Goal: Task Accomplishment & Management: Manage account settings

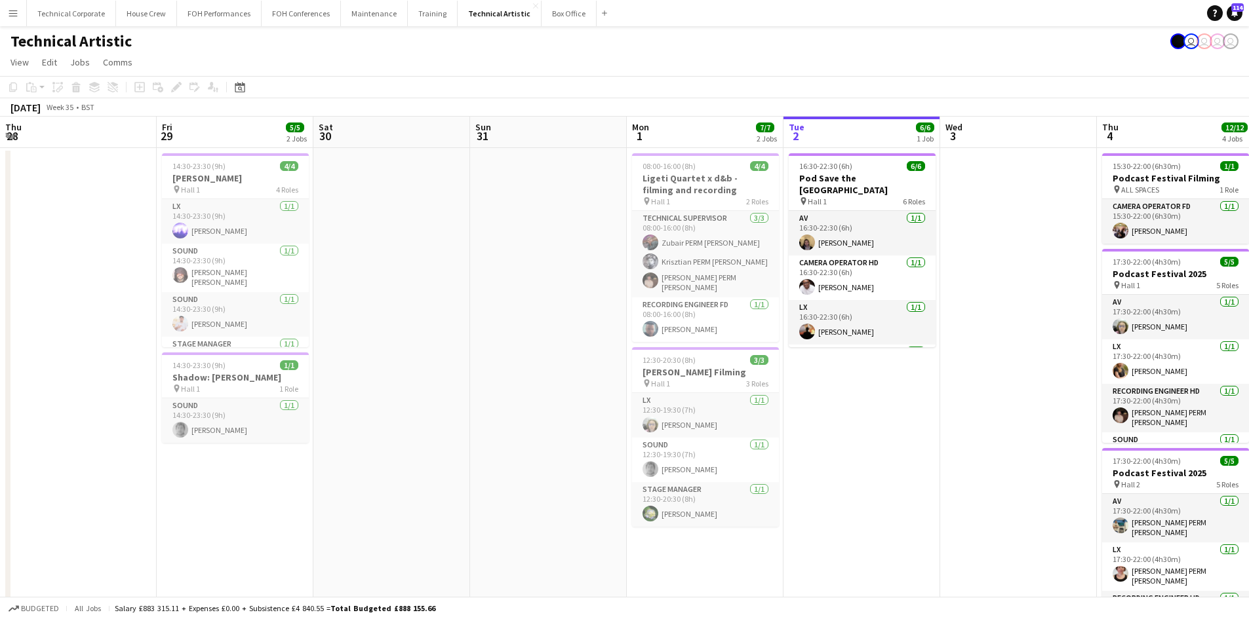
scroll to position [0, 451]
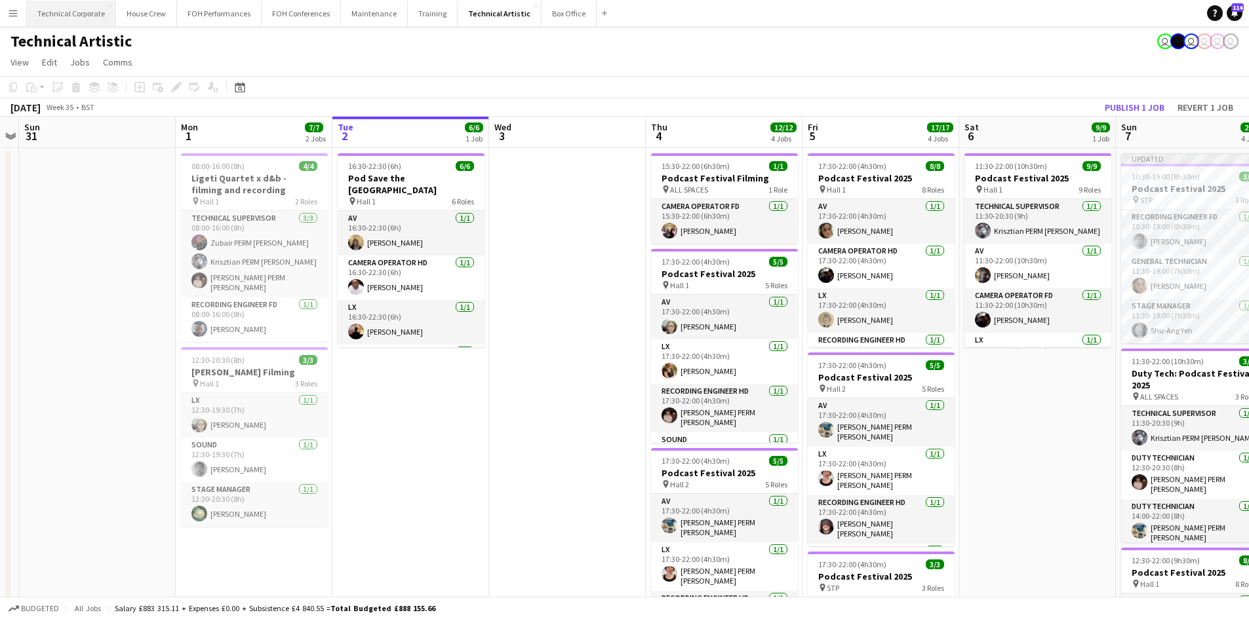
click at [71, 21] on button "Technical Corporate Close" at bounding box center [71, 14] width 89 height 26
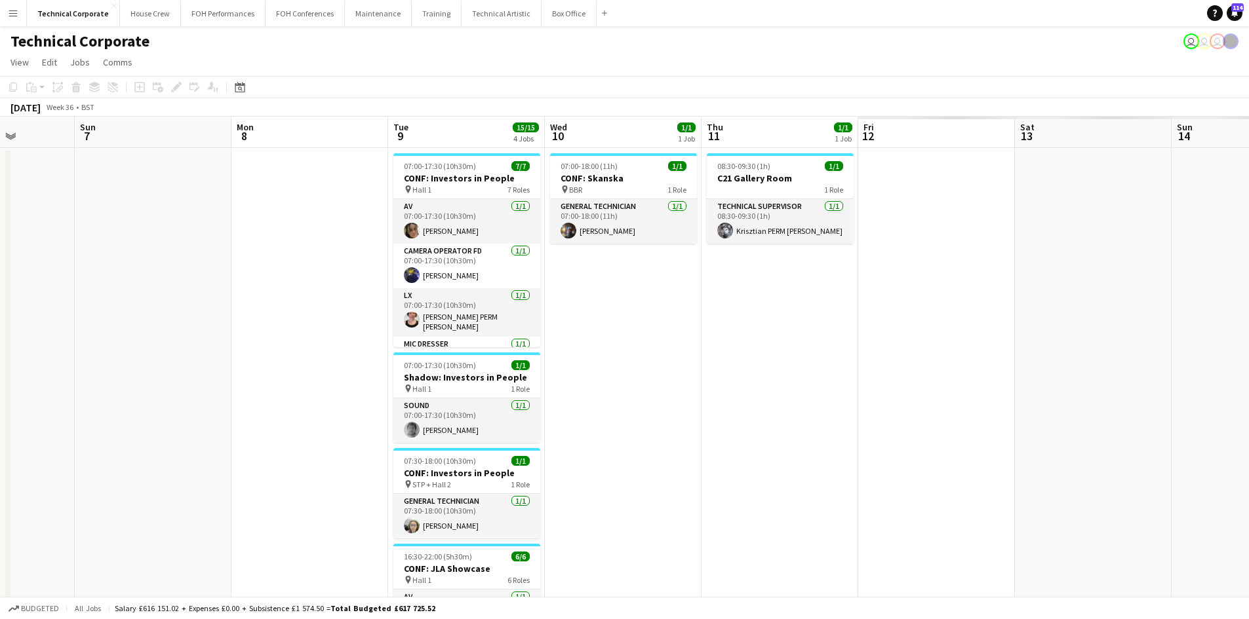
drag, startPoint x: 486, startPoint y: 229, endPoint x: 283, endPoint y: 163, distance: 213.7
click at [167, 170] on app-calendar-viewport "Thu 4 Fri 5 Sat 6 Sun 7 Mon 8 Tue 9 15/15 4 Jobs Wed 10 1/1 1 Job Thu 11 1/1 1 …" at bounding box center [624, 453] width 1249 height 673
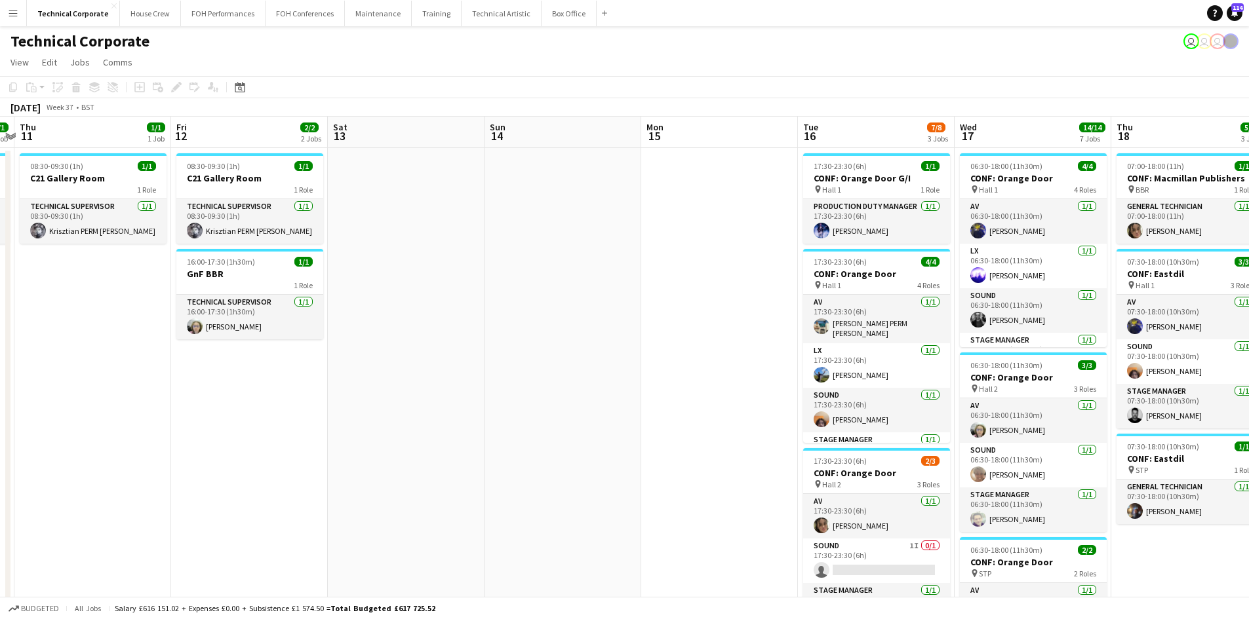
drag, startPoint x: 910, startPoint y: 369, endPoint x: 946, endPoint y: 262, distance: 112.8
click at [289, 189] on app-calendar-viewport "Mon 8 Tue 9 15/15 4 Jobs Wed 10 1/1 1 Job Thu 11 1/1 1 Job Fri 12 2/2 2 Jobs Sa…" at bounding box center [624, 630] width 1249 height 1027
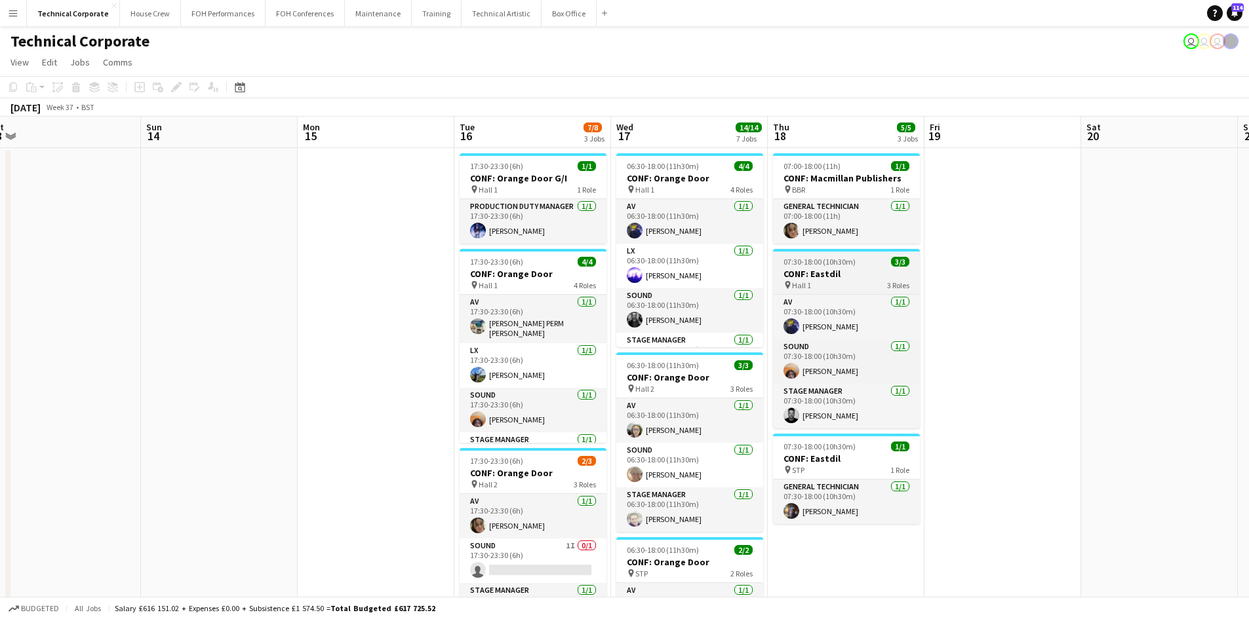
click at [562, 252] on app-calendar-viewport "Wed 10 1/1 1 Job Thu 11 1/1 1 Job Fri 12 2/2 2 Jobs Sat 13 Sun 14 Mon 15 Tue 16…" at bounding box center [624, 630] width 1249 height 1027
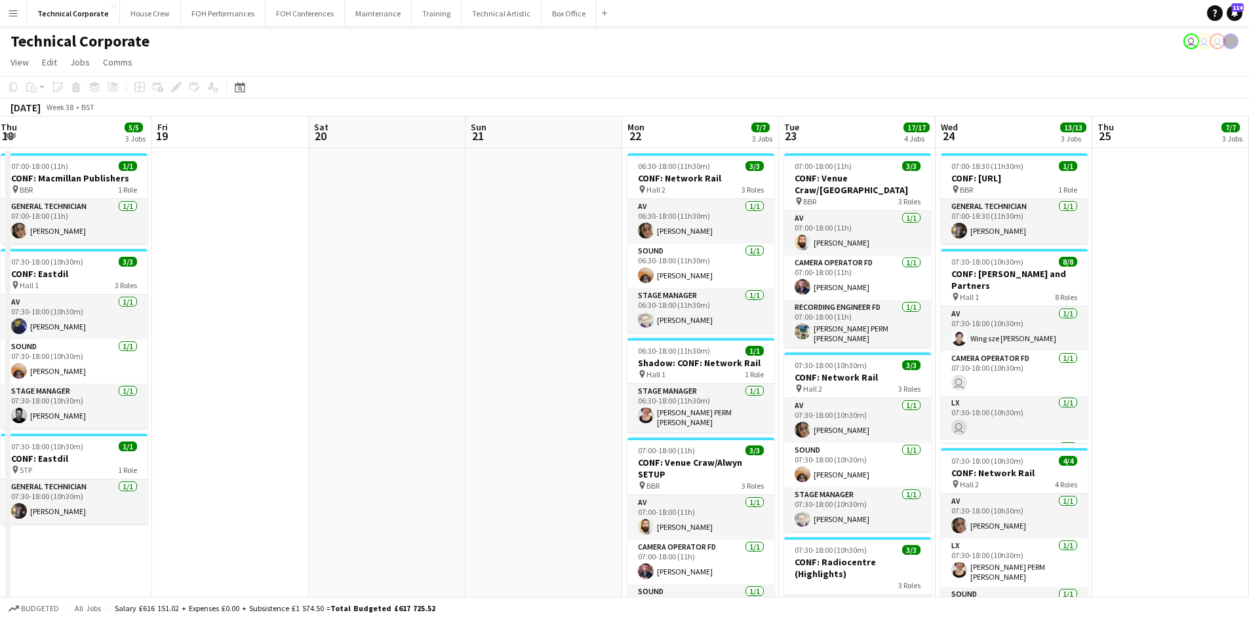
drag, startPoint x: 358, startPoint y: 186, endPoint x: 348, endPoint y: 162, distance: 26.2
click at [320, 170] on app-calendar-viewport "Sat 13 Sun 14 Mon 15 Tue 16 7/8 3 Jobs Wed 17 14/14 7 Jobs Thu 18 5/5 3 Jobs Fr…" at bounding box center [624, 630] width 1249 height 1027
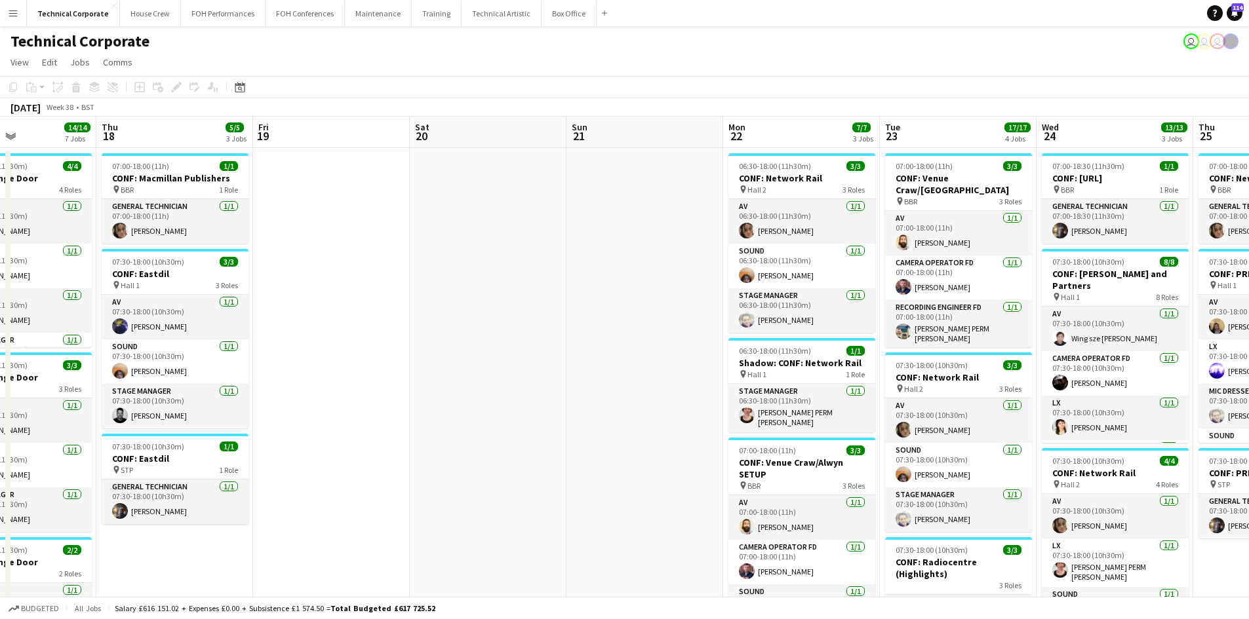
scroll to position [0, 353]
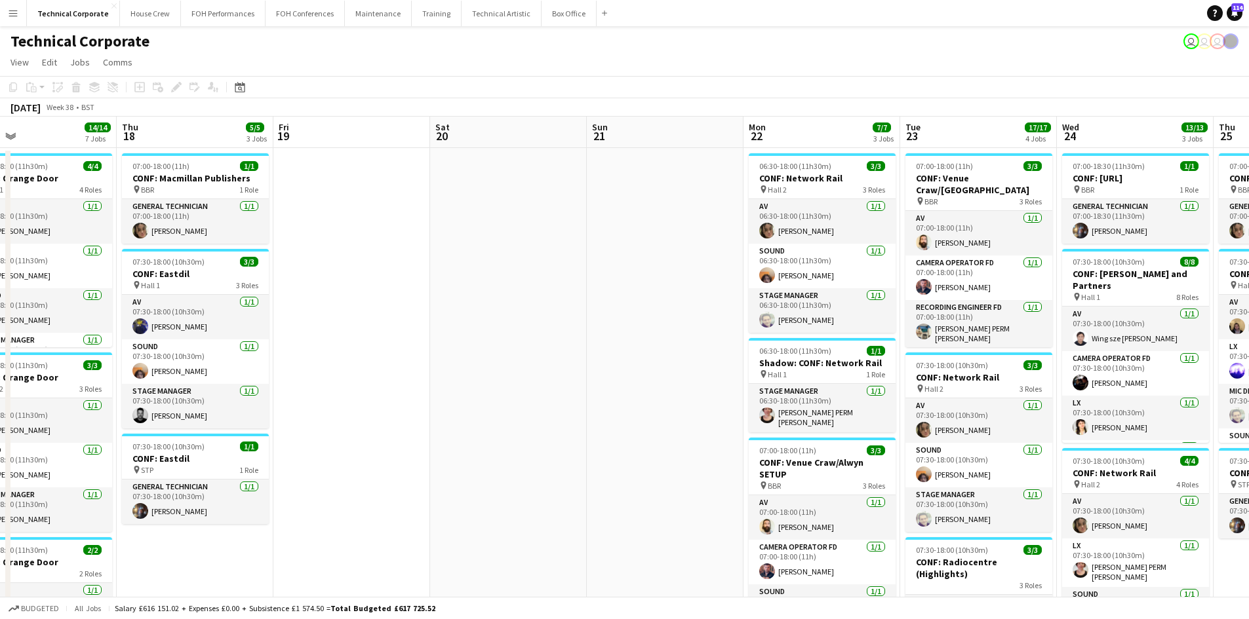
drag, startPoint x: 343, startPoint y: 482, endPoint x: 539, endPoint y: 435, distance: 201.0
click at [539, 435] on app-calendar-viewport "Mon 15 Tue 16 7/8 3 Jobs Wed 17 14/14 7 Jobs Thu 18 5/5 3 Jobs Fri 19 Sat 20 Su…" at bounding box center [624, 630] width 1249 height 1027
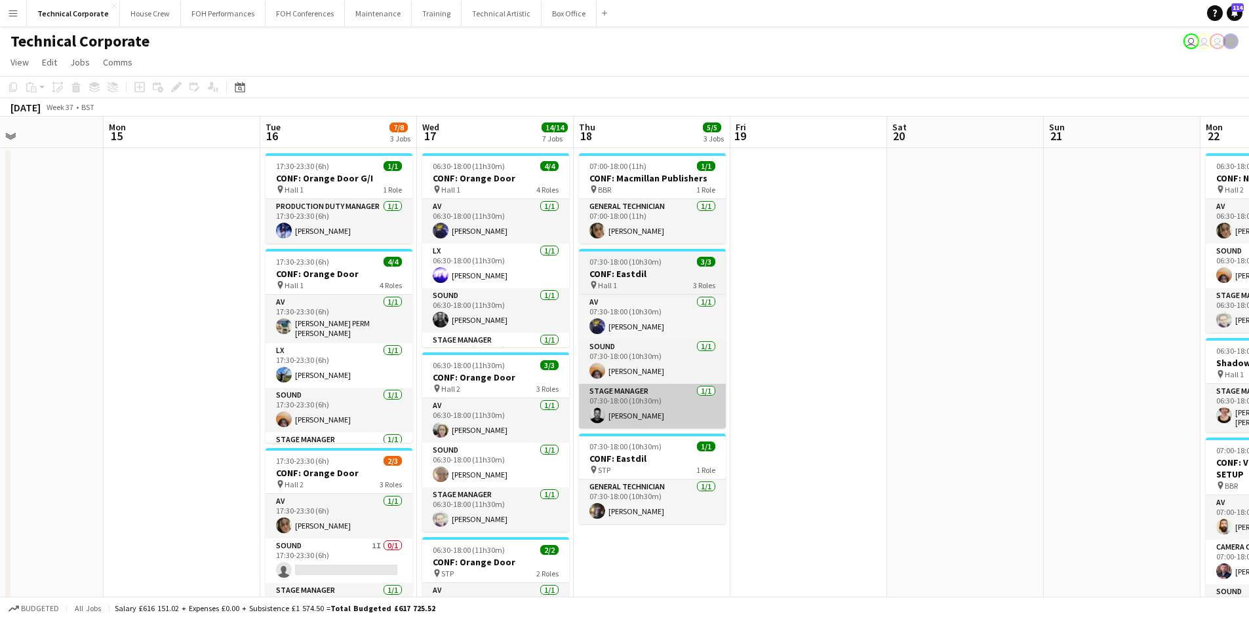
drag, startPoint x: 517, startPoint y: 467, endPoint x: 795, endPoint y: 402, distance: 285.4
click at [947, 405] on app-calendar-viewport "Fri 12 2/2 2 Jobs Sat 13 Sun 14 Mon 15 Tue 16 7/8 3 Jobs Wed 17 14/14 7 Jobs Th…" at bounding box center [624, 630] width 1249 height 1027
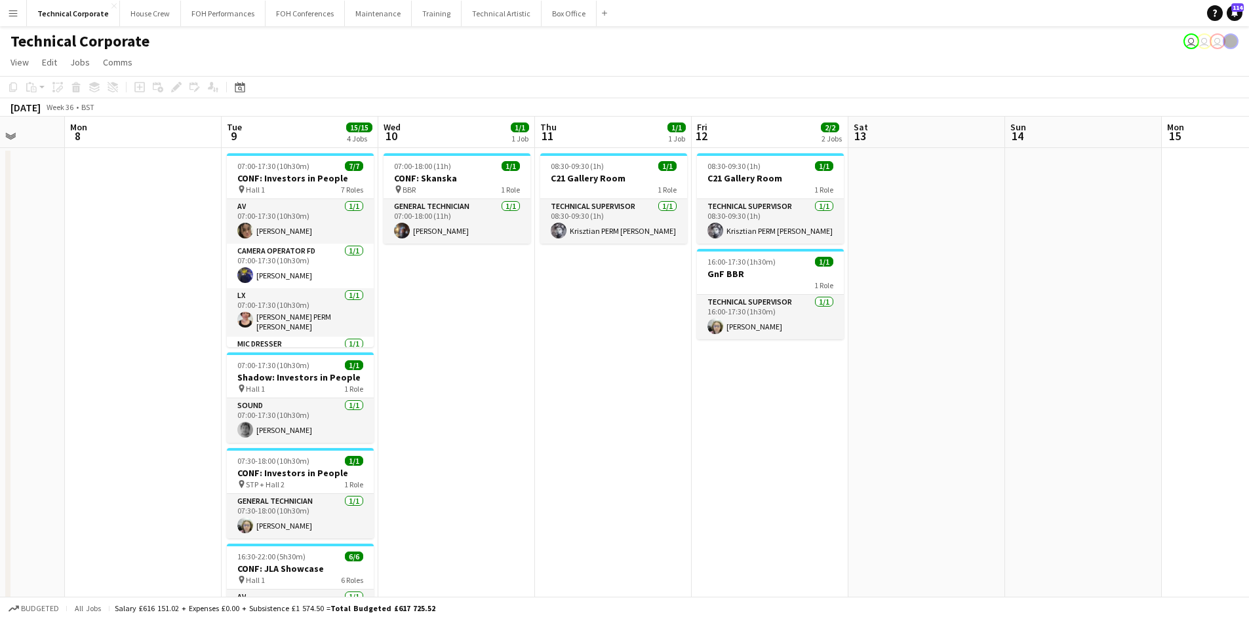
drag, startPoint x: 144, startPoint y: 387, endPoint x: 1181, endPoint y: 425, distance: 1037.8
click at [1211, 425] on app-calendar-viewport "Fri 5 Sat 6 Sun 7 Mon 8 Tue 9 15/15 4 Jobs Wed 10 1/1 1 Job Thu 11 1/1 1 Job Fr…" at bounding box center [624, 630] width 1249 height 1027
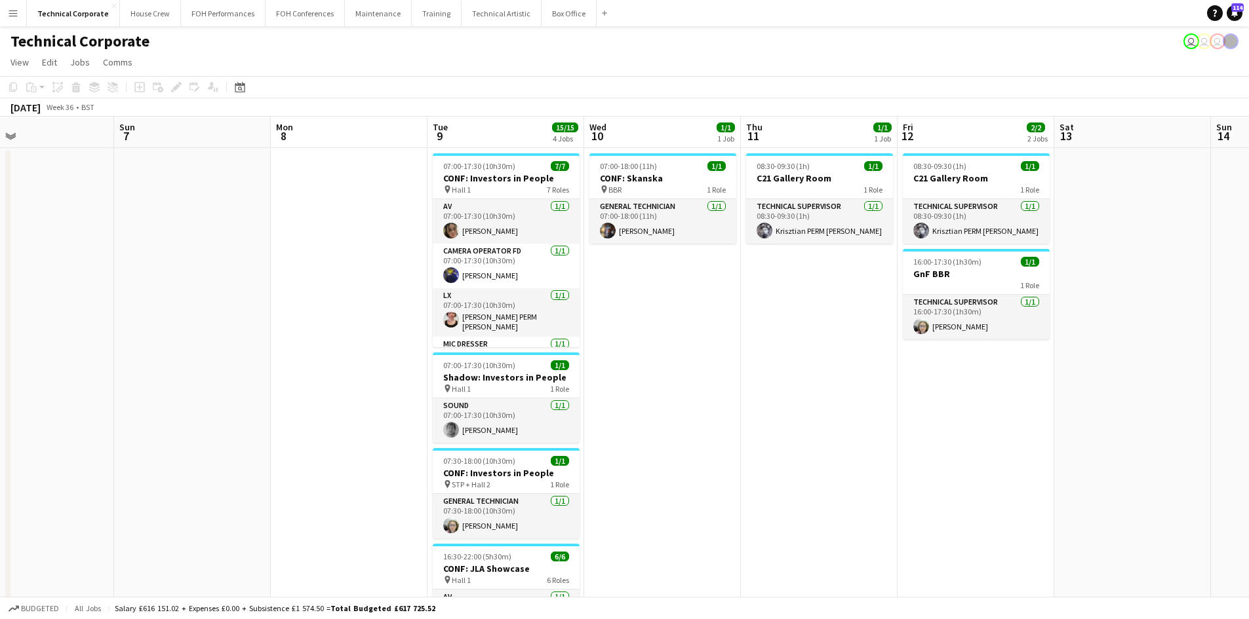
scroll to position [0, 355]
drag, startPoint x: 259, startPoint y: 400, endPoint x: 300, endPoint y: 400, distance: 41.3
click at [300, 400] on app-calendar-viewport "Thu 4 Fri 5 Sat 6 Sun 7 Mon 8 Tue 9 15/15 4 Jobs Wed 10 1/1 1 Job Thu 11 1/1 1 …" at bounding box center [624, 630] width 1249 height 1027
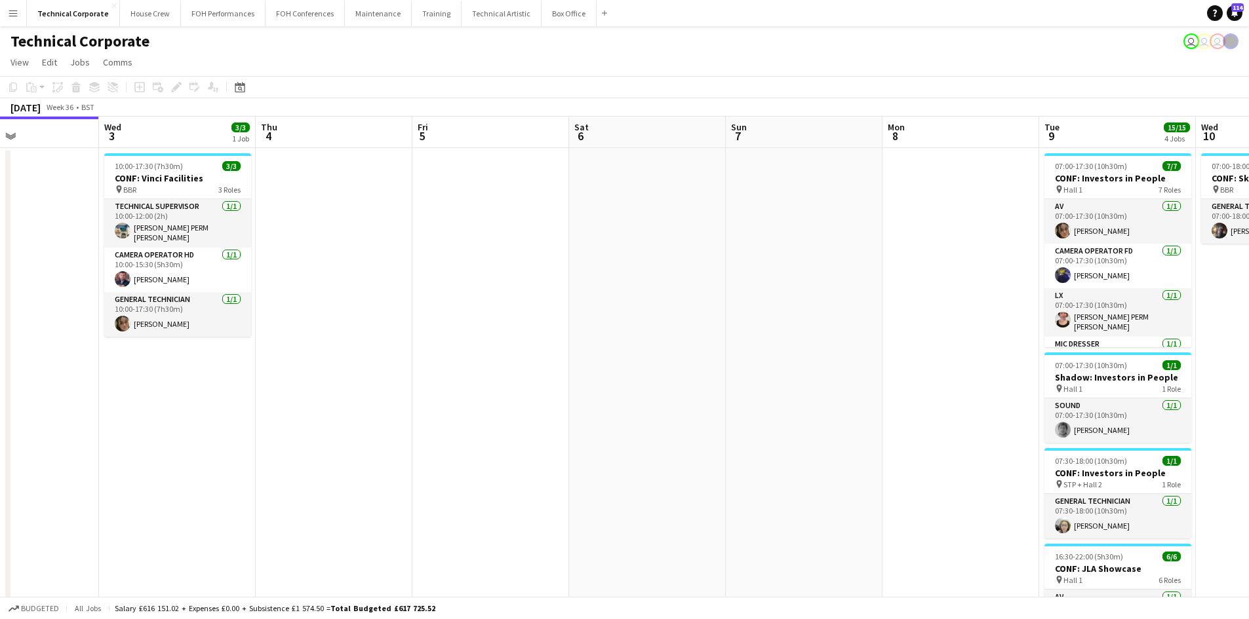
drag, startPoint x: 311, startPoint y: 236, endPoint x: 1032, endPoint y: 241, distance: 721.8
click at [1032, 241] on app-calendar-viewport "Sun 31 Mon 1 Tue 2 Wed 3 3/3 1 Job Thu 4 Fri 5 Sat 6 Sun 7 Mon 8 Tue 9 15/15 4 …" at bounding box center [624, 630] width 1249 height 1027
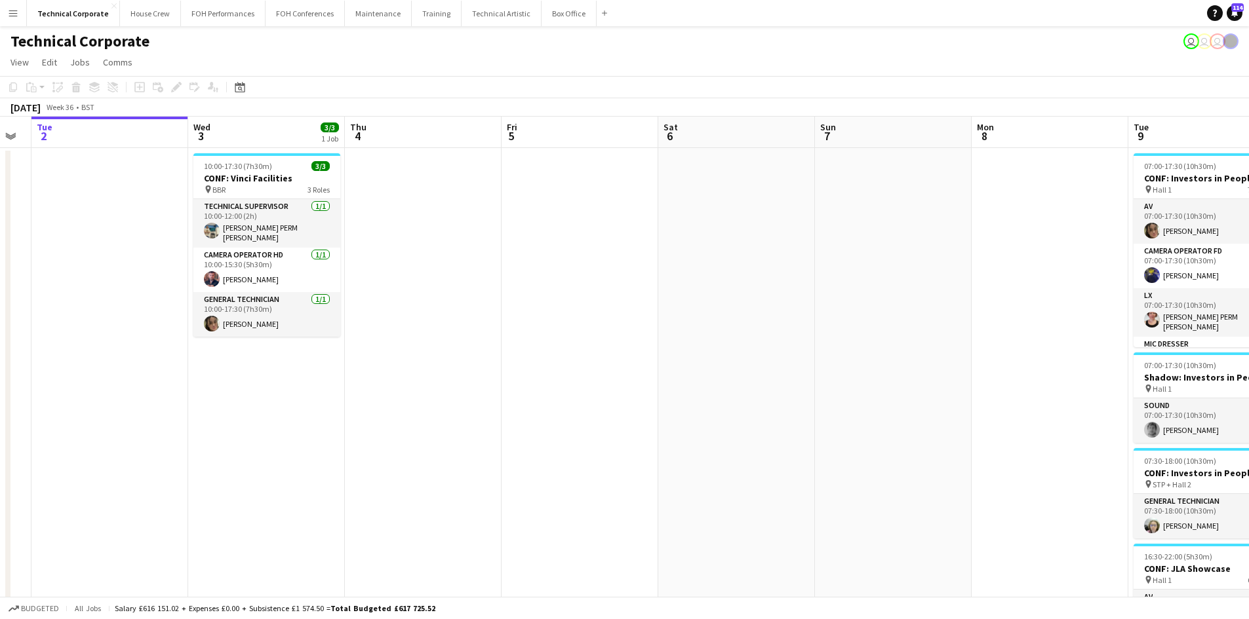
drag, startPoint x: 518, startPoint y: 294, endPoint x: 526, endPoint y: 264, distance: 30.5
click at [0, 223] on html "Menu Boards Boards Boards All jobs Status Workforce Workforce My Workforce Recr…" at bounding box center [624, 583] width 1249 height 1166
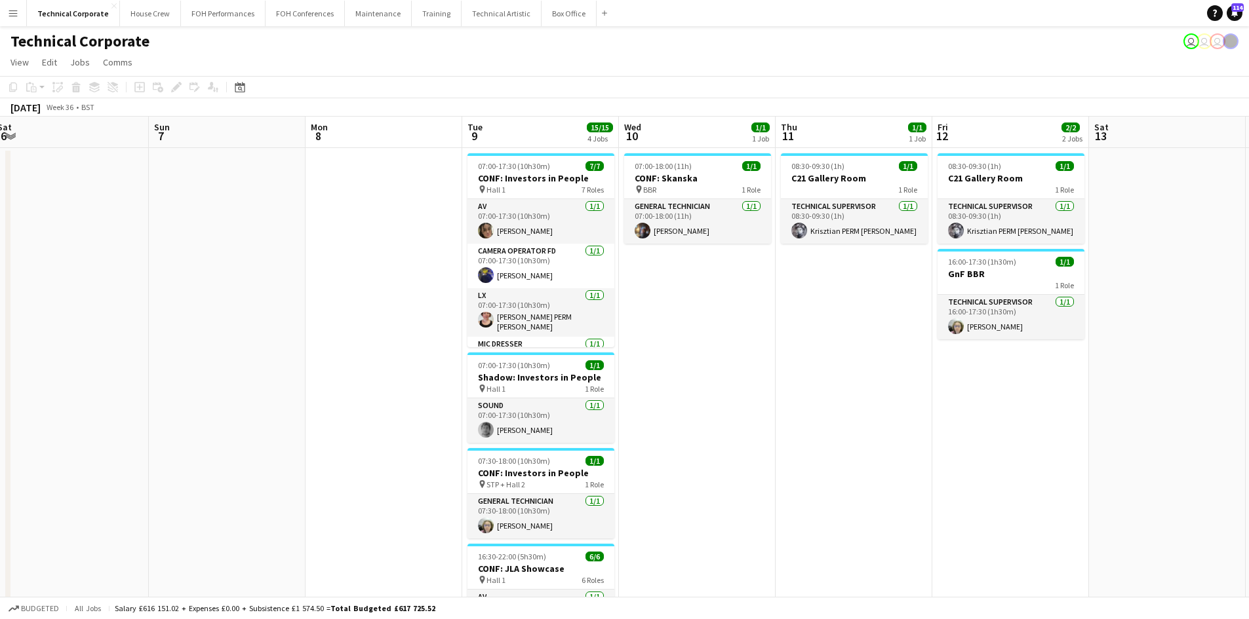
drag, startPoint x: 798, startPoint y: 373, endPoint x: 703, endPoint y: 370, distance: 95.1
click at [708, 372] on app-calendar-viewport "Wed 3 3/3 1 Job Thu 4 Fri 5 Sat 6 Sun 7 Mon 8 Tue 9 15/15 4 Jobs Wed 10 1/1 1 J…" at bounding box center [624, 630] width 1249 height 1027
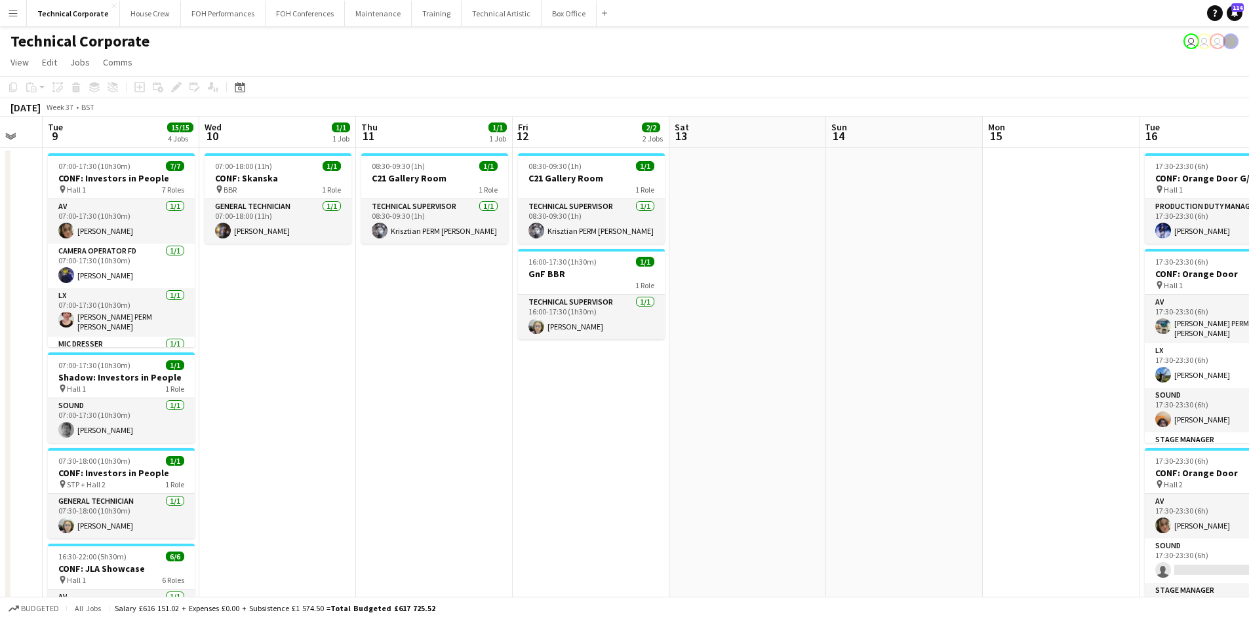
drag, startPoint x: 941, startPoint y: 397, endPoint x: 572, endPoint y: 365, distance: 370.4
click at [572, 366] on app-calendar-viewport "Sat 6 Sun 7 Mon 8 Tue 9 15/15 4 Jobs Wed 10 1/1 1 Job Thu 11 1/1 1 Job Fri 12 2…" at bounding box center [624, 630] width 1249 height 1027
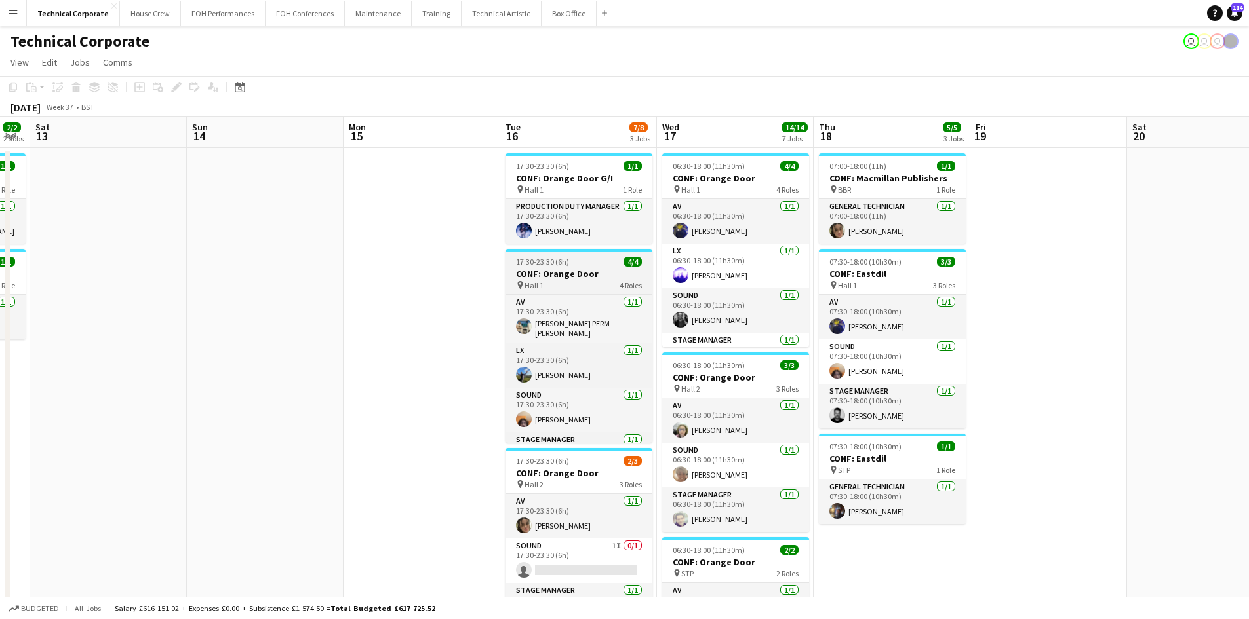
drag, startPoint x: 1030, startPoint y: 330, endPoint x: 361, endPoint y: 250, distance: 673.3
click at [296, 265] on app-calendar-viewport "Wed 10 1/1 1 Job Thu 11 1/1 1 Job Fri 12 2/2 2 Jobs Sat 13 Sun 14 Mon 15 Tue 16…" at bounding box center [624, 630] width 1249 height 1027
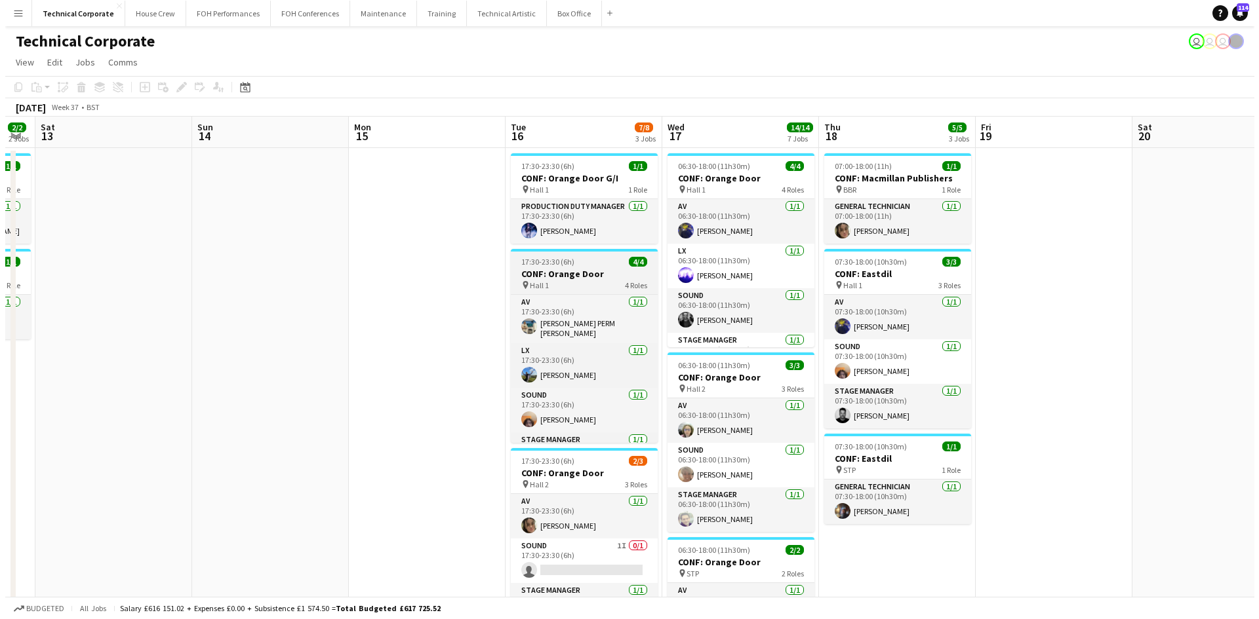
scroll to position [0, 499]
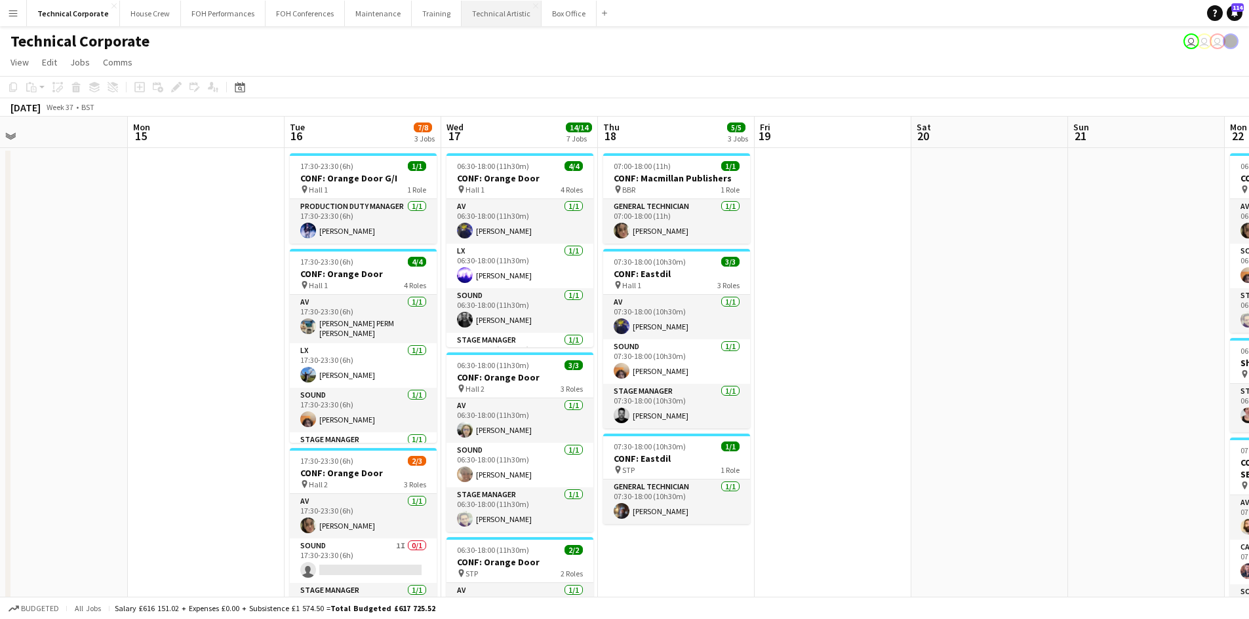
click at [495, 7] on button "Technical Artistic Close" at bounding box center [501, 14] width 80 height 26
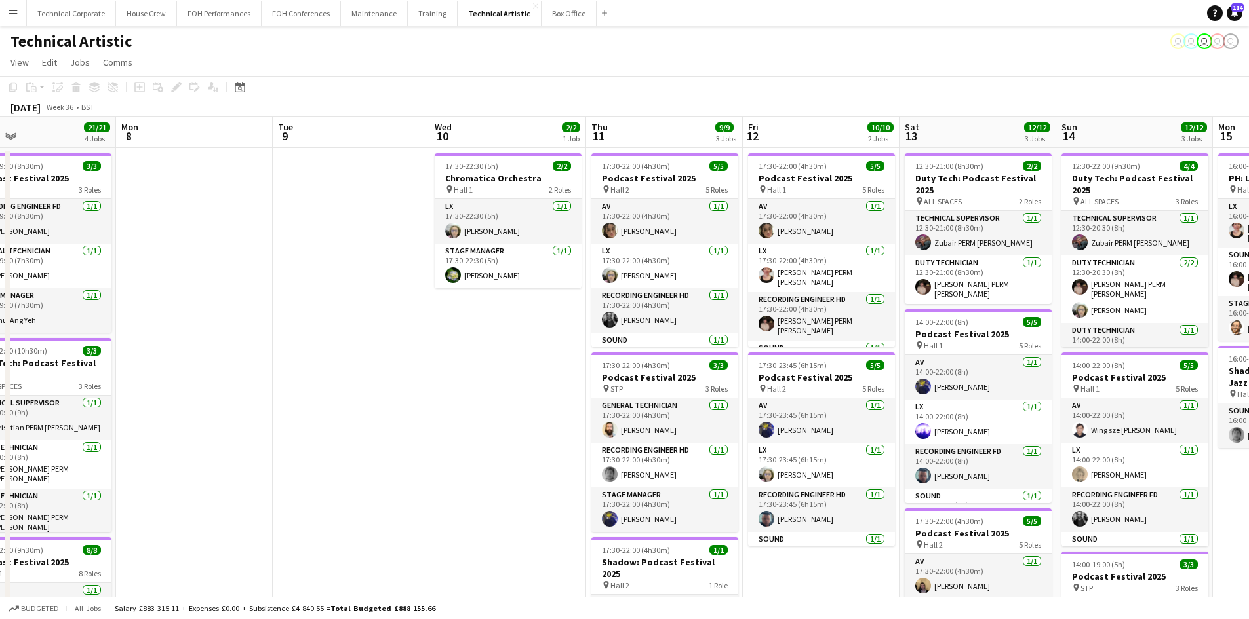
drag, startPoint x: 921, startPoint y: 340, endPoint x: 136, endPoint y: 239, distance: 791.1
click at [136, 239] on app-calendar-viewport "Fri 5 17/17 4 Jobs Sat 6 9/9 1 Job Sun 7 21/21 4 Jobs Mon 8 Tue 9 Wed 10 2/2 1 …" at bounding box center [624, 543] width 1249 height 852
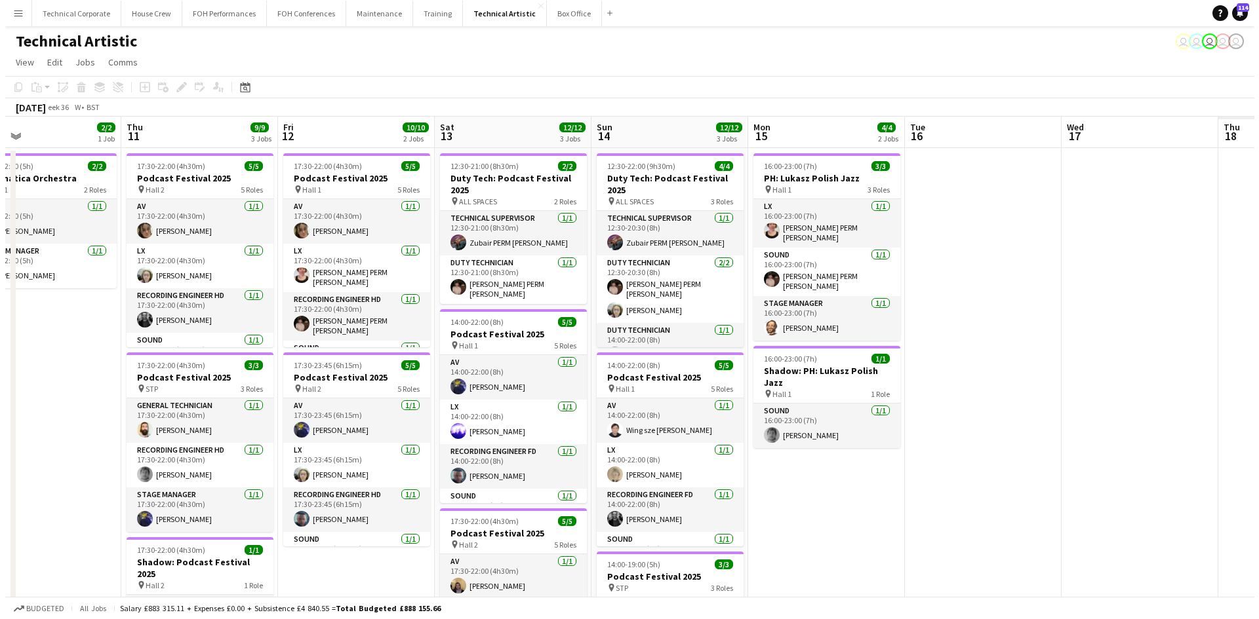
scroll to position [0, 361]
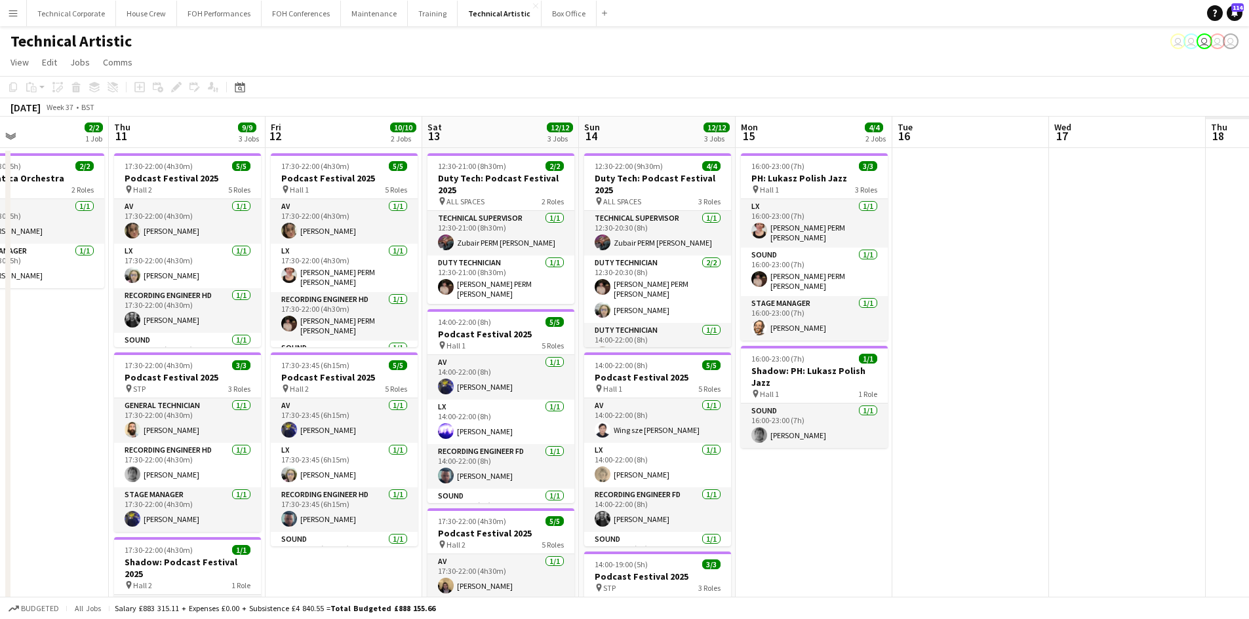
click at [352, 351] on app-calendar-viewport "Mon 8 Tue 9 Wed 10 2/2 1 Job Thu 11 9/9 3 Jobs Fri 12 10/10 2 Jobs Sat 13 12/12…" at bounding box center [624, 543] width 1249 height 852
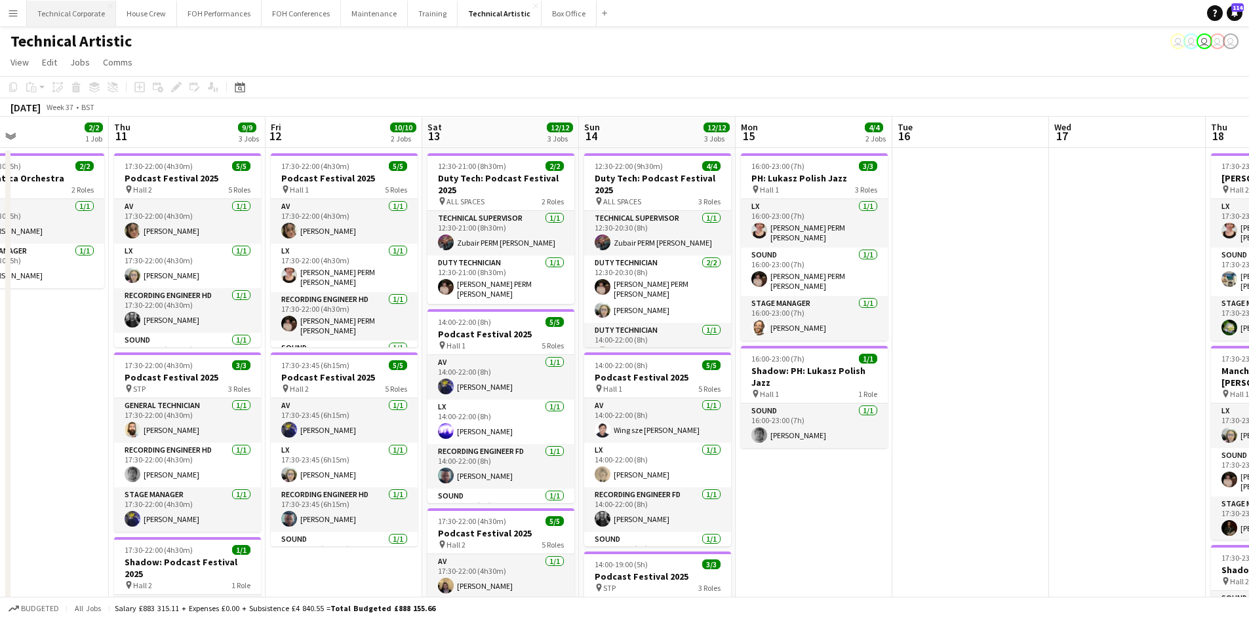
click at [50, 19] on button "Technical Corporate Close" at bounding box center [71, 14] width 89 height 26
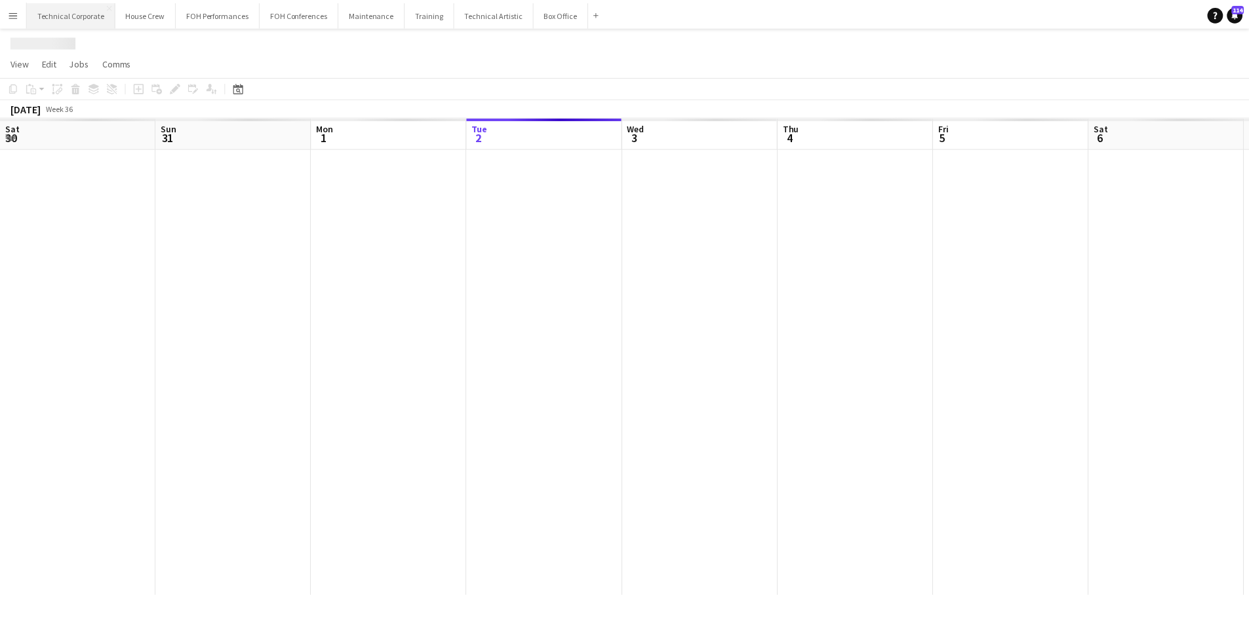
scroll to position [0, 313]
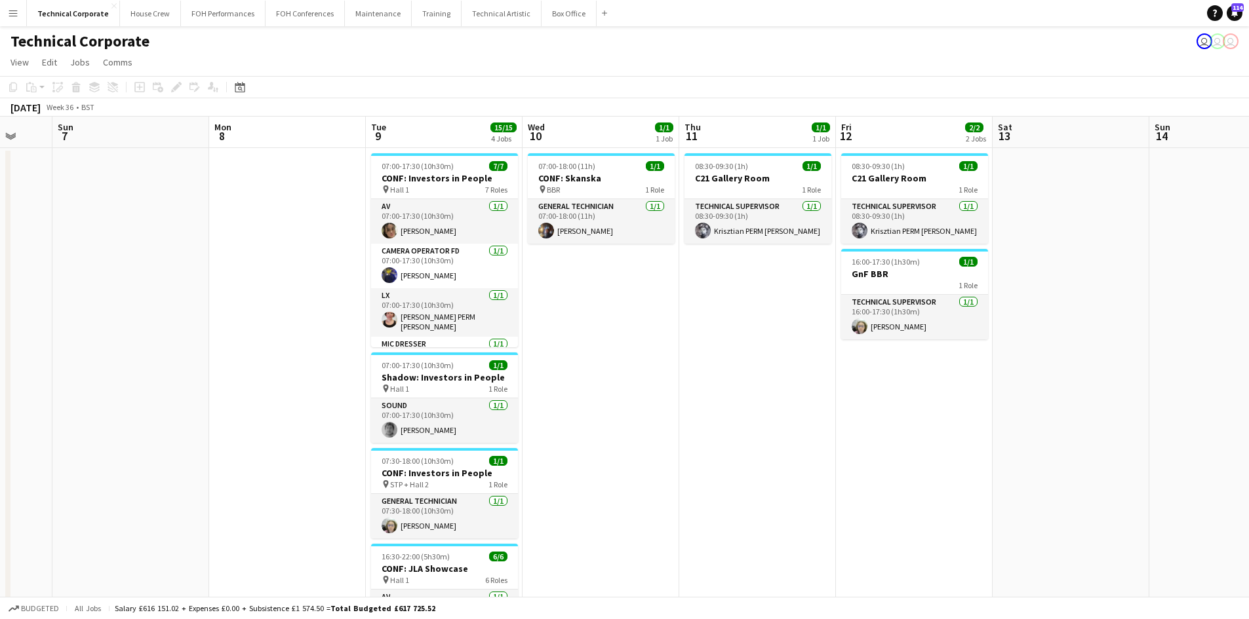
drag, startPoint x: 1029, startPoint y: 448, endPoint x: 139, endPoint y: 447, distance: 890.2
click at [139, 447] on app-calendar-viewport "Thu 4 Fri 5 Sat 6 Sun 7 Mon 8 Tue 9 15/15 4 Jobs Wed 10 1/1 1 Job Thu 11 1/1 1 …" at bounding box center [624, 453] width 1249 height 673
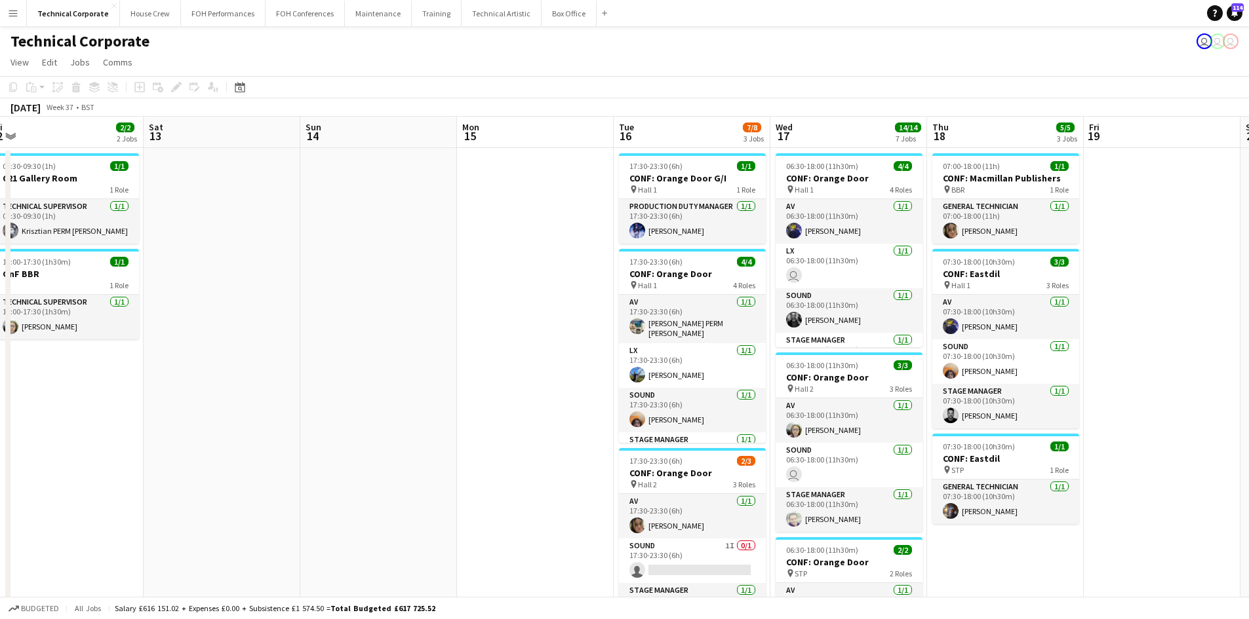
scroll to position [0, 317]
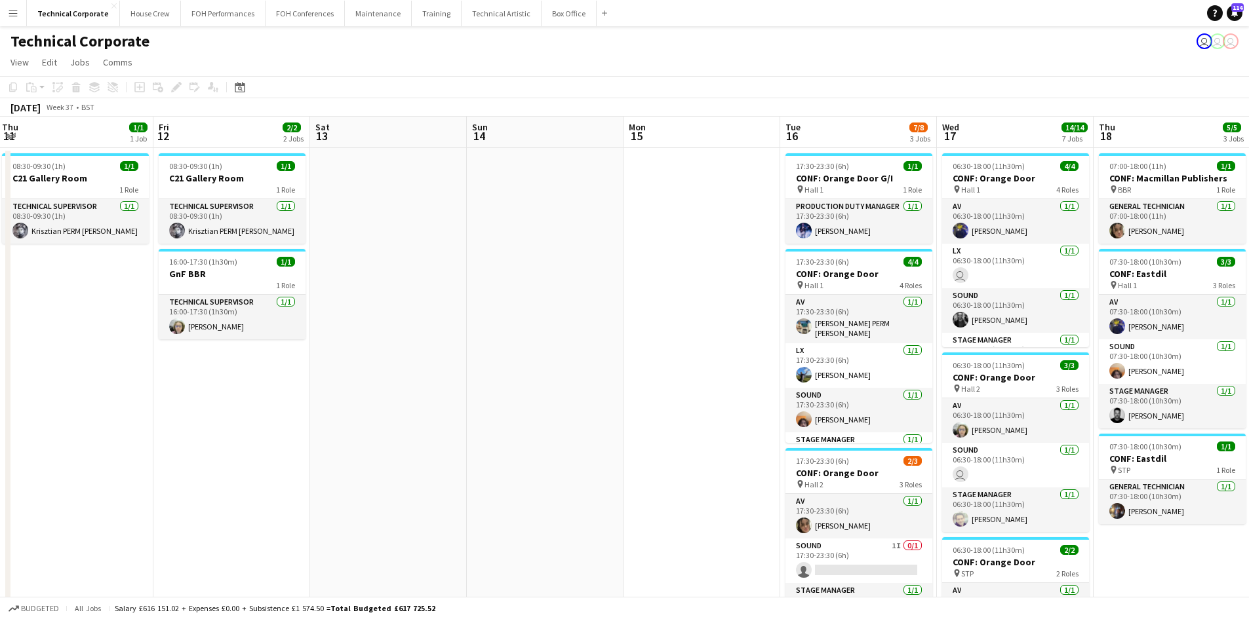
drag, startPoint x: 1180, startPoint y: 478, endPoint x: -43, endPoint y: 331, distance: 1232.0
click at [0, 331] on html "Menu Boards Boards Boards All jobs Status Workforce Workforce My Workforce Recr…" at bounding box center [624, 583] width 1249 height 1166
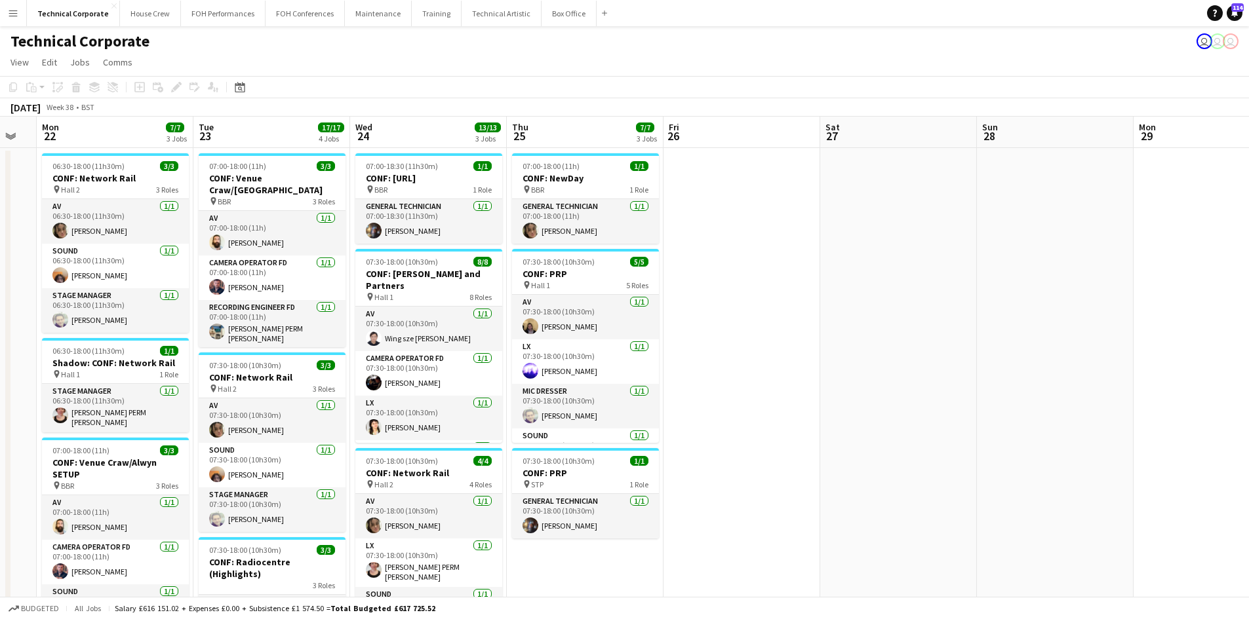
scroll to position [0, 433]
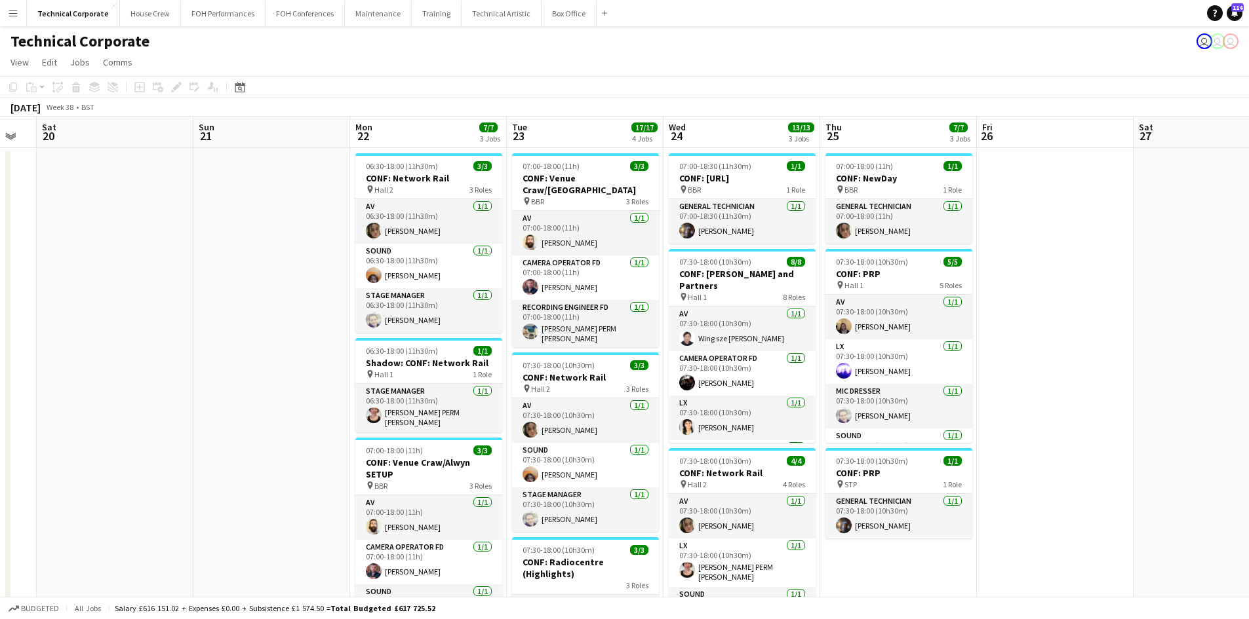
drag, startPoint x: 945, startPoint y: 359, endPoint x: -205, endPoint y: 227, distance: 1157.4
click at [0, 227] on html "Menu Boards Boards Boards All jobs Status Workforce Workforce My Workforce Recr…" at bounding box center [624, 583] width 1249 height 1166
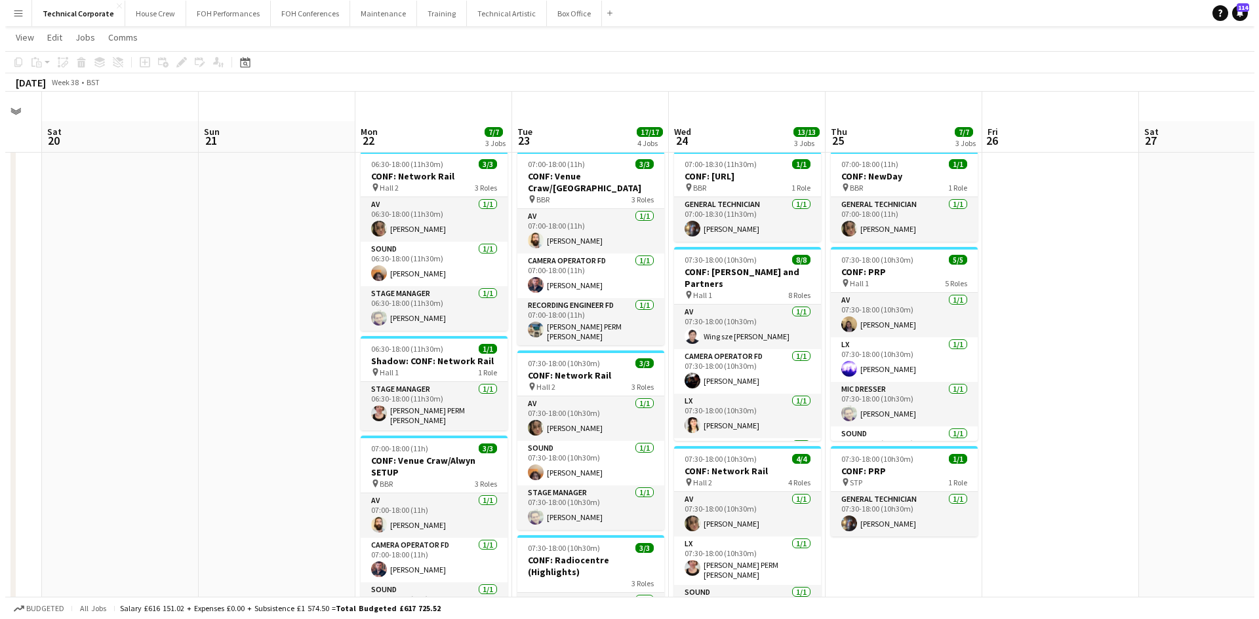
scroll to position [0, 0]
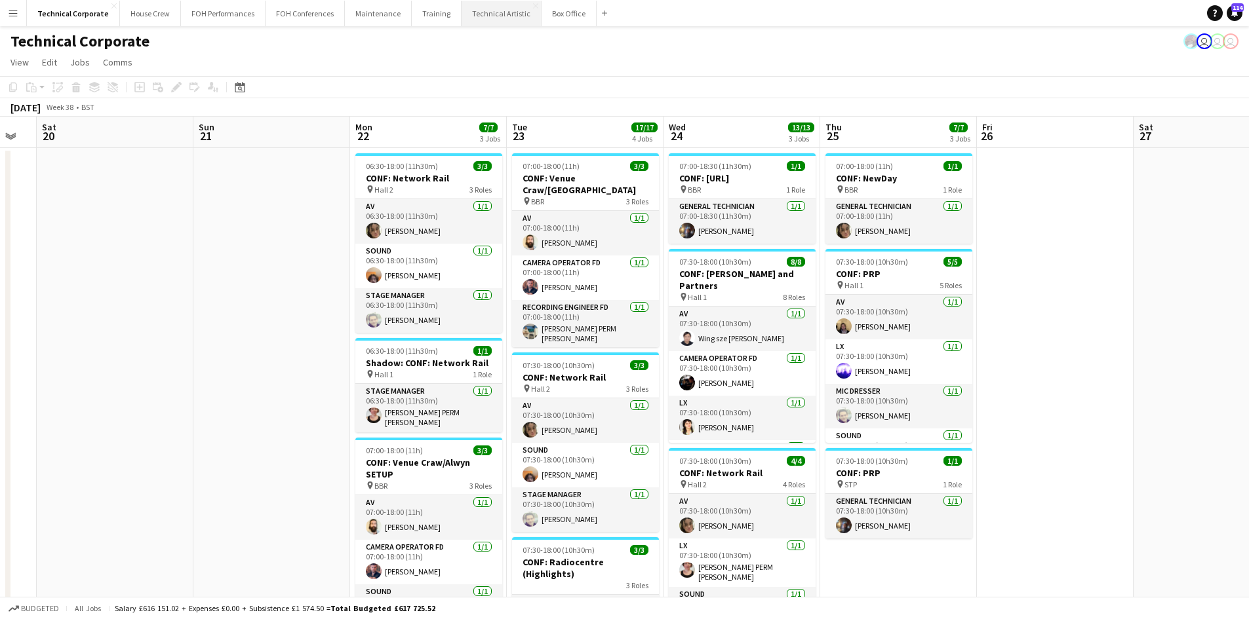
click at [466, 15] on button "Technical Artistic Close" at bounding box center [501, 14] width 80 height 26
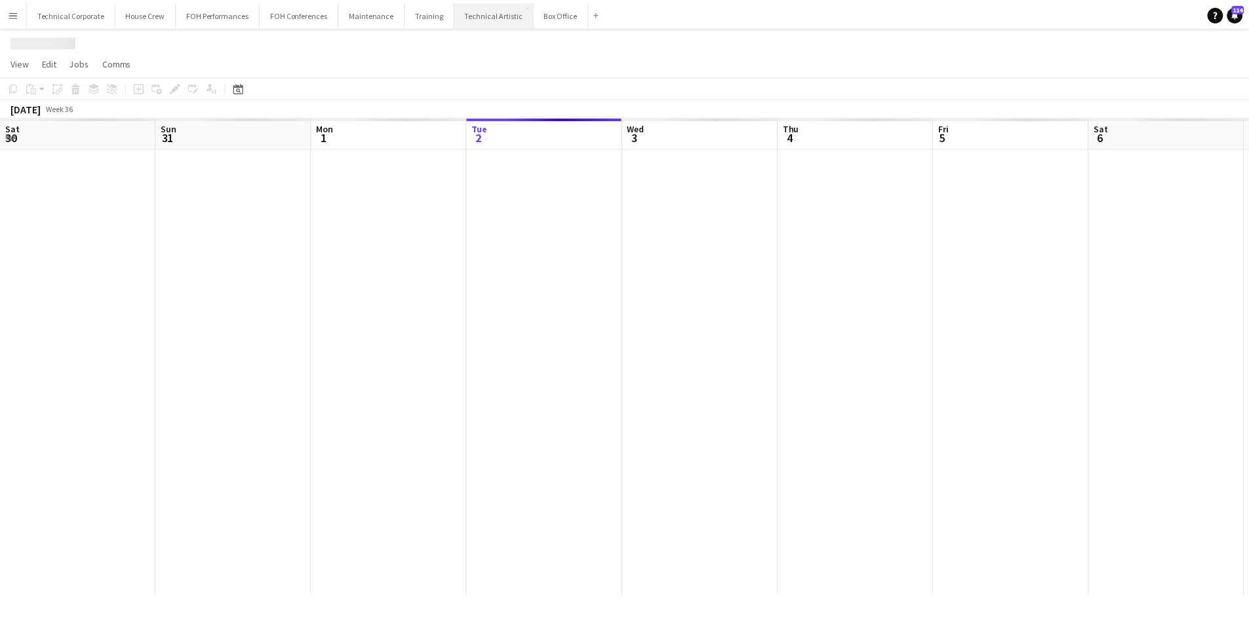
scroll to position [0, 313]
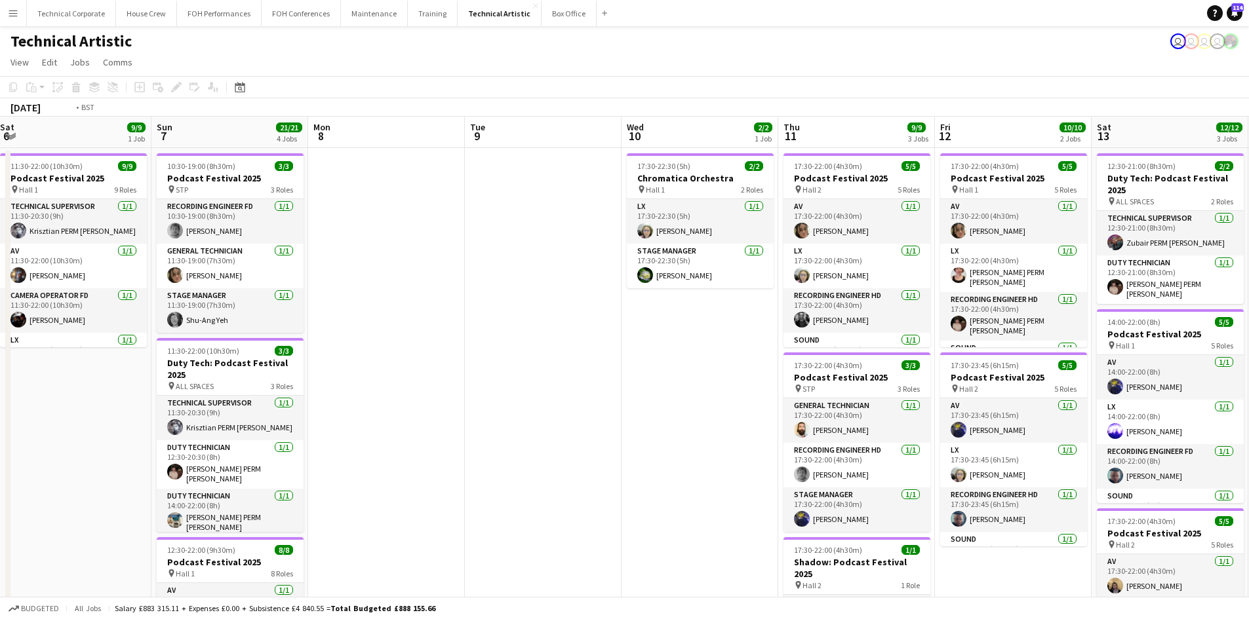
drag, startPoint x: 1169, startPoint y: 340, endPoint x: 62, endPoint y: 283, distance: 1108.7
click at [64, 283] on app-calendar-viewport "Wed 3 Thu 4 12/12 4 Jobs Fri 5 17/17 4 Jobs Sat 6 9/9 1 Job Sun 7 21/21 4 Jobs …" at bounding box center [624, 543] width 1249 height 852
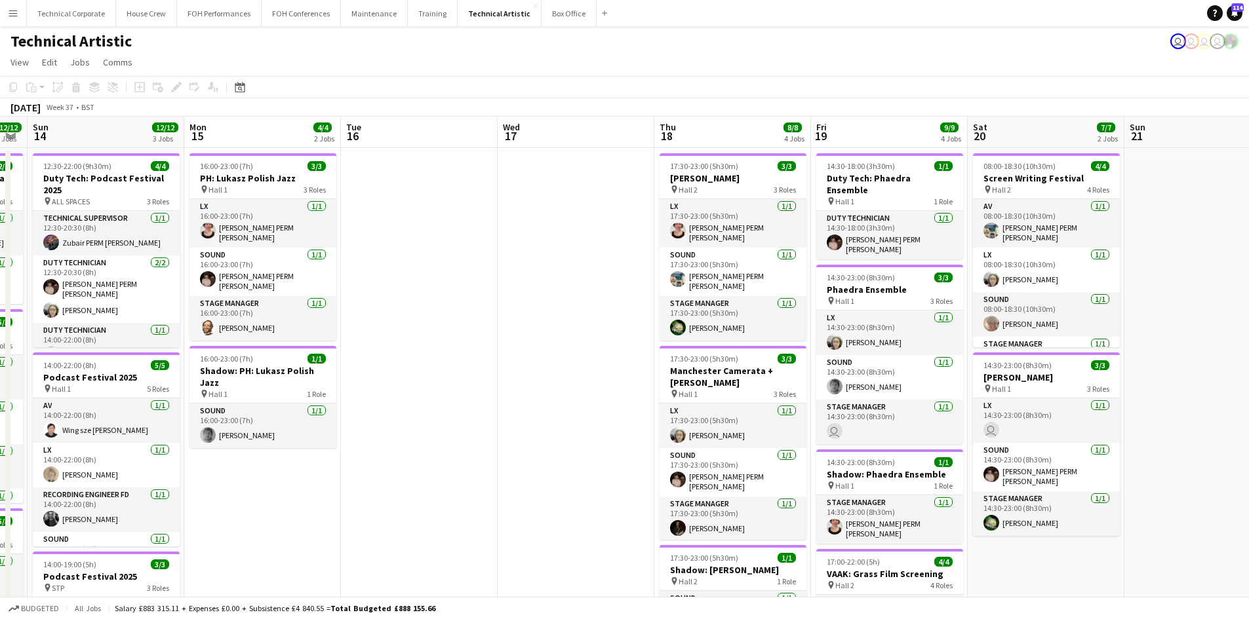
drag, startPoint x: 481, startPoint y: 318, endPoint x: -99, endPoint y: 194, distance: 592.6
click at [0, 194] on html "Menu Boards Boards Boards All jobs Status Workforce Workforce My Workforce Recr…" at bounding box center [624, 495] width 1249 height 991
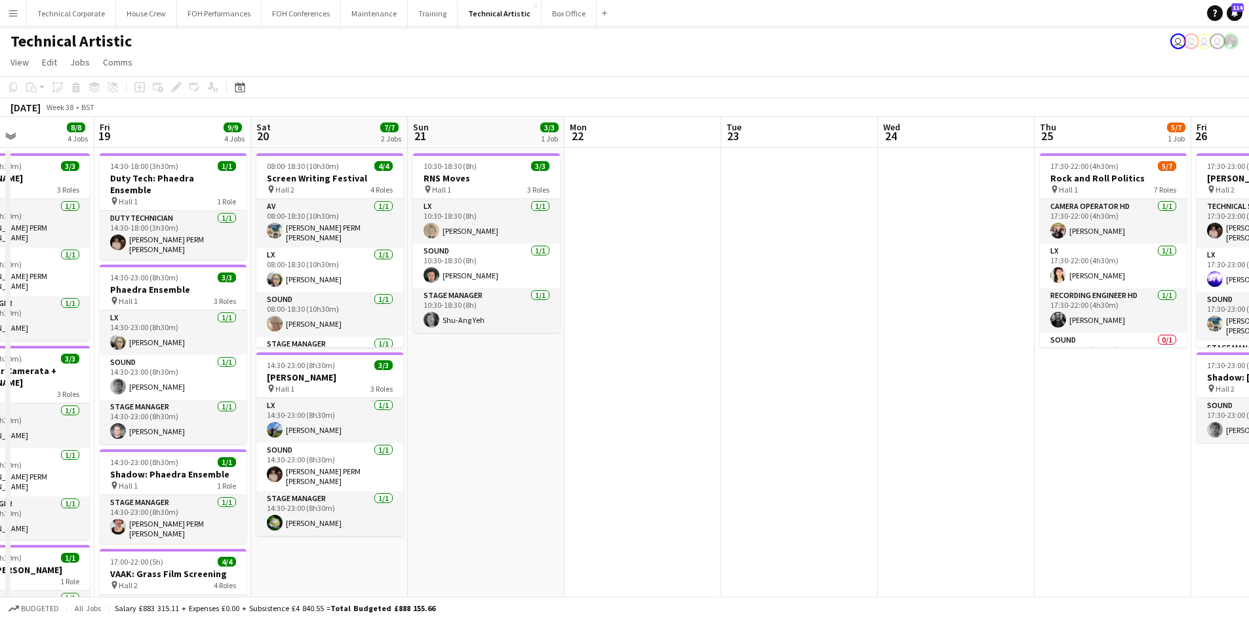
drag, startPoint x: 807, startPoint y: 316, endPoint x: 89, endPoint y: 237, distance: 722.1
click at [89, 237] on app-calendar-viewport "Tue 16 Wed 17 Thu 18 8/8 4 Jobs Fri 19 9/9 4 Jobs Sat 20 7/7 2 Jobs Sun 21 3/3 …" at bounding box center [624, 543] width 1249 height 852
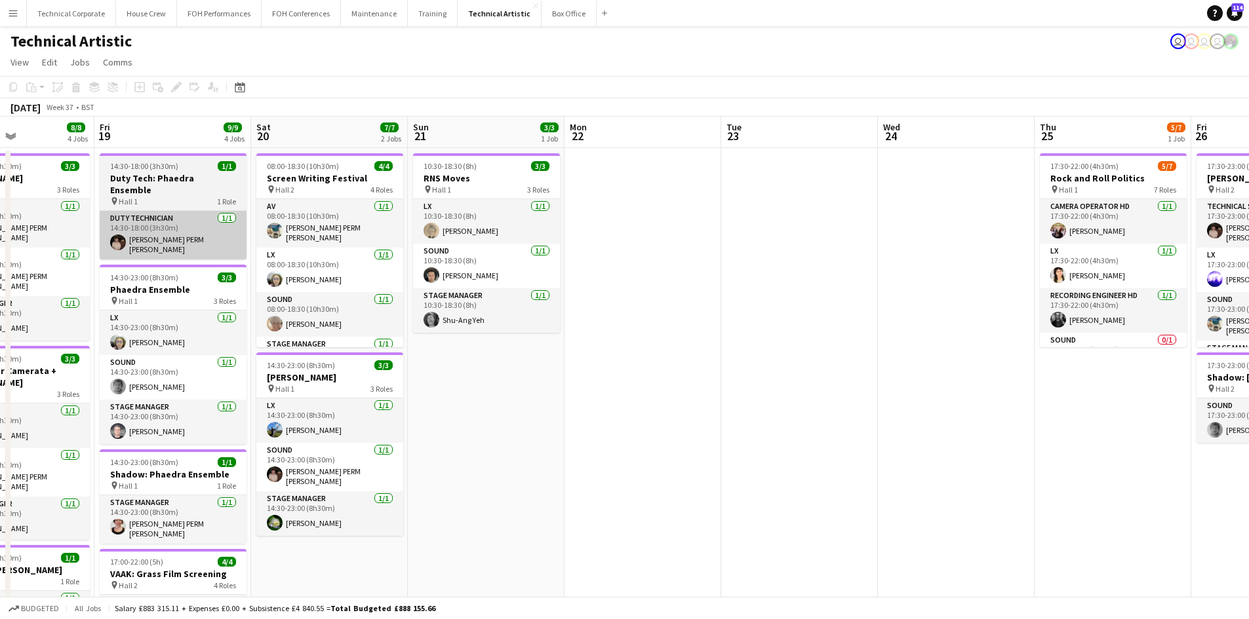
scroll to position [0, 377]
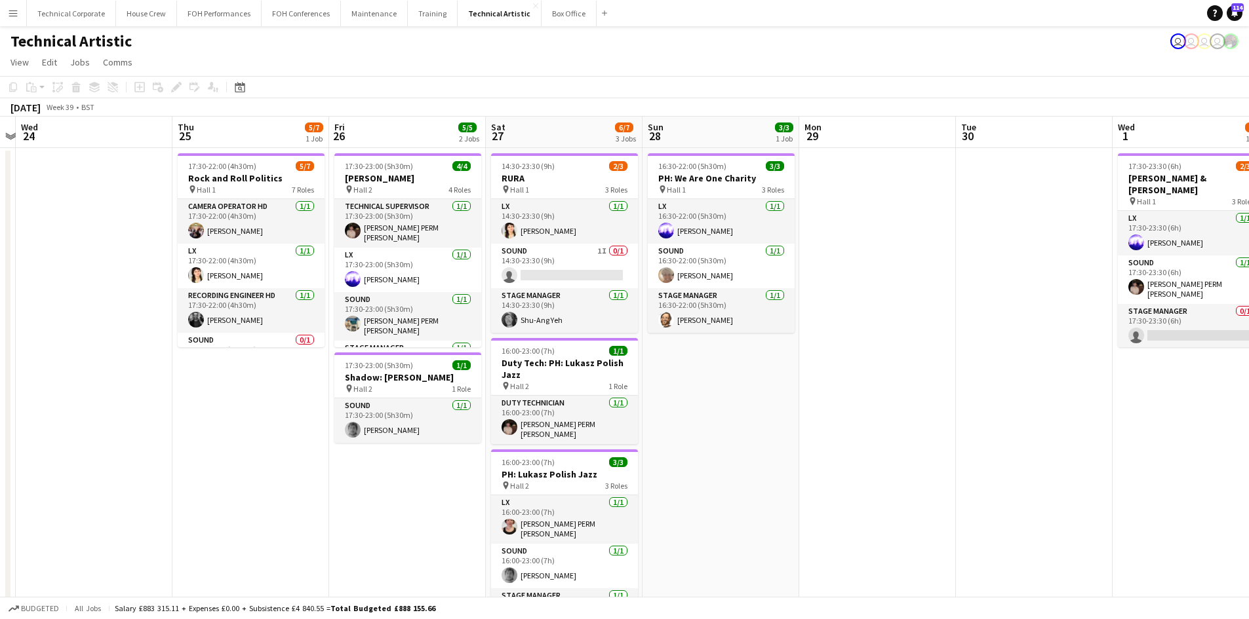
drag, startPoint x: 955, startPoint y: 368, endPoint x: 93, endPoint y: 226, distance: 873.8
click at [93, 226] on app-calendar-viewport "Sun 21 3/3 1 Job Mon 22 Tue 23 Wed 24 Thu 25 5/7 1 Job Fri 26 5/5 2 Jobs Sat 27…" at bounding box center [624, 543] width 1249 height 852
click at [719, 175] on h3 "PH: We Are One Charity" at bounding box center [719, 178] width 147 height 12
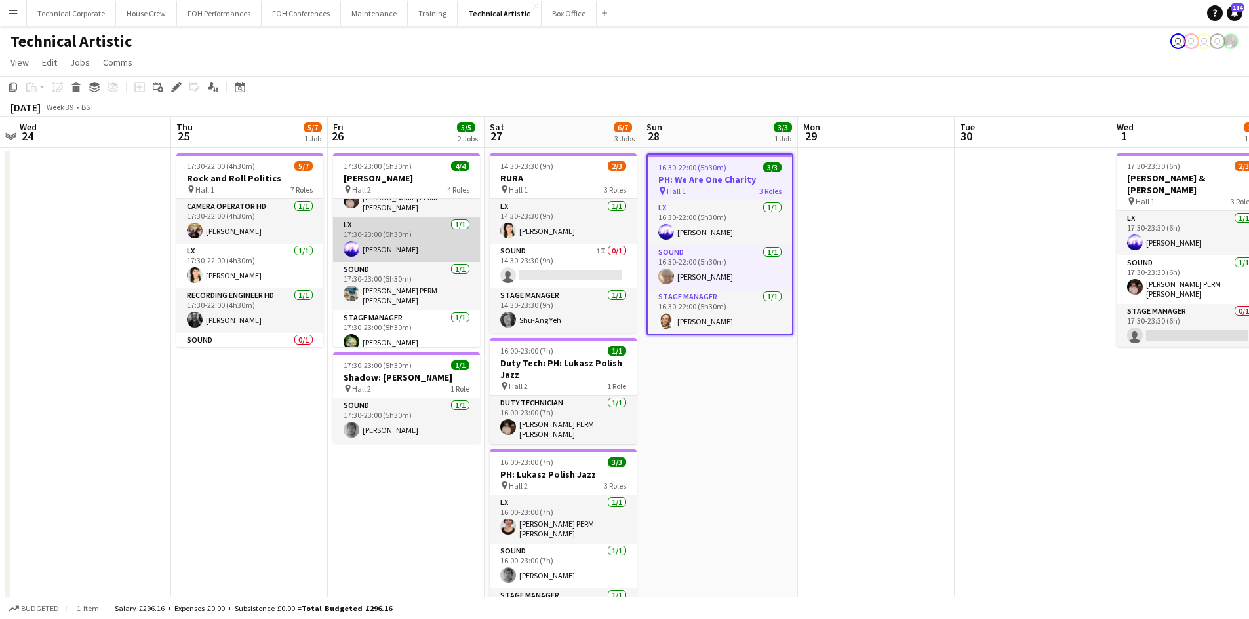
scroll to position [0, 0]
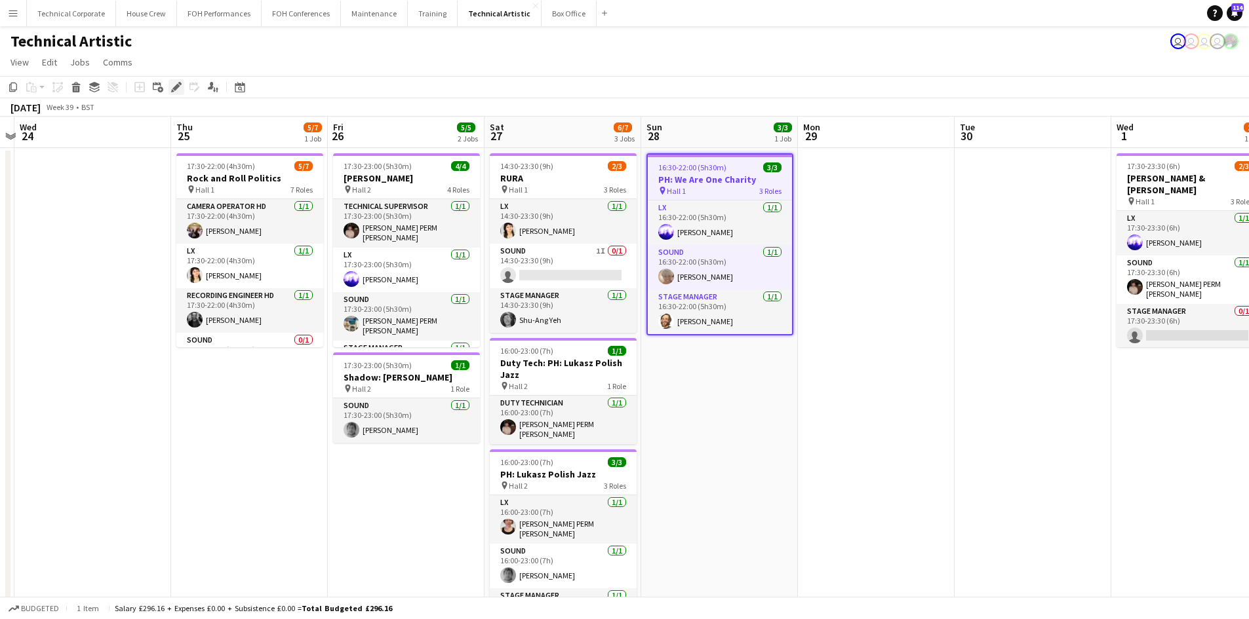
click at [178, 89] on icon "Edit" at bounding box center [176, 87] width 10 height 10
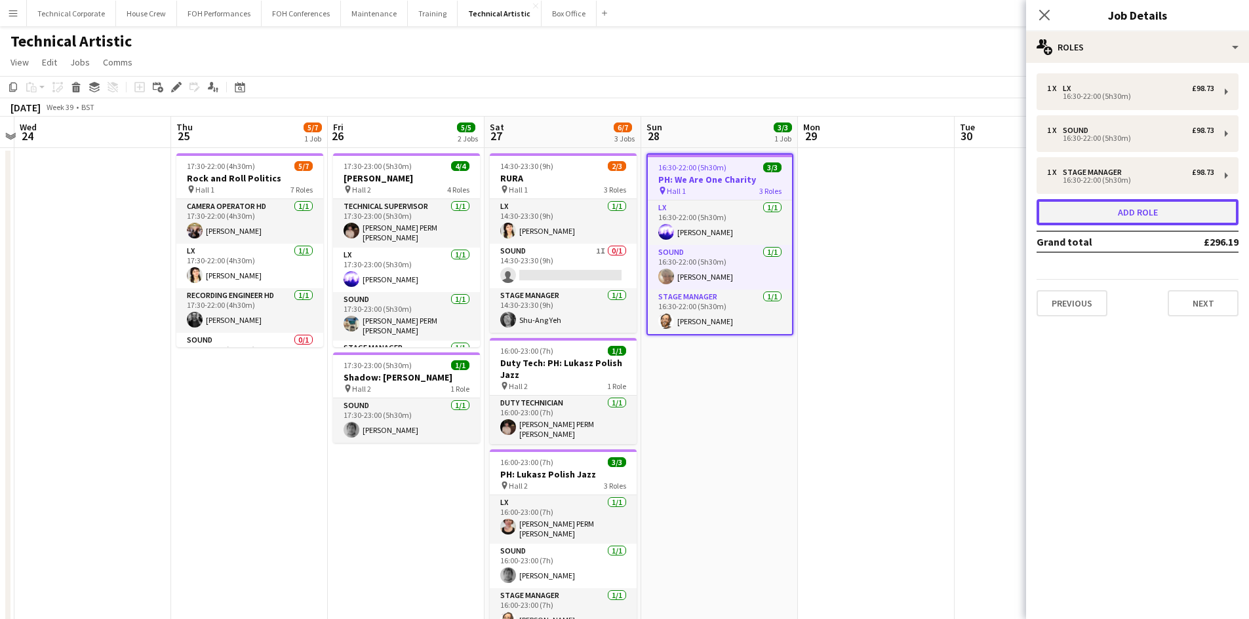
click at [1180, 208] on button "Add role" at bounding box center [1137, 212] width 202 height 26
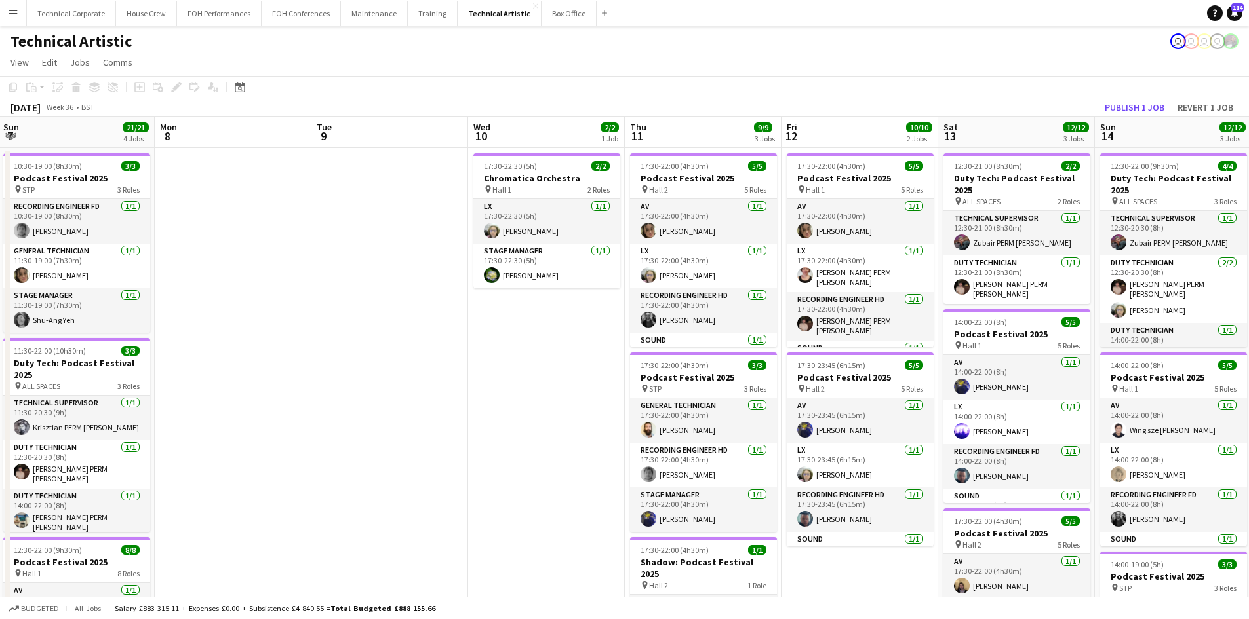
drag, startPoint x: 619, startPoint y: 261, endPoint x: 13, endPoint y: 189, distance: 610.6
click at [10, 189] on app-calendar-viewport "Thu 4 12/12 4 Jobs Fri 5 17/17 4 Jobs Sat 6 9/9 1 Job Sun 7 21/21 4 Jobs Mon 8 …" at bounding box center [624, 543] width 1249 height 852
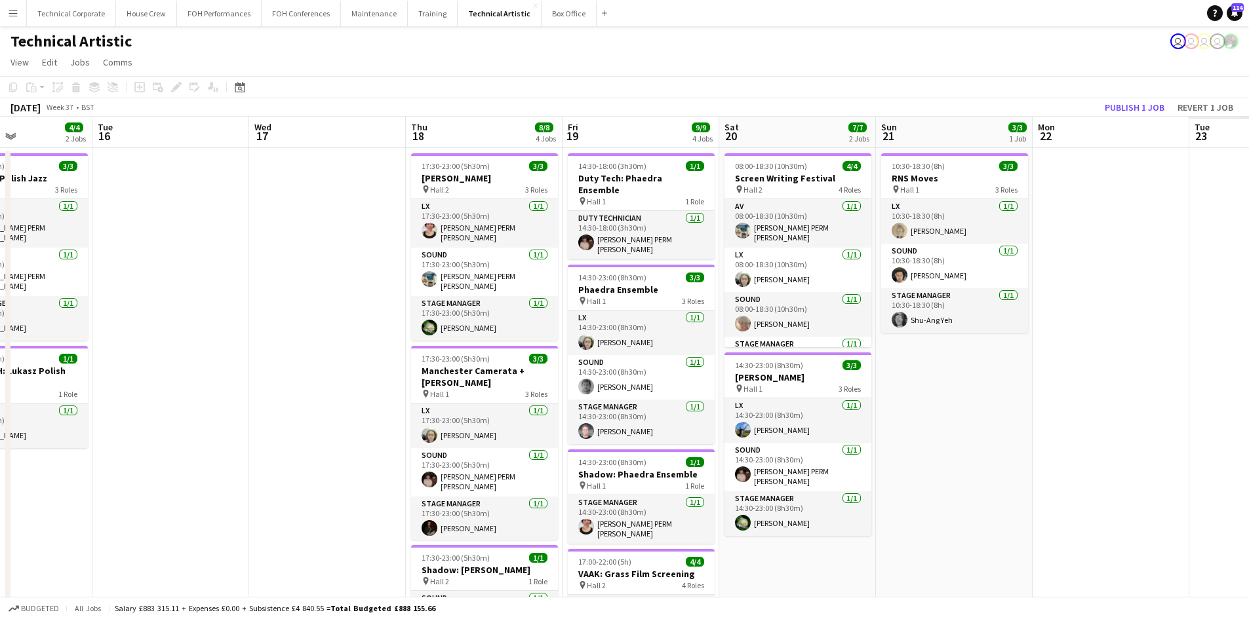
drag, startPoint x: 1044, startPoint y: 273, endPoint x: 1006, endPoint y: 259, distance: 40.7
click at [0, 126] on html "Menu Boards Boards Boards All jobs Status Workforce Workforce My Workforce Recr…" at bounding box center [624, 495] width 1249 height 991
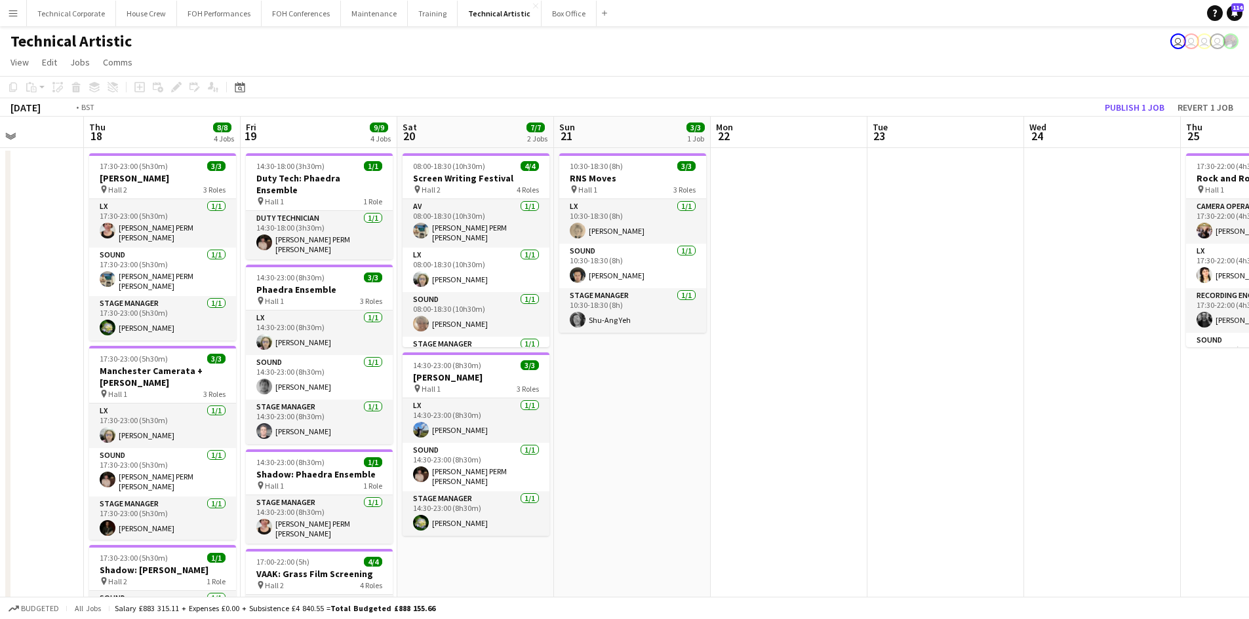
drag, startPoint x: 763, startPoint y: 247, endPoint x: 7, endPoint y: 103, distance: 769.5
click at [0, 106] on html "Menu Boards Boards Boards All jobs Status Workforce Workforce My Workforce Recr…" at bounding box center [624, 495] width 1249 height 991
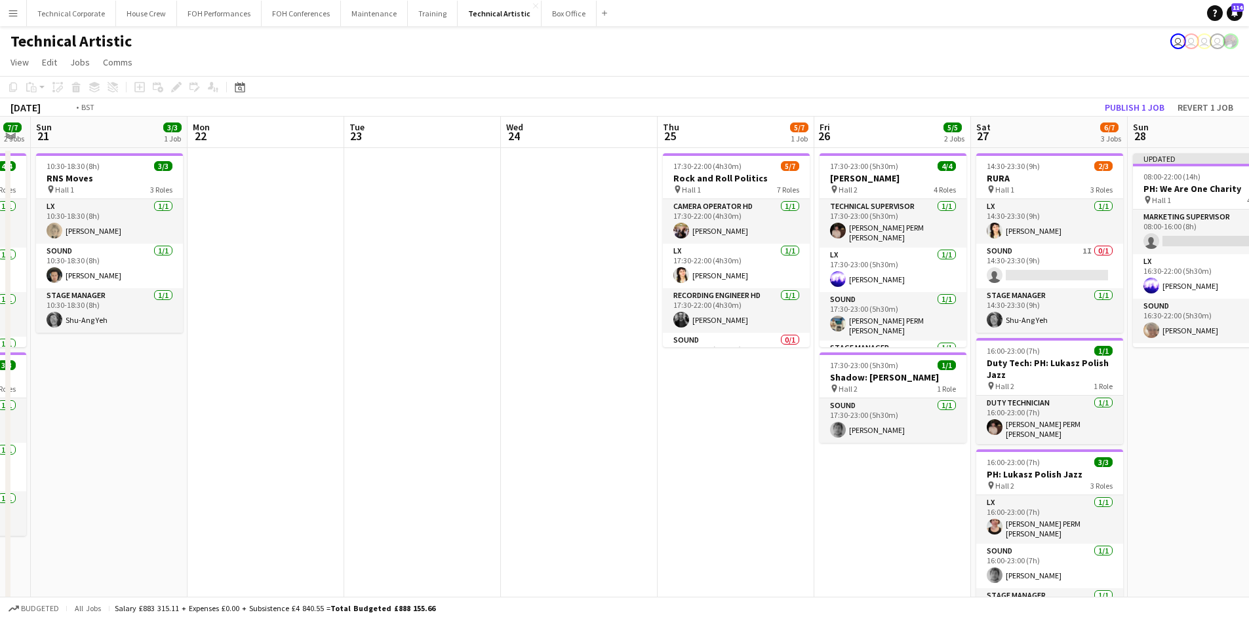
drag, startPoint x: 897, startPoint y: 256, endPoint x: 606, endPoint y: 208, distance: 295.1
click at [64, 139] on app-calendar-viewport "Thu 18 8/8 4 Jobs Fri 19 9/9 4 Jobs Sat 20 7/7 2 Jobs Sun 21 3/3 1 Job Mon 22 T…" at bounding box center [624, 543] width 1249 height 852
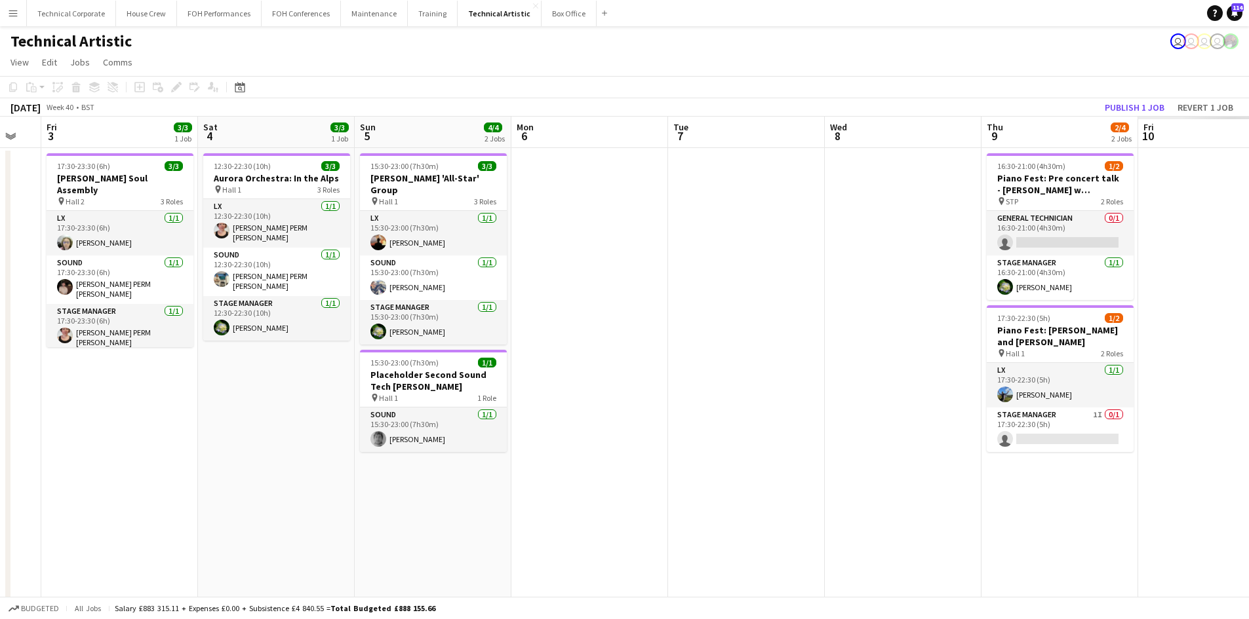
drag, startPoint x: 96, startPoint y: 179, endPoint x: -108, endPoint y: 145, distance: 207.3
click at [0, 145] on html "Menu Boards Boards Boards All jobs Status Workforce Workforce My Workforce Recr…" at bounding box center [624, 495] width 1249 height 991
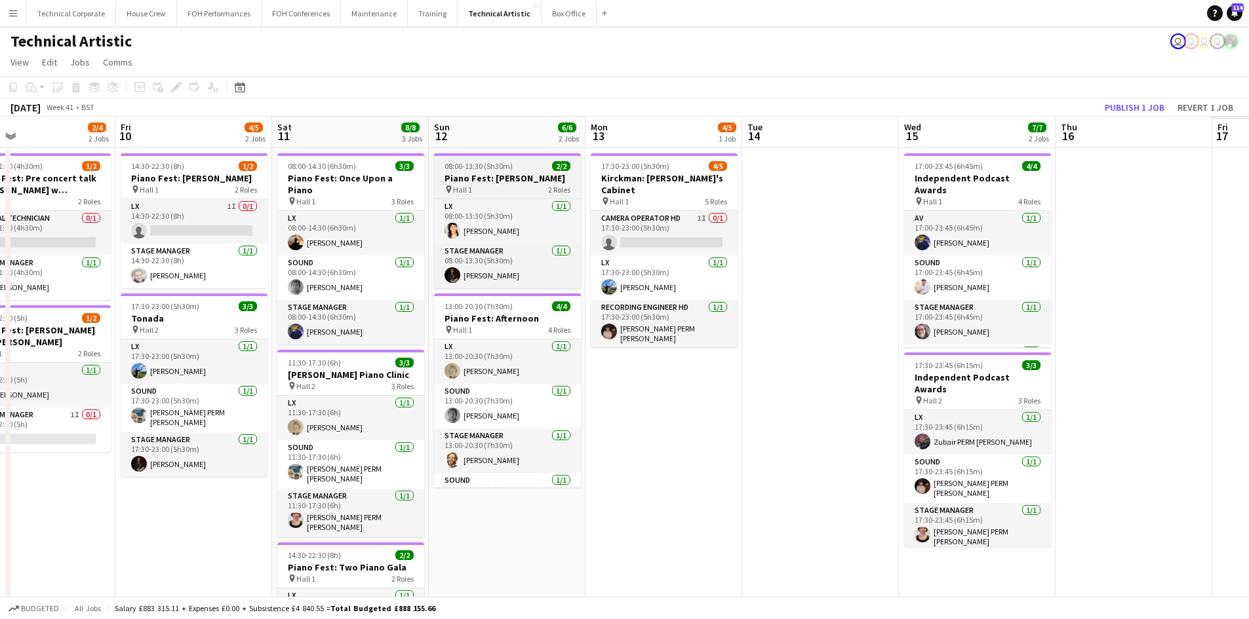
drag, startPoint x: 1102, startPoint y: 296, endPoint x: 456, endPoint y: 179, distance: 656.8
click at [79, 159] on app-calendar-viewport "Sun 5 4/4 2 Jobs Mon 6 Tue 7 Wed 8 Thu 9 2/4 2 Jobs Fri 10 4/5 2 Jobs Sat 11 8/…" at bounding box center [624, 543] width 1249 height 852
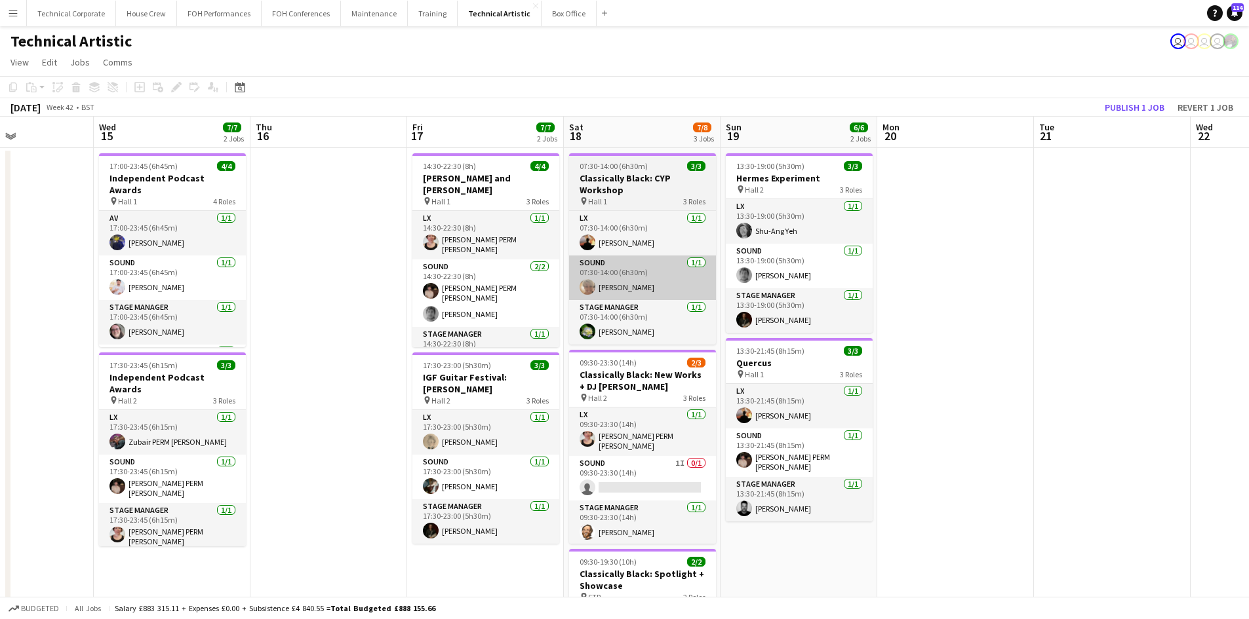
drag, startPoint x: 319, startPoint y: 205, endPoint x: 604, endPoint y: 258, distance: 289.9
click at [157, 182] on app-calendar-viewport "Fri 10 4/5 2 Jobs Sat 11 8/8 3 Jobs Sun 12 6/6 2 Jobs Mon 13 4/5 1 Job Tue 14 W…" at bounding box center [624, 543] width 1249 height 852
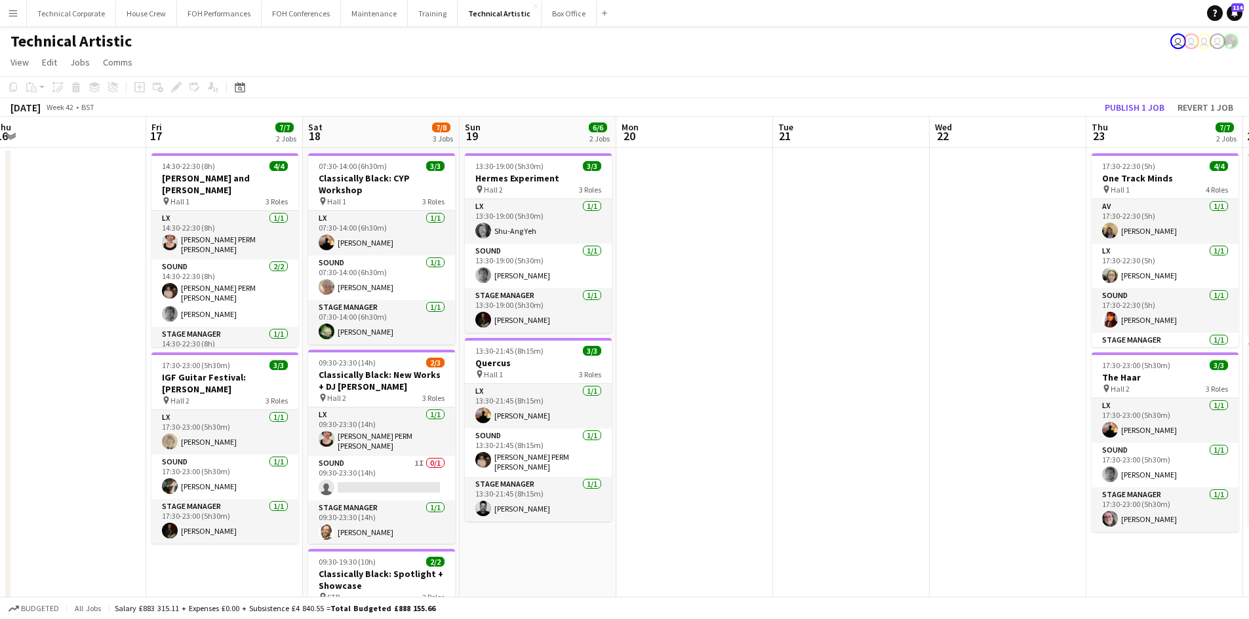
scroll to position [0, 429]
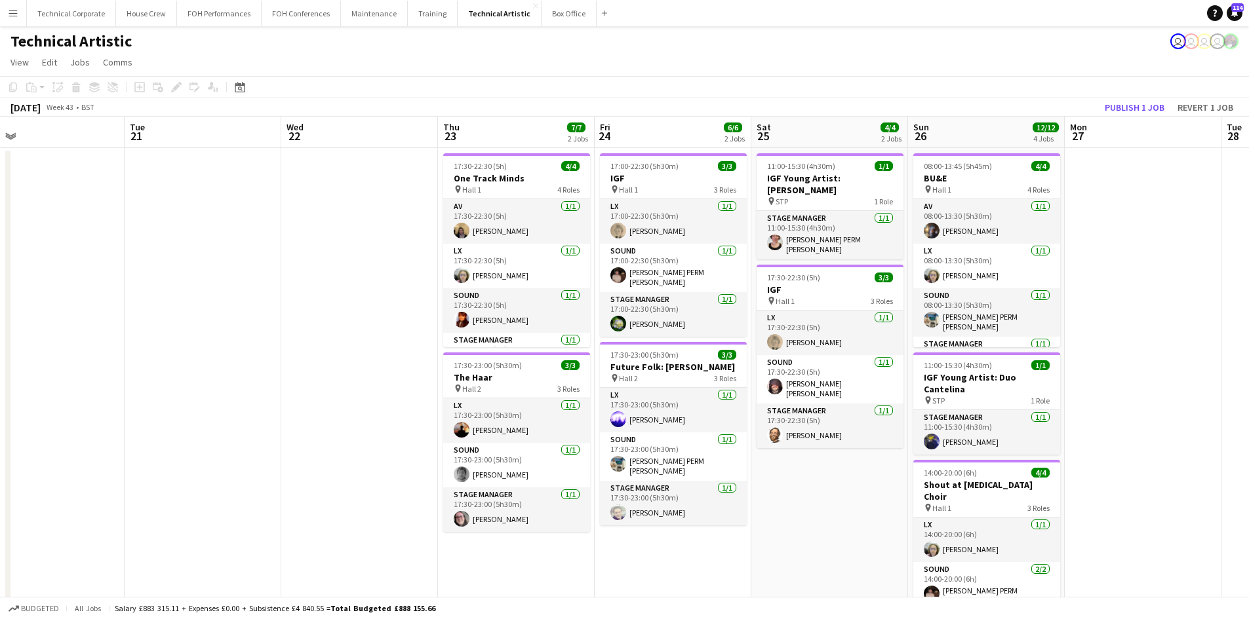
drag, startPoint x: 923, startPoint y: 328, endPoint x: -9, endPoint y: 204, distance: 940.5
click at [0, 204] on html "Menu Boards Boards Boards All jobs Status Workforce Workforce My Workforce Recr…" at bounding box center [624, 495] width 1249 height 991
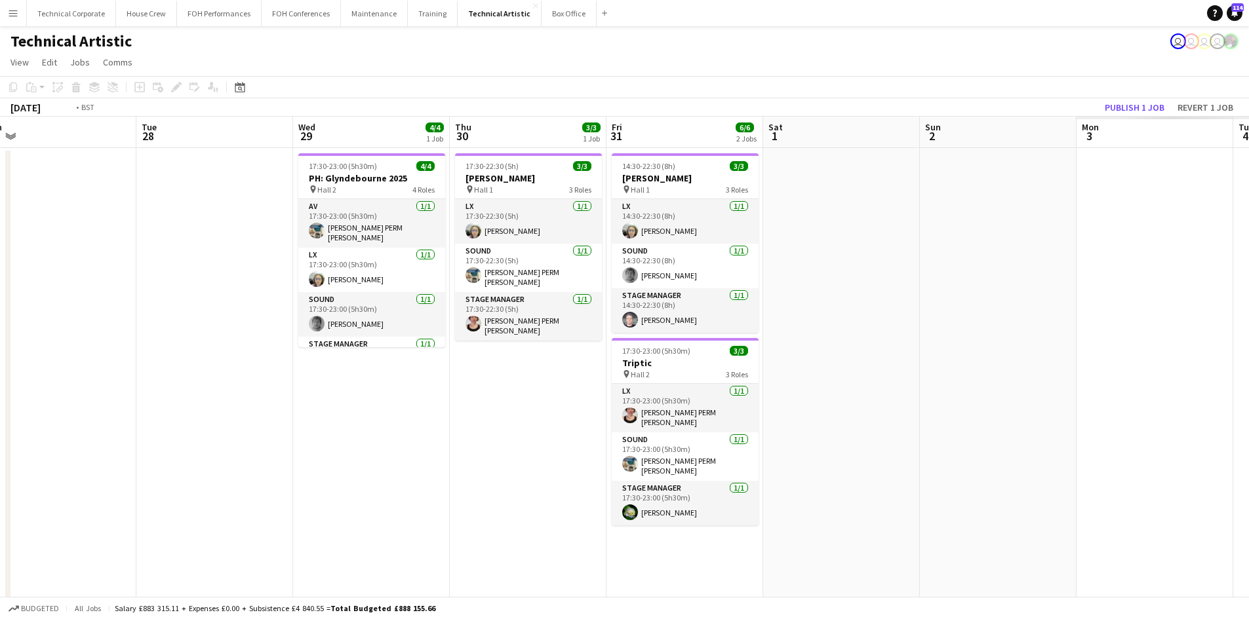
drag, startPoint x: 222, startPoint y: 184, endPoint x: 203, endPoint y: 161, distance: 29.7
click at [139, 159] on app-calendar-viewport "Thu 23 7/7 2 Jobs Fri 24 6/6 2 Jobs Sat 25 4/4 2 Jobs Sun 26 12/12 4 Jobs Mon 2…" at bounding box center [624, 543] width 1249 height 852
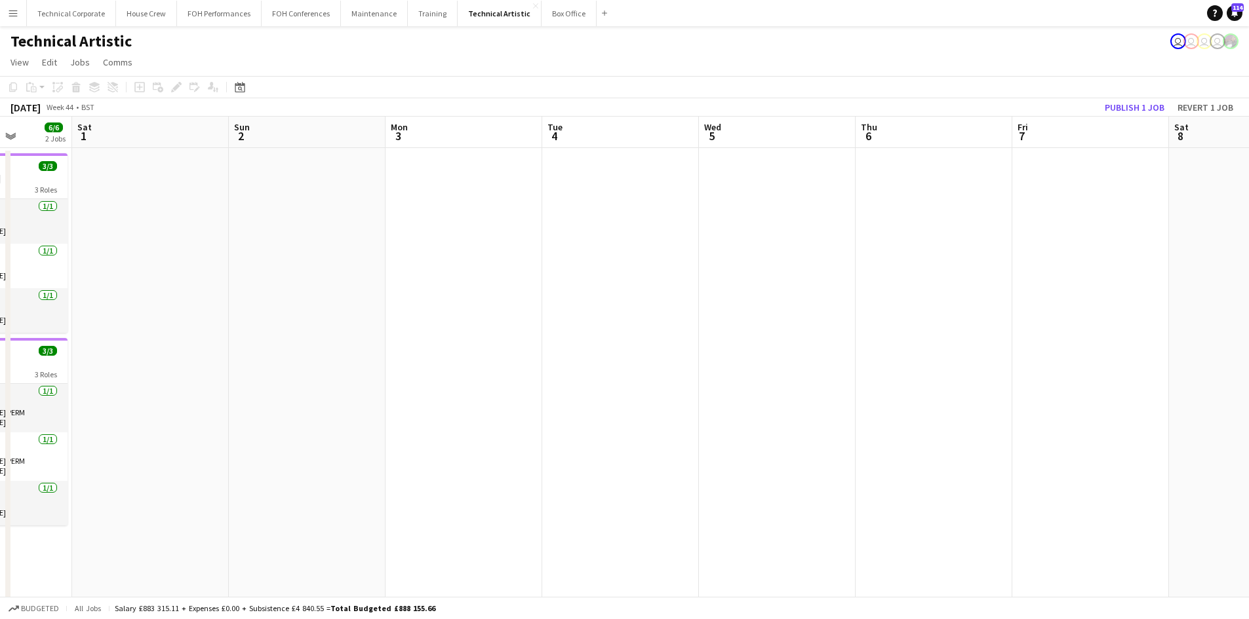
drag, startPoint x: 60, startPoint y: 201, endPoint x: -116, endPoint y: 151, distance: 183.2
click at [0, 151] on html "Menu Boards Boards Boards All jobs Status Workforce Workforce My Workforce Recr…" at bounding box center [624, 495] width 1249 height 991
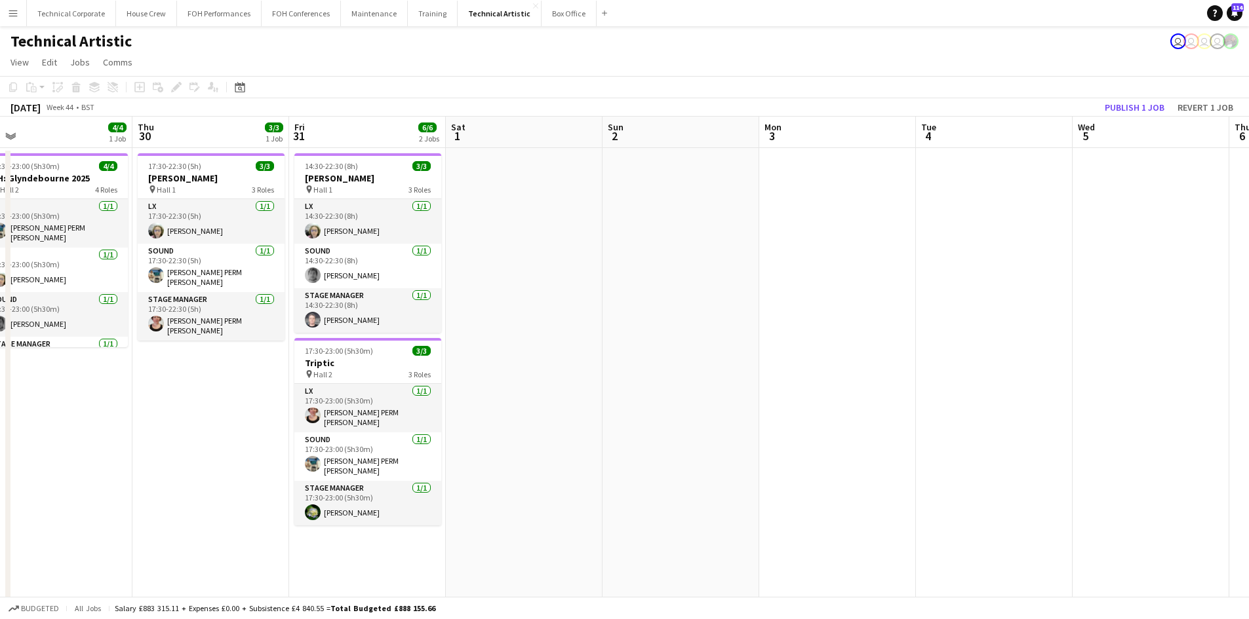
drag, startPoint x: 1258, startPoint y: 353, endPoint x: 1258, endPoint y: 334, distance: 18.4
click at [1249, 336] on html "Menu Boards Boards Boards All jobs Status Workforce Workforce My Workforce Recr…" at bounding box center [624, 495] width 1249 height 991
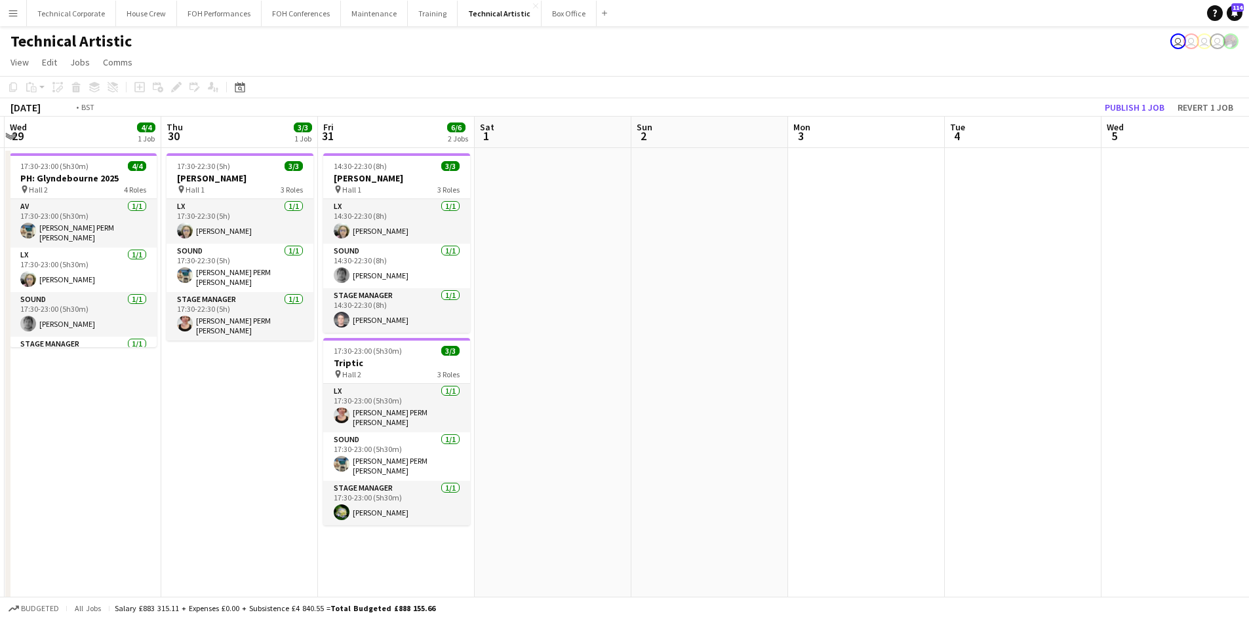
drag, startPoint x: 328, startPoint y: 334, endPoint x: 815, endPoint y: 335, distance: 487.1
click at [827, 341] on app-calendar-viewport "Mon 27 Tue 28 Wed 29 4/4 1 Job Thu 30 3/3 1 Job Fri 31 6/6 2 Jobs Sat 1 Sun 2 M…" at bounding box center [624, 543] width 1249 height 852
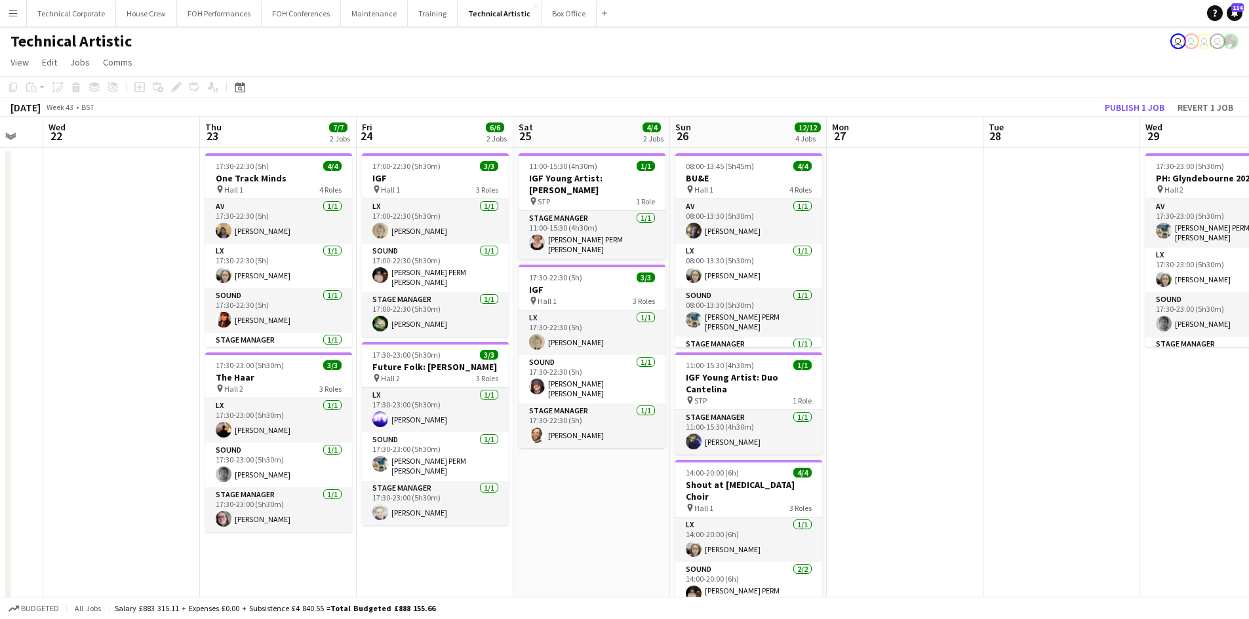
drag, startPoint x: 458, startPoint y: 231, endPoint x: 1017, endPoint y: 261, distance: 559.9
click at [1017, 261] on app-calendar-viewport "Mon 20 Tue 21 Wed 22 Thu 23 7/7 2 Jobs Fri 24 6/6 2 Jobs Sat 25 4/4 2 Jobs Sun …" at bounding box center [624, 543] width 1249 height 852
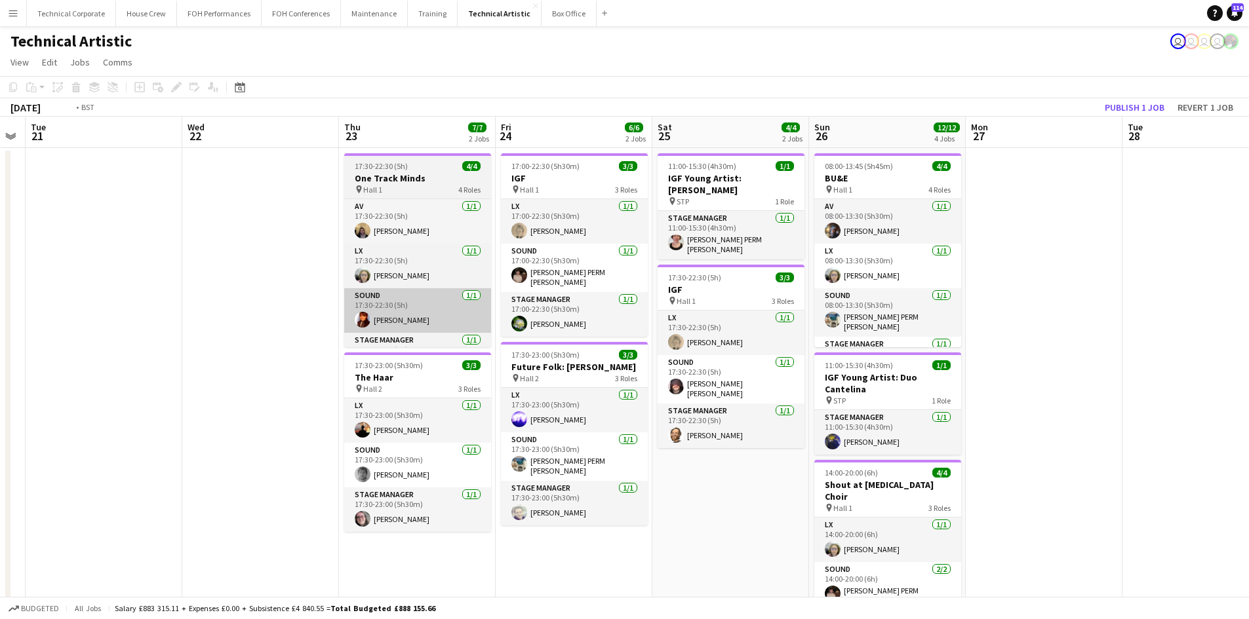
drag, startPoint x: 439, startPoint y: 342, endPoint x: 1164, endPoint y: 332, distance: 725.8
click at [1171, 340] on app-calendar-viewport "Sun 19 6/6 2 Jobs Mon 20 Tue 21 Wed 22 Thu 23 7/7 2 Jobs Fri 24 6/6 2 Jobs Sat …" at bounding box center [624, 543] width 1249 height 852
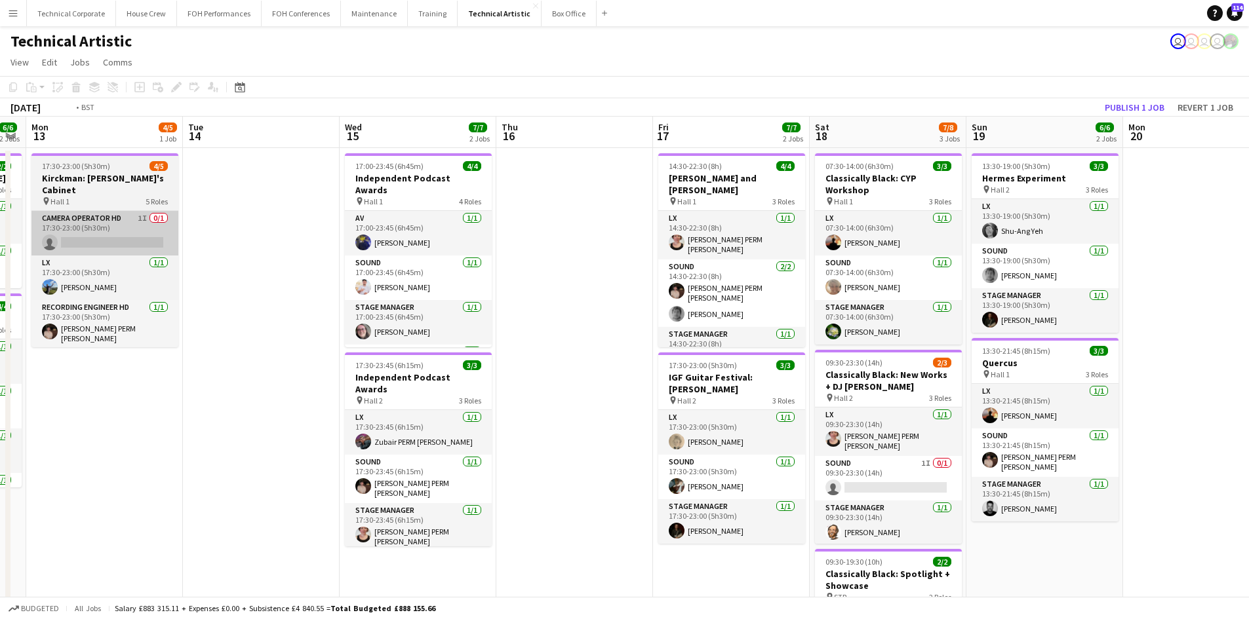
drag, startPoint x: 359, startPoint y: 261, endPoint x: 382, endPoint y: 238, distance: 32.4
click at [1217, 288] on app-calendar-viewport "Sat 11 8/8 3 Jobs Sun 12 6/6 2 Jobs Mon 13 4/5 1 Job Tue 14 Wed 15 7/7 2 Jobs T…" at bounding box center [624, 543] width 1249 height 852
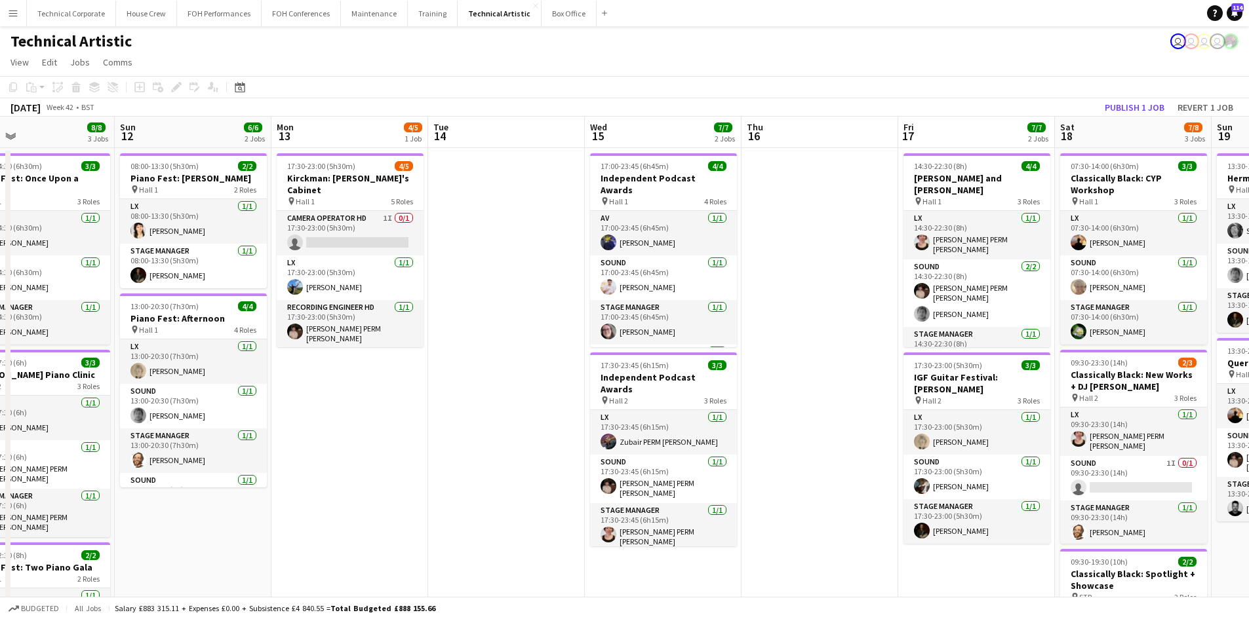
drag, startPoint x: 994, startPoint y: 310, endPoint x: 1092, endPoint y: 314, distance: 97.8
click at [1092, 315] on app-calendar-viewport "Thu 9 2/4 2 Jobs Fri 10 4/5 2 Jobs Sat 11 8/8 3 Jobs Sun 12 6/6 2 Jobs Mon 13 4…" at bounding box center [624, 543] width 1249 height 852
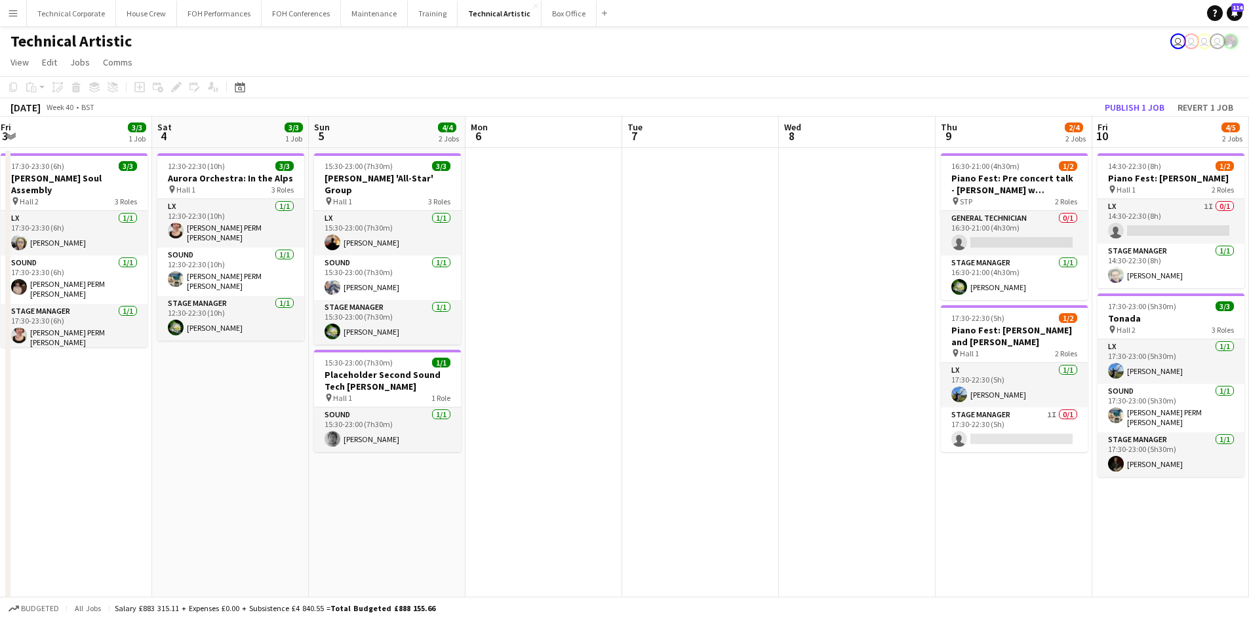
drag, startPoint x: 579, startPoint y: 253, endPoint x: 756, endPoint y: 260, distance: 177.8
click at [756, 260] on app-calendar-viewport "Wed 1 2/3 1 Job Thu 2 Fri 3 3/3 1 Job Sat 4 3/3 1 Job Sun 5 4/4 2 Jobs Mon 6 Tu…" at bounding box center [624, 543] width 1249 height 852
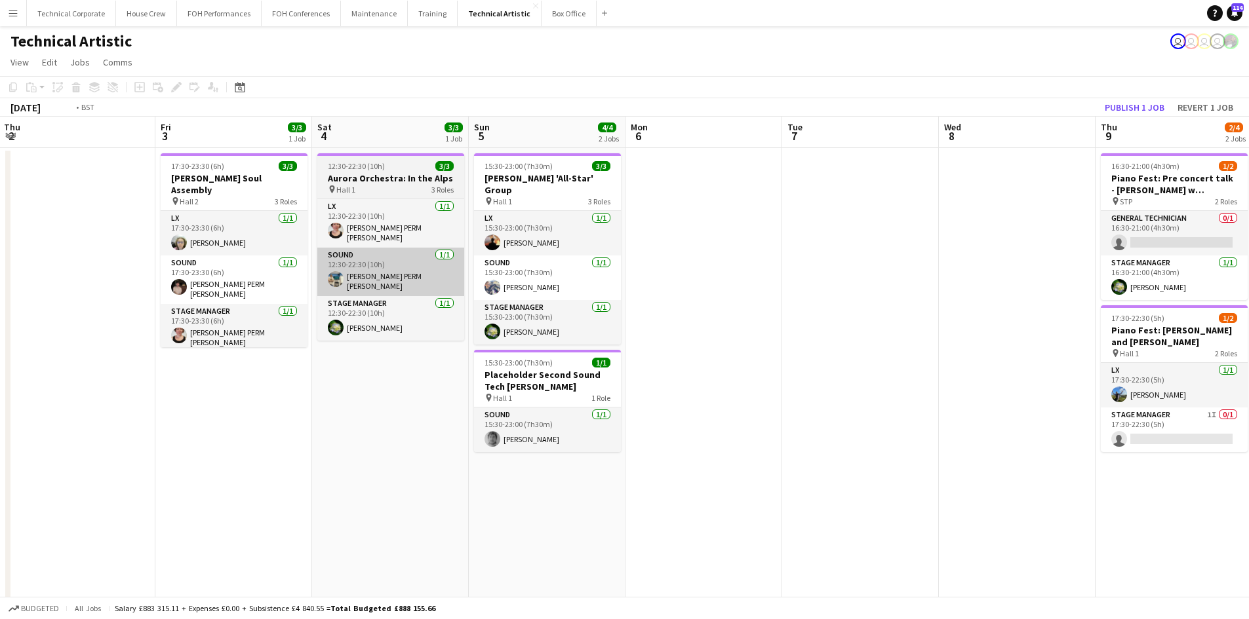
drag, startPoint x: 224, startPoint y: 308, endPoint x: 957, endPoint y: 285, distance: 733.3
click at [956, 285] on app-calendar-viewport "Tue 30 Wed 1 2/3 1 Job Thu 2 Fri 3 3/3 1 Job Sat 4 3/3 1 Job Sun 5 4/4 2 Jobs M…" at bounding box center [624, 543] width 1249 height 852
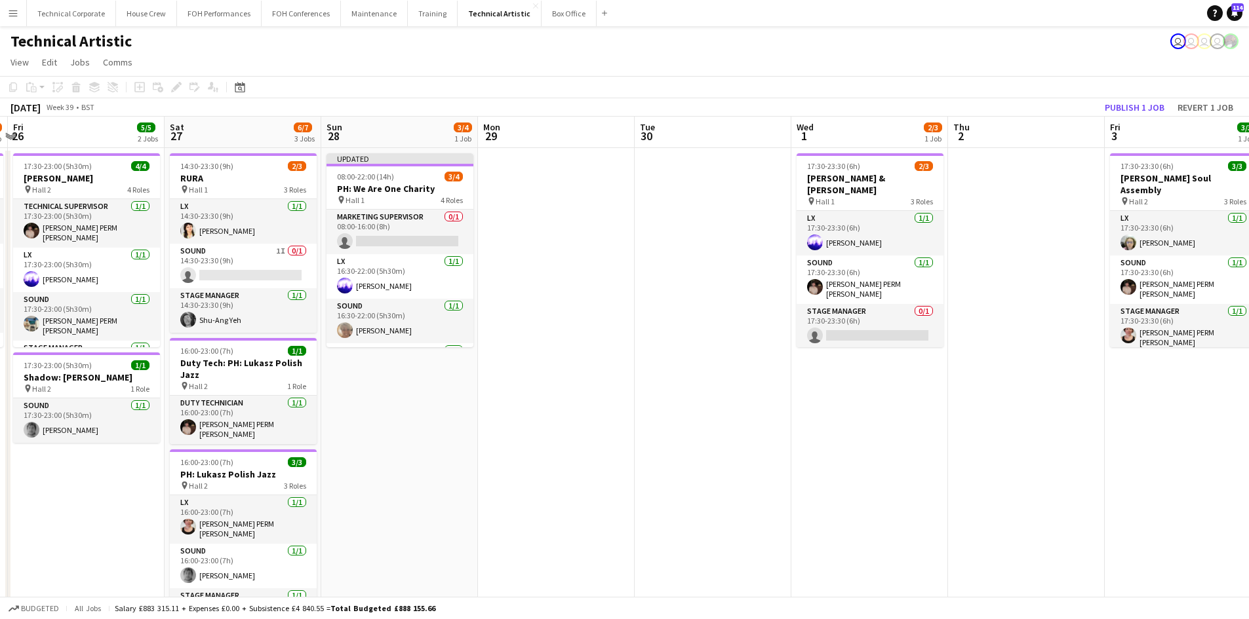
scroll to position [0, 375]
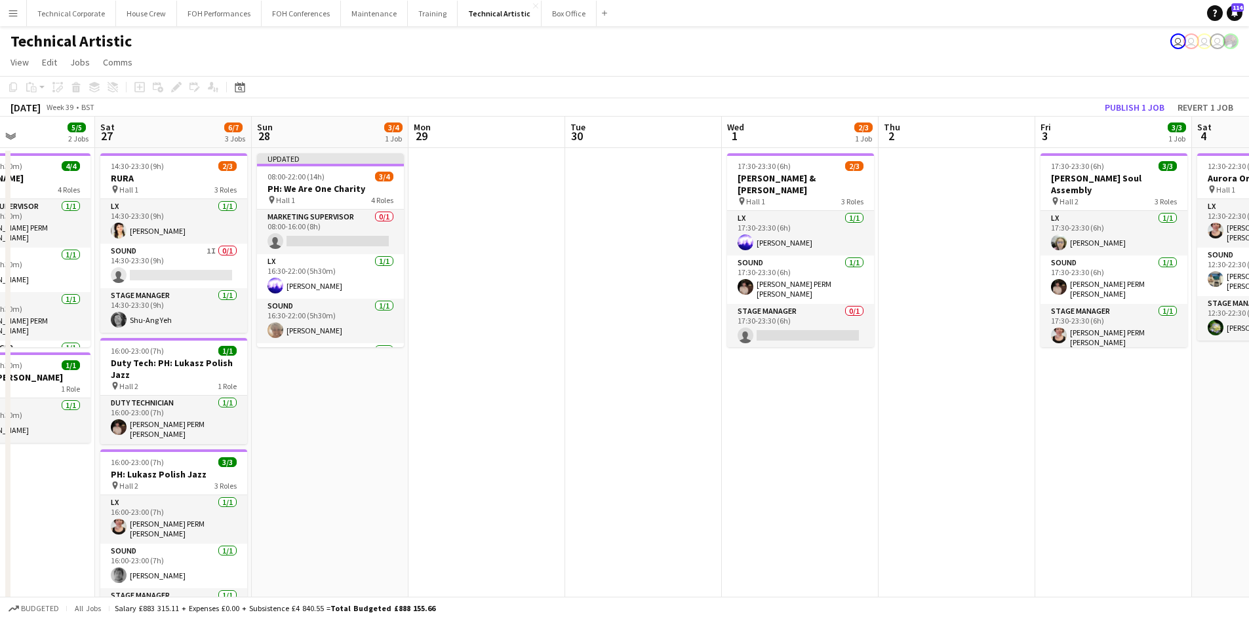
drag, startPoint x: 585, startPoint y: 231, endPoint x: 795, endPoint y: 250, distance: 210.6
click at [795, 250] on app-calendar-viewport "Wed 24 Thu 25 5/7 1 Job Fri 26 5/5 2 Jobs Sat 27 6/7 3 Jobs Sun 28 3/4 1 Job Mo…" at bounding box center [624, 543] width 1249 height 852
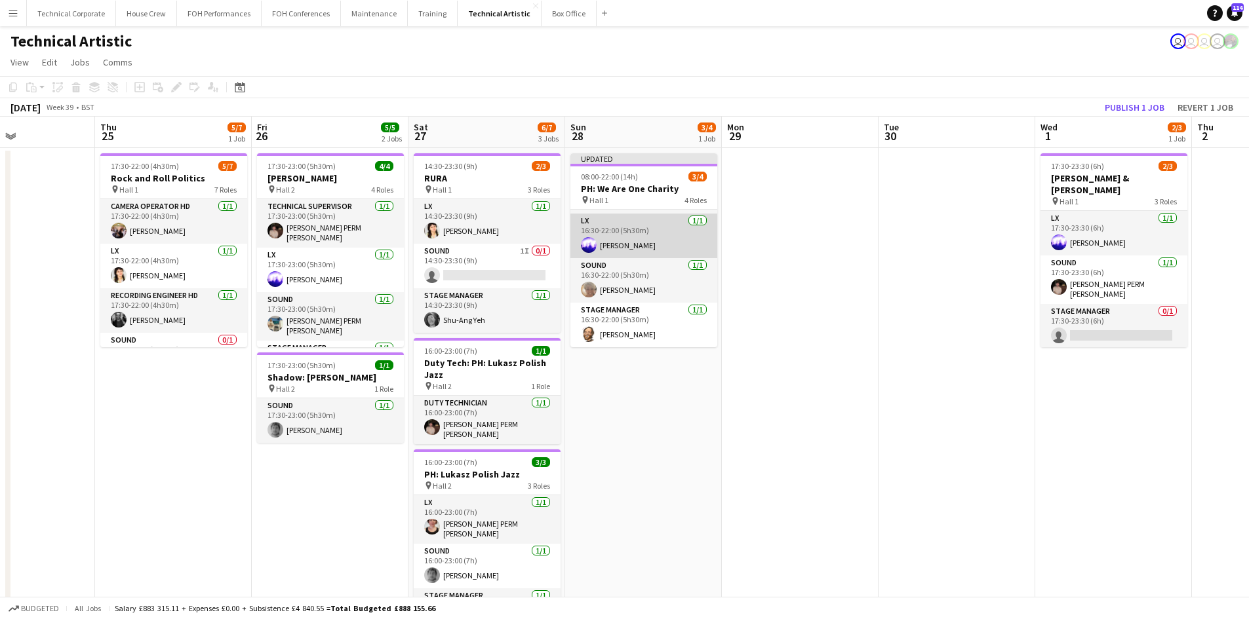
scroll to position [0, 0]
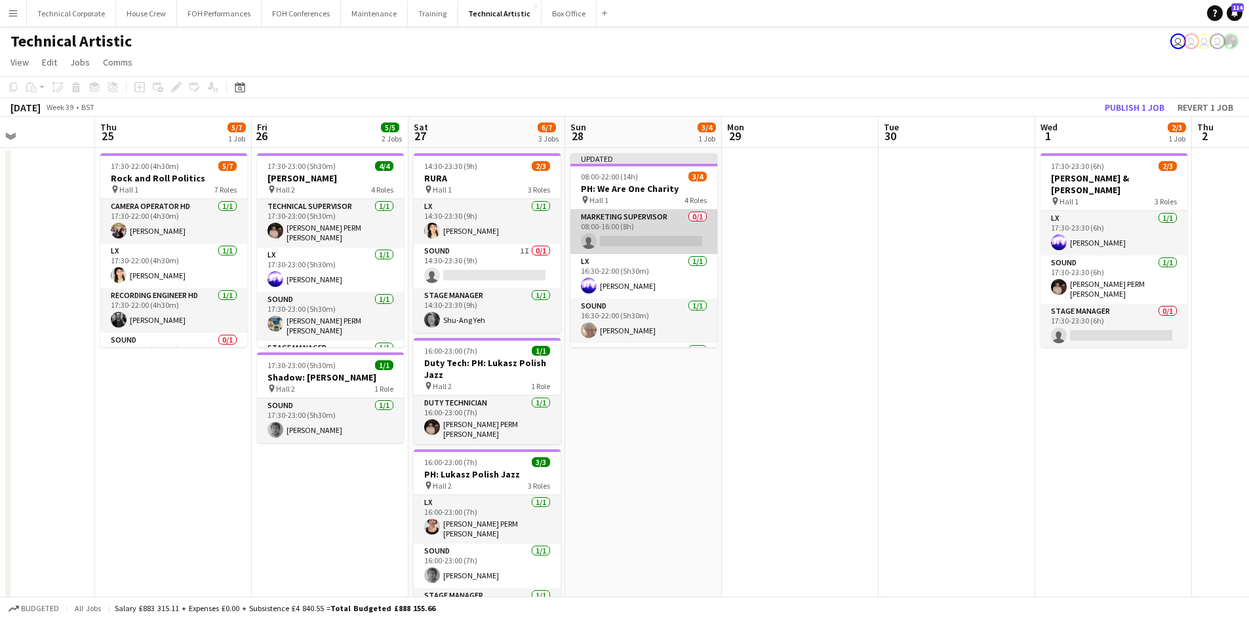
click at [665, 247] on app-card-role "Marketing Supervisor 0/1 08:00-16:00 (8h) single-neutral-actions" at bounding box center [643, 232] width 147 height 45
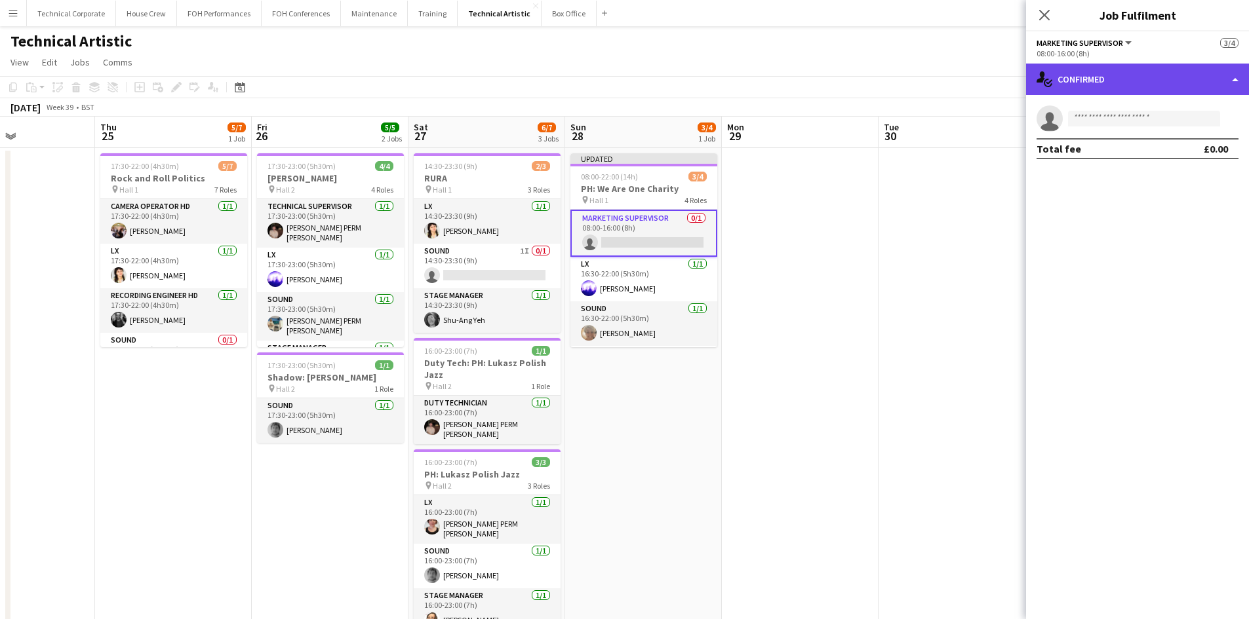
click at [1116, 81] on div "single-neutral-actions-check-2 Confirmed" at bounding box center [1137, 79] width 223 height 31
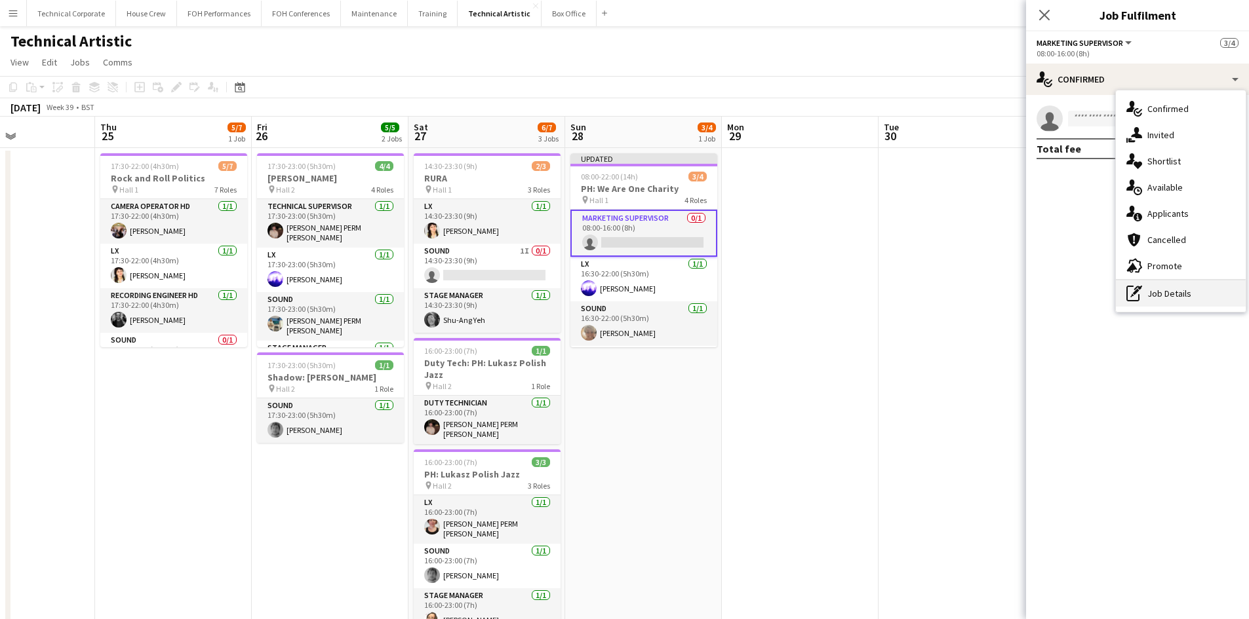
click at [1162, 292] on div "pen-write Job Details" at bounding box center [1181, 294] width 130 height 26
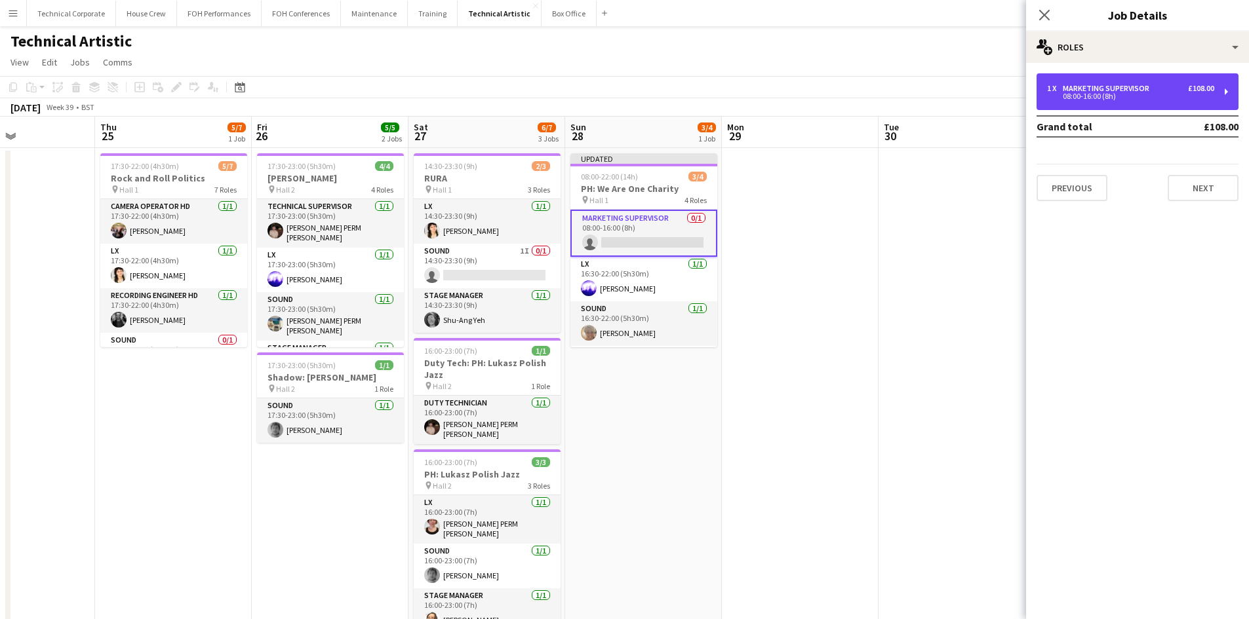
click at [1158, 86] on div "1 x Marketing Supervisor £108.00" at bounding box center [1130, 88] width 167 height 9
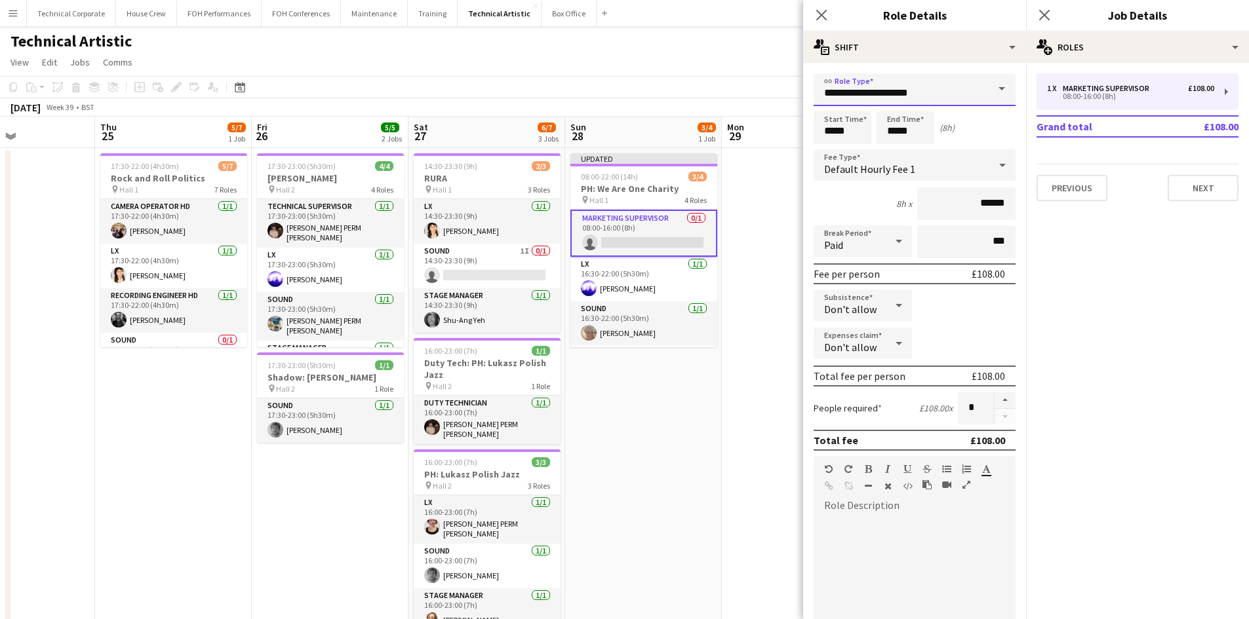
drag, startPoint x: 920, startPoint y: 88, endPoint x: 288, endPoint y: 135, distance: 634.3
click at [290, 136] on body "Menu Boards Boards Boards All jobs Status Workforce Workforce My Workforce Recr…" at bounding box center [624, 495] width 1249 height 991
type input "*"
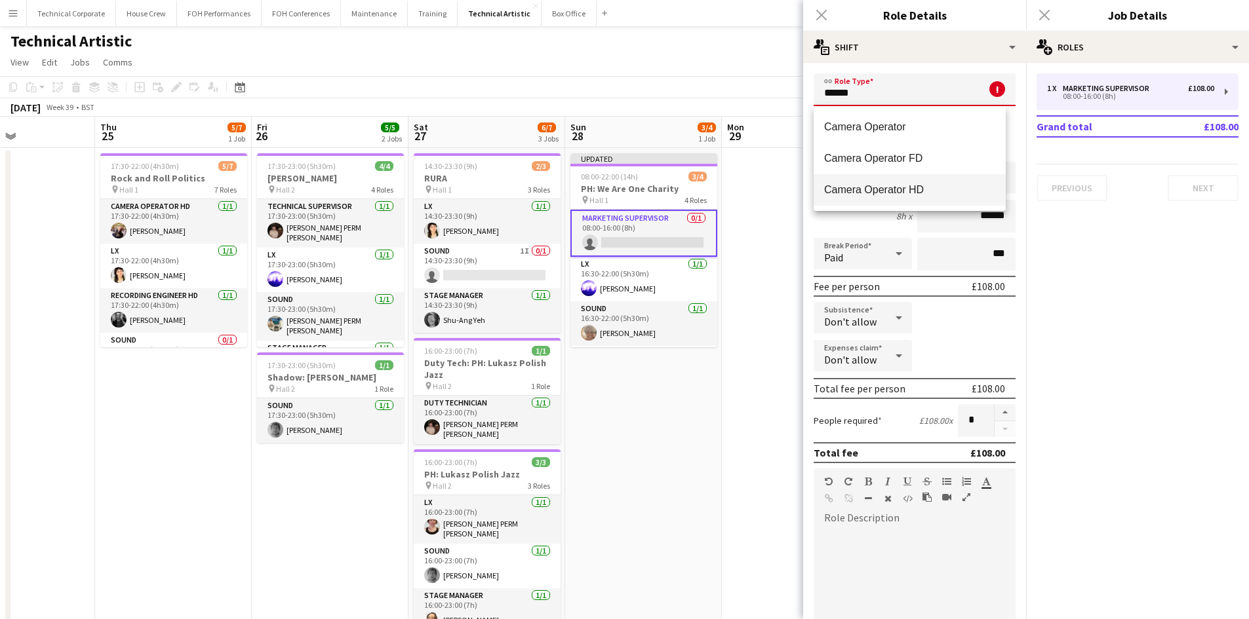
click at [864, 185] on span "Camera Operator HD" at bounding box center [909, 190] width 171 height 12
type input "**********"
type input "*******"
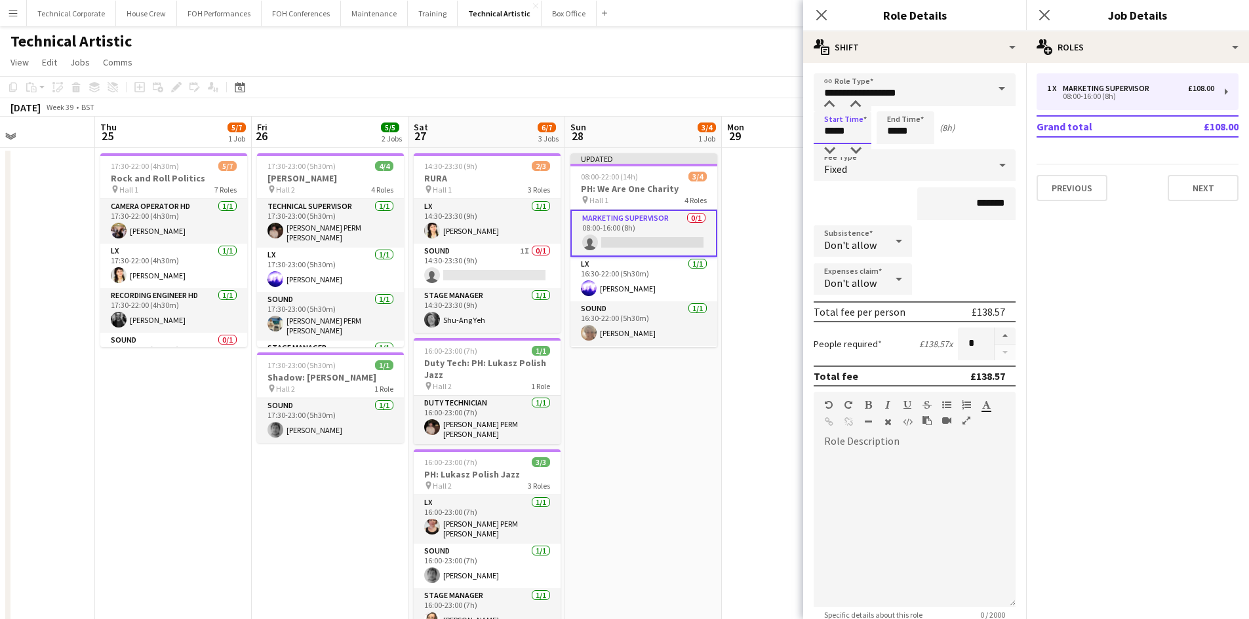
drag, startPoint x: 844, startPoint y: 137, endPoint x: 600, endPoint y: 147, distance: 244.7
click at [600, 147] on body "Menu Boards Boards Boards All jobs Status Workforce Workforce My Workforce Recr…" at bounding box center [624, 495] width 1249 height 991
type input "*****"
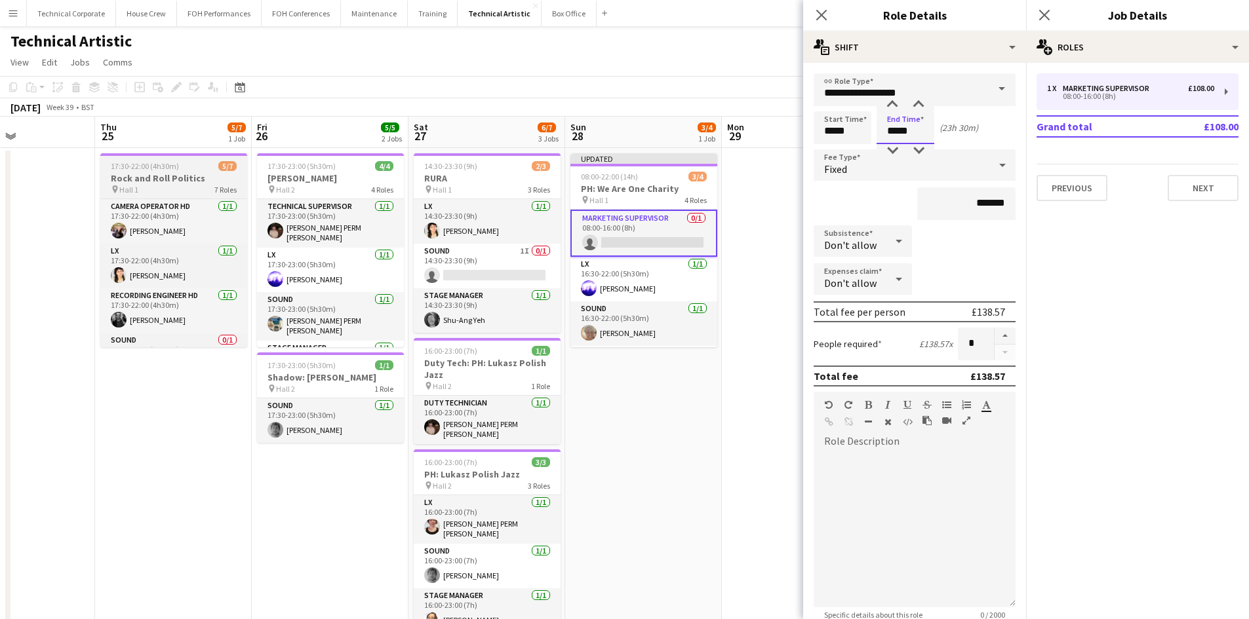
drag, startPoint x: 872, startPoint y: 128, endPoint x: 209, endPoint y: 153, distance: 663.2
click at [661, 127] on body "Menu Boards Boards Boards All jobs Status Workforce Workforce My Workforce Recr…" at bounding box center [624, 495] width 1249 height 991
type input "*****"
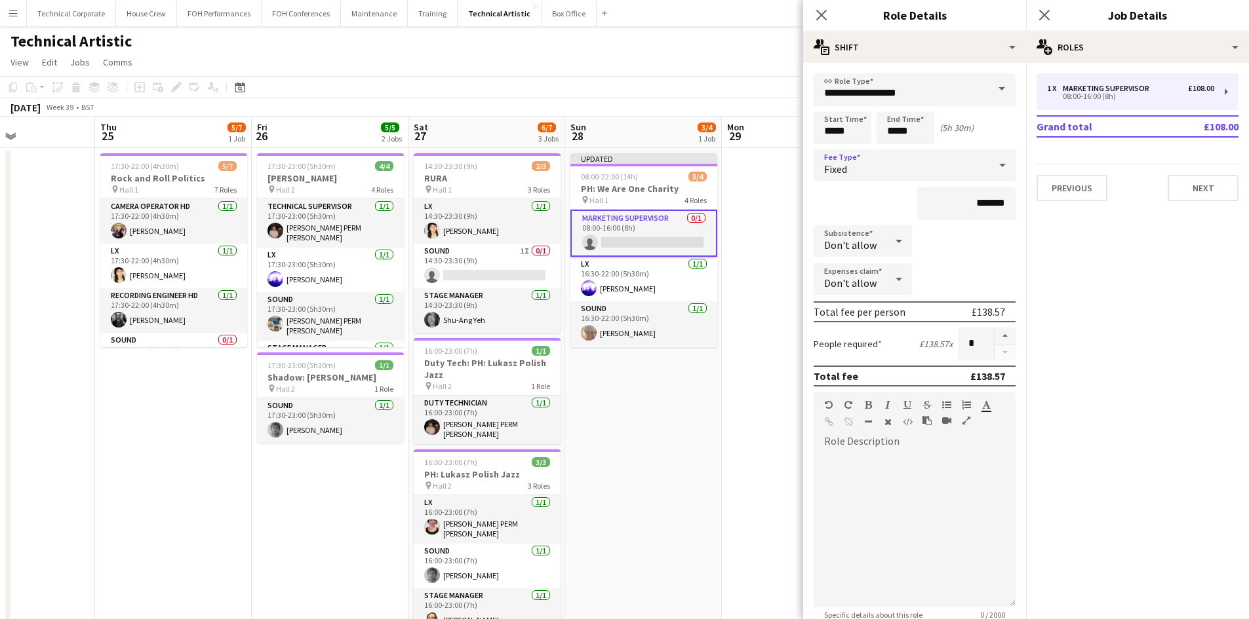
click at [894, 170] on div "Fixed" at bounding box center [902, 164] width 176 height 31
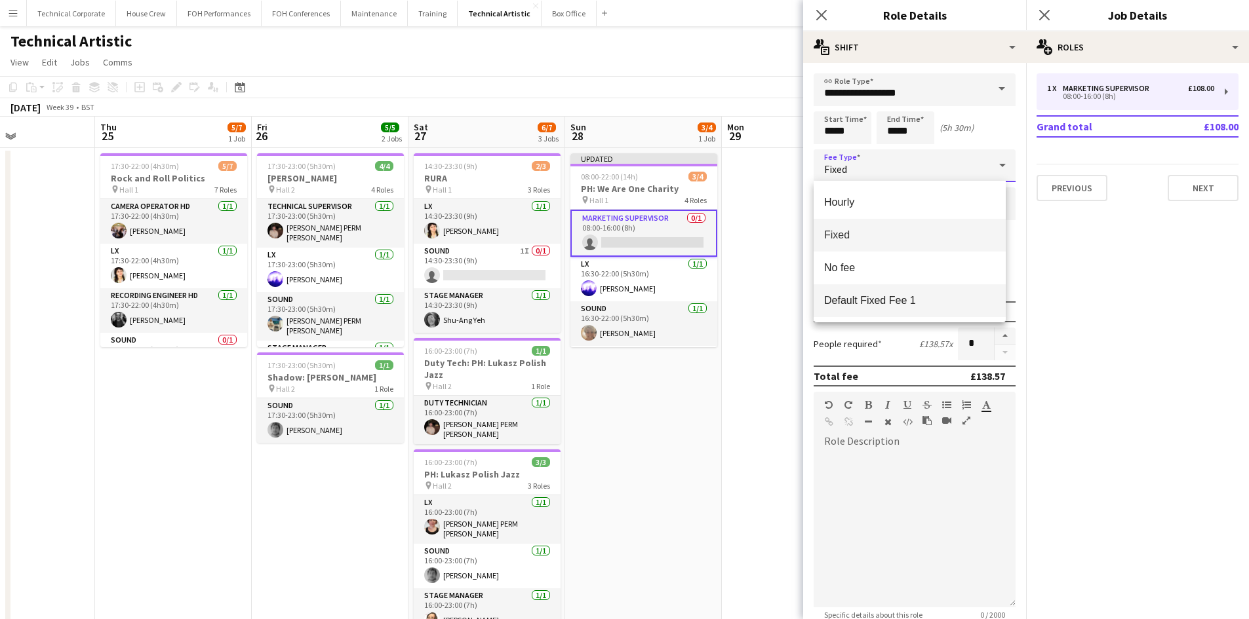
click at [858, 298] on span "Default Fixed Fee 1" at bounding box center [909, 300] width 171 height 12
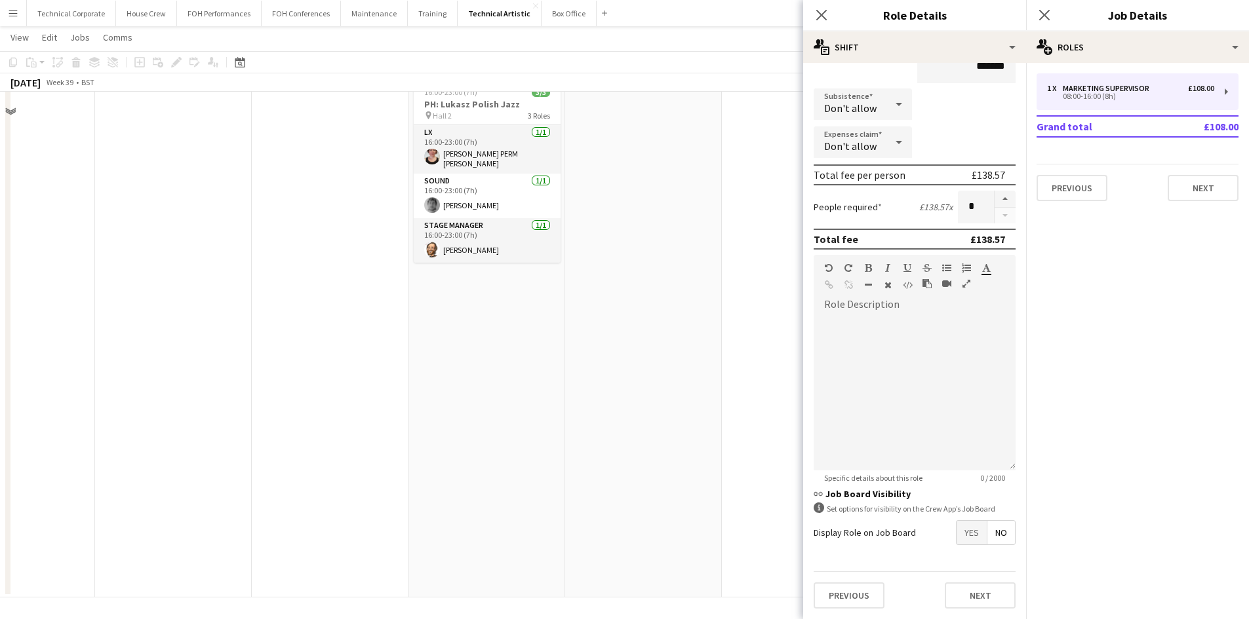
scroll to position [370, 0]
click at [987, 597] on button "Next" at bounding box center [980, 596] width 71 height 26
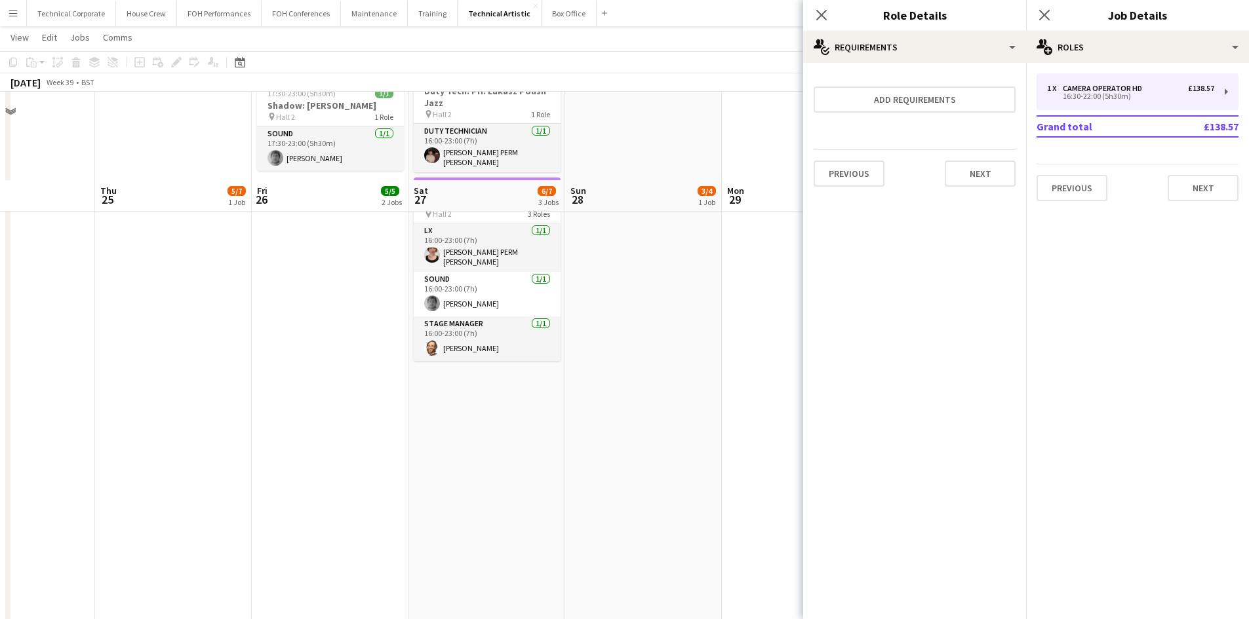
scroll to position [0, 0]
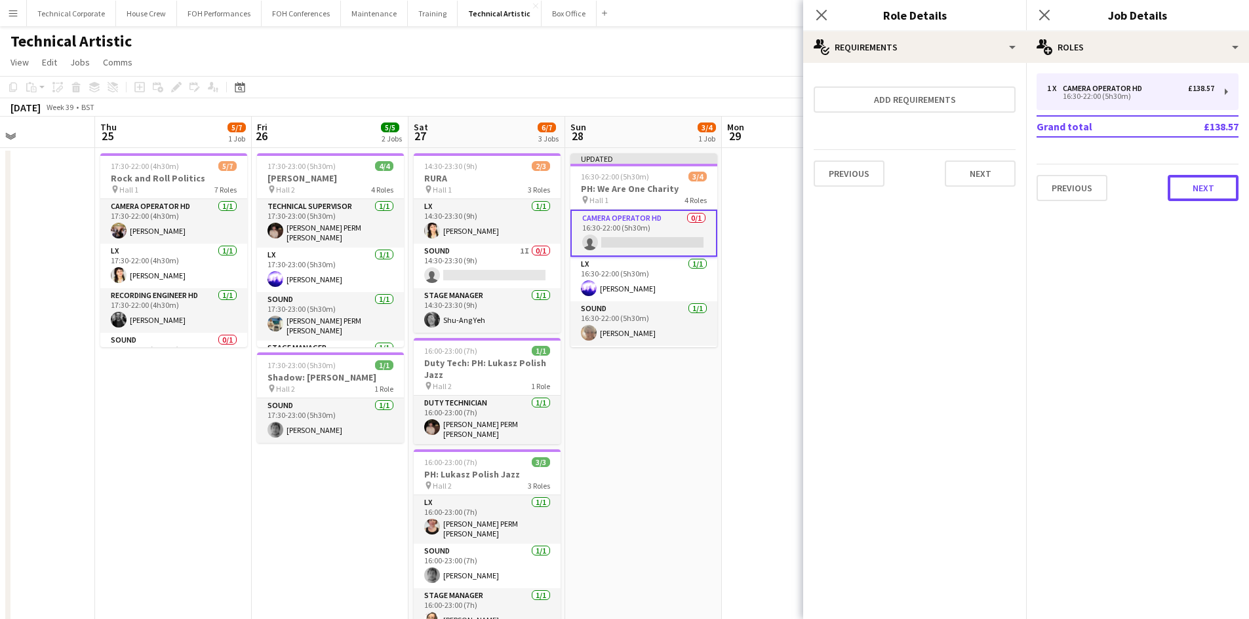
click at [1207, 185] on button "Next" at bounding box center [1203, 188] width 71 height 26
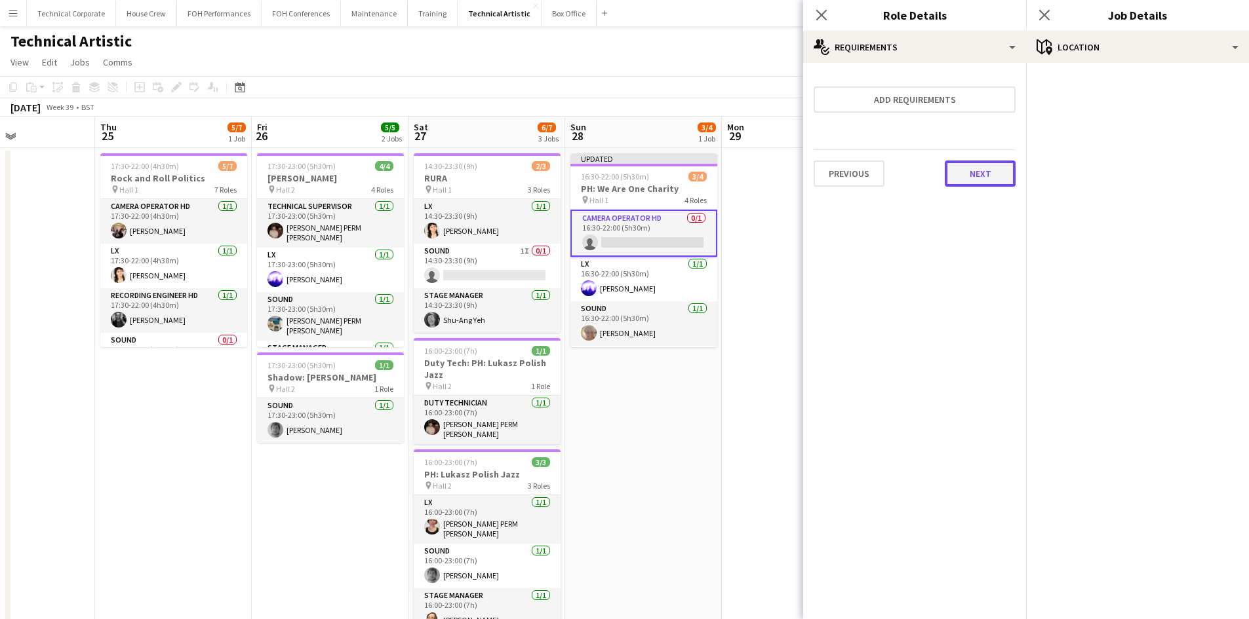
click at [956, 172] on button "Next" at bounding box center [980, 174] width 71 height 26
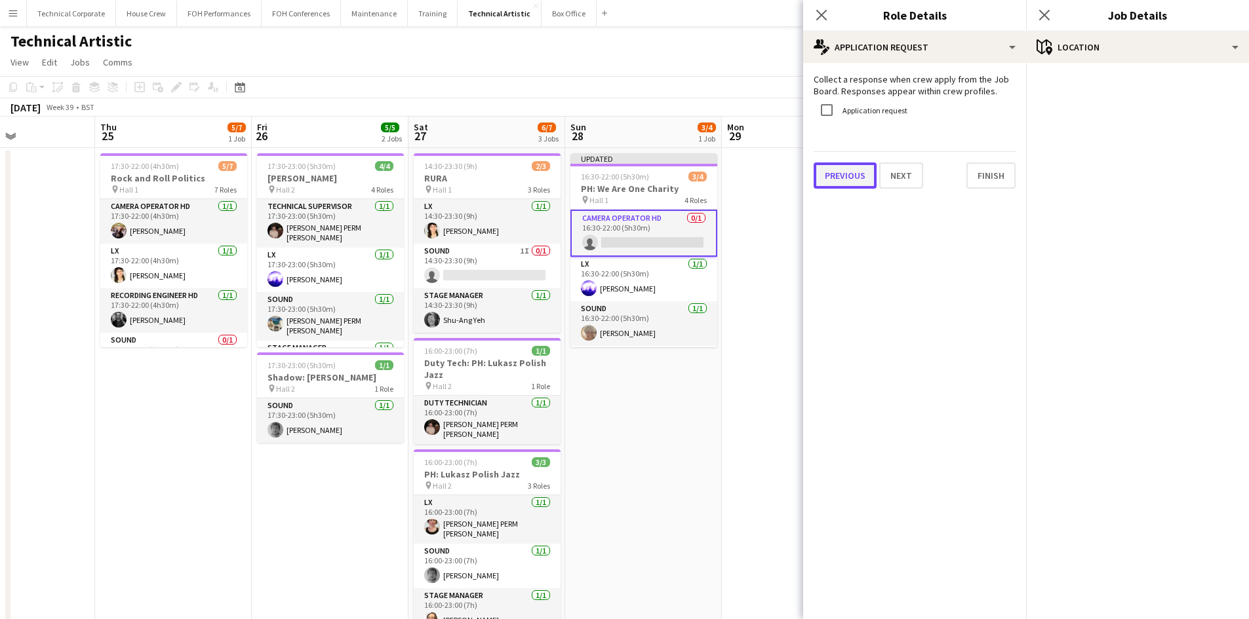
click at [860, 183] on button "Previous" at bounding box center [845, 176] width 63 height 26
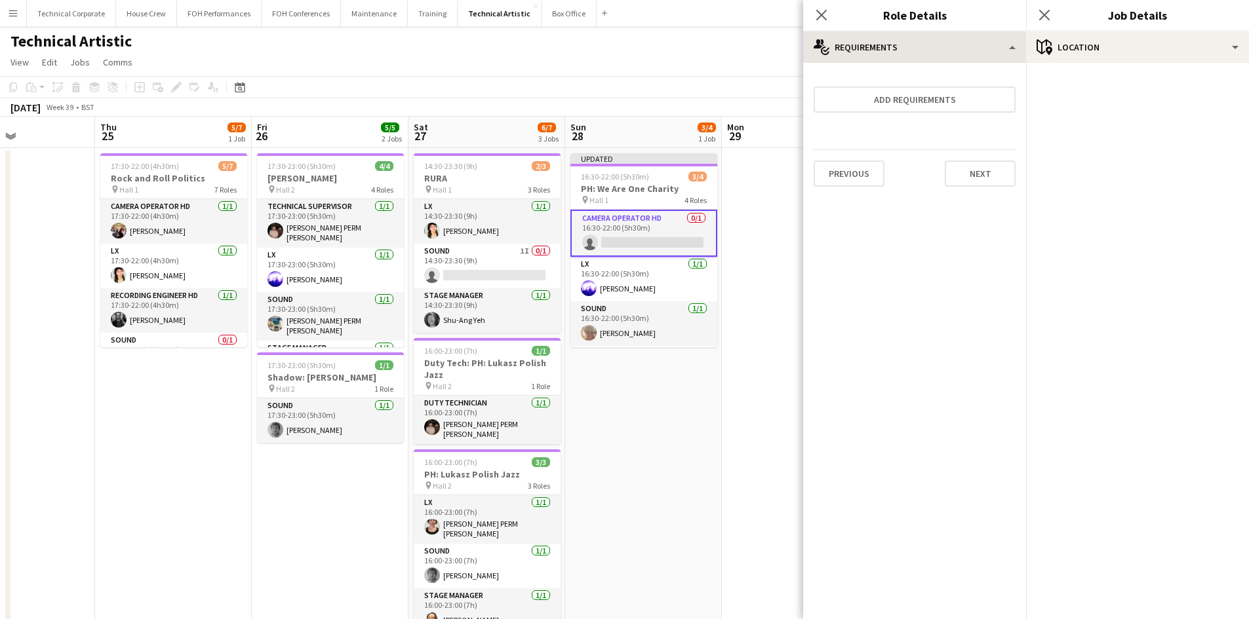
drag, startPoint x: 1045, startPoint y: 16, endPoint x: 1042, endPoint y: 56, distance: 40.1
click at [1046, 16] on icon at bounding box center [1044, 15] width 10 height 10
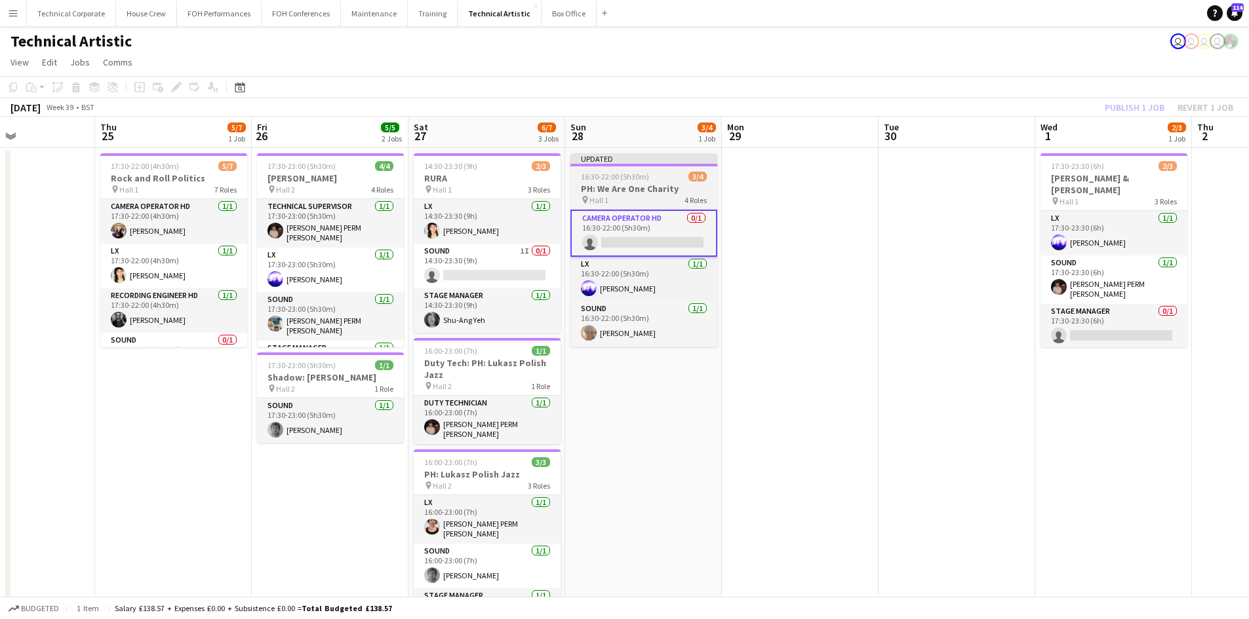
click at [648, 203] on div "pin Hall 1 4 Roles" at bounding box center [643, 200] width 147 height 10
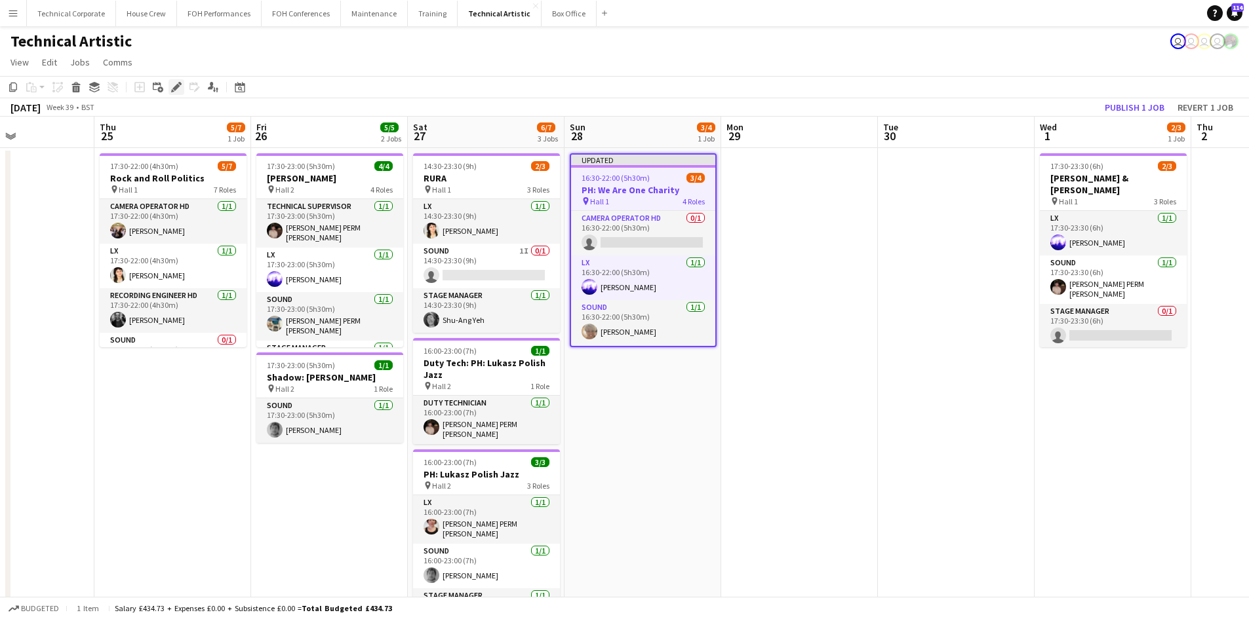
click at [172, 86] on icon "Edit" at bounding box center [176, 87] width 10 height 10
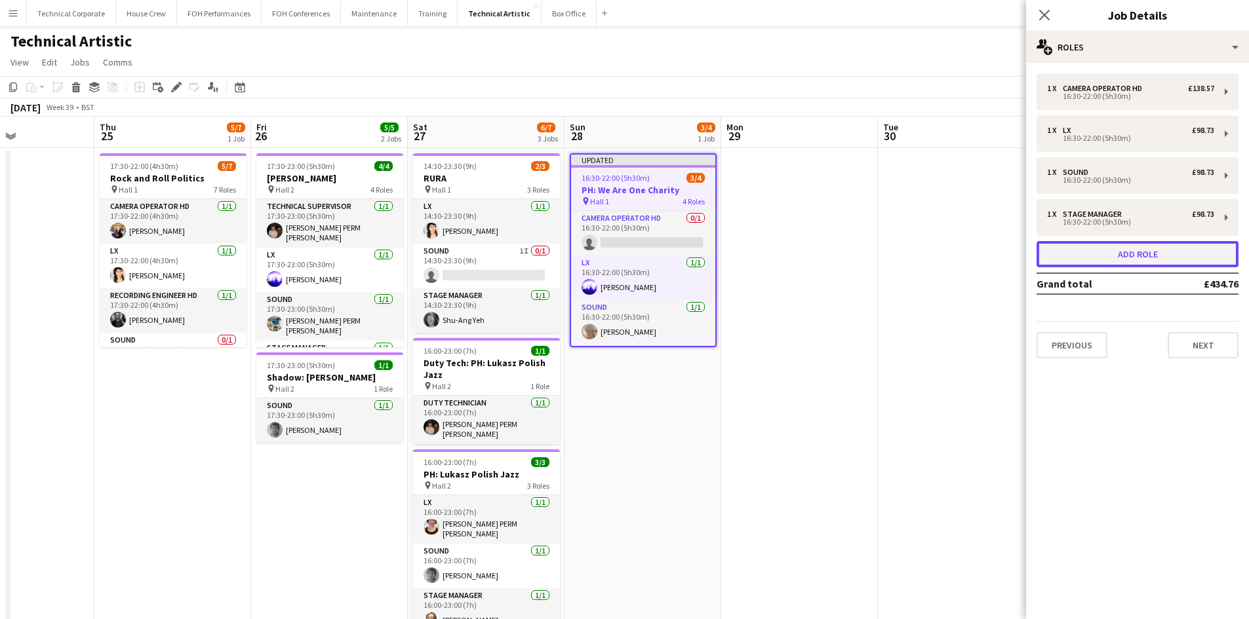
click at [1093, 264] on button "Add role" at bounding box center [1137, 254] width 202 height 26
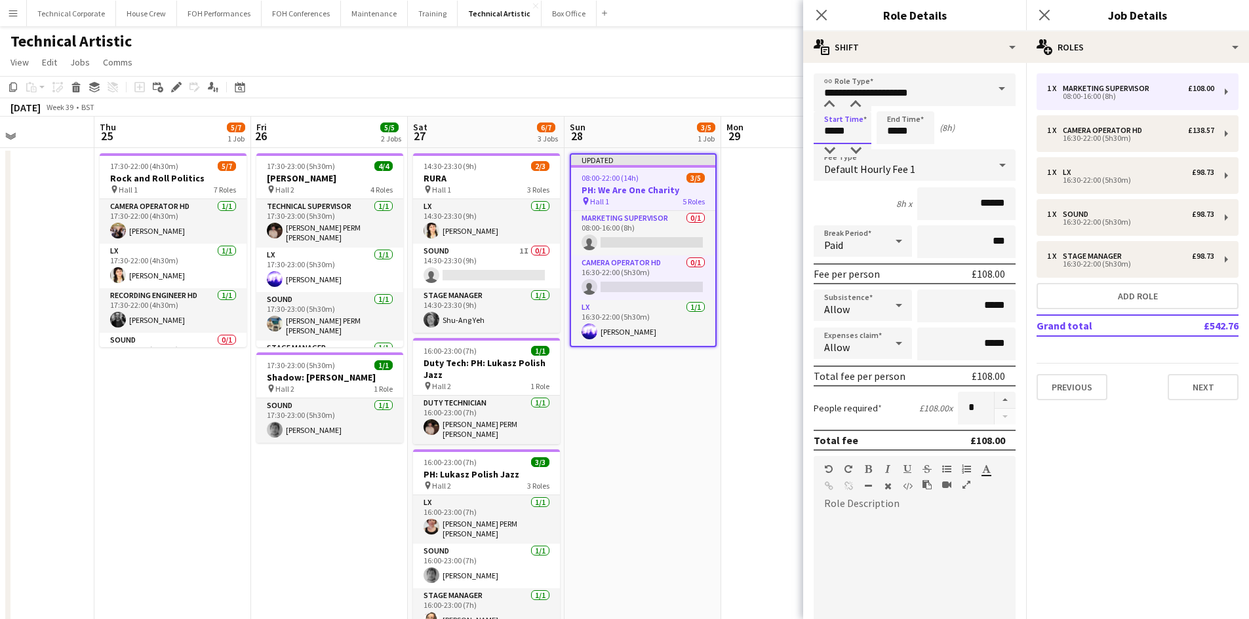
drag, startPoint x: 842, startPoint y: 134, endPoint x: 768, endPoint y: 119, distance: 75.7
click at [768, 119] on body "Menu Boards Boards Boards All jobs Status Workforce Workforce My Workforce Recr…" at bounding box center [624, 495] width 1249 height 991
type input "*****"
drag, startPoint x: 917, startPoint y: 128, endPoint x: 772, endPoint y: 128, distance: 145.5
click at [774, 128] on body "Menu Boards Boards Boards All jobs Status Workforce Workforce My Workforce Recr…" at bounding box center [624, 495] width 1249 height 991
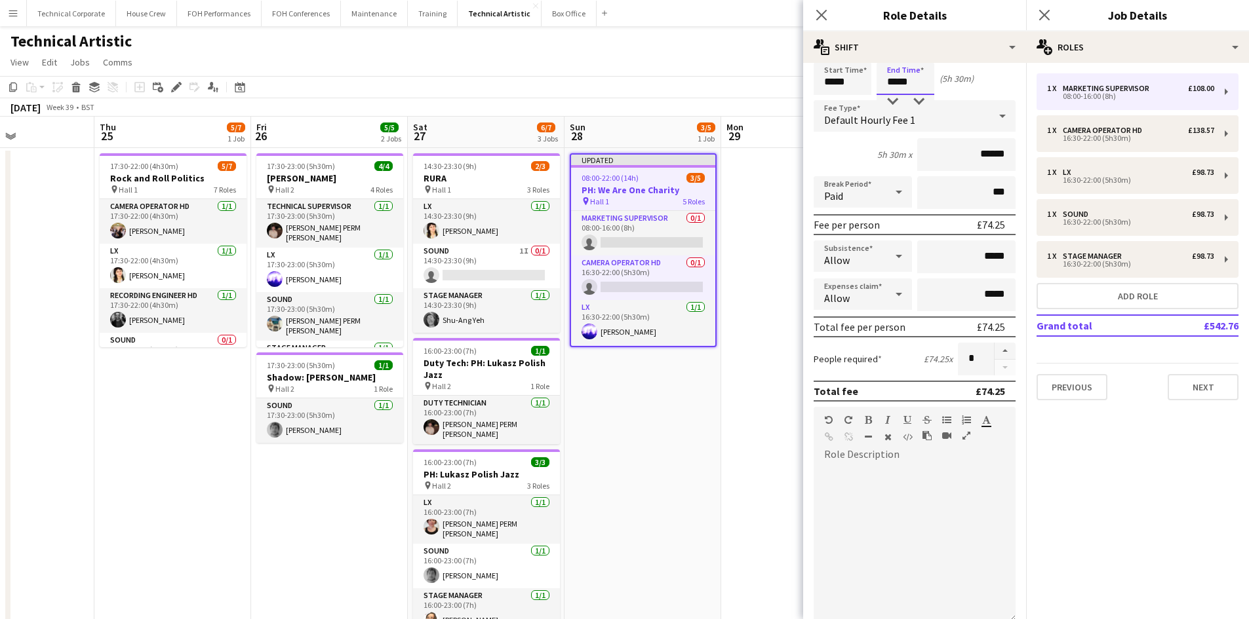
scroll to position [201, 0]
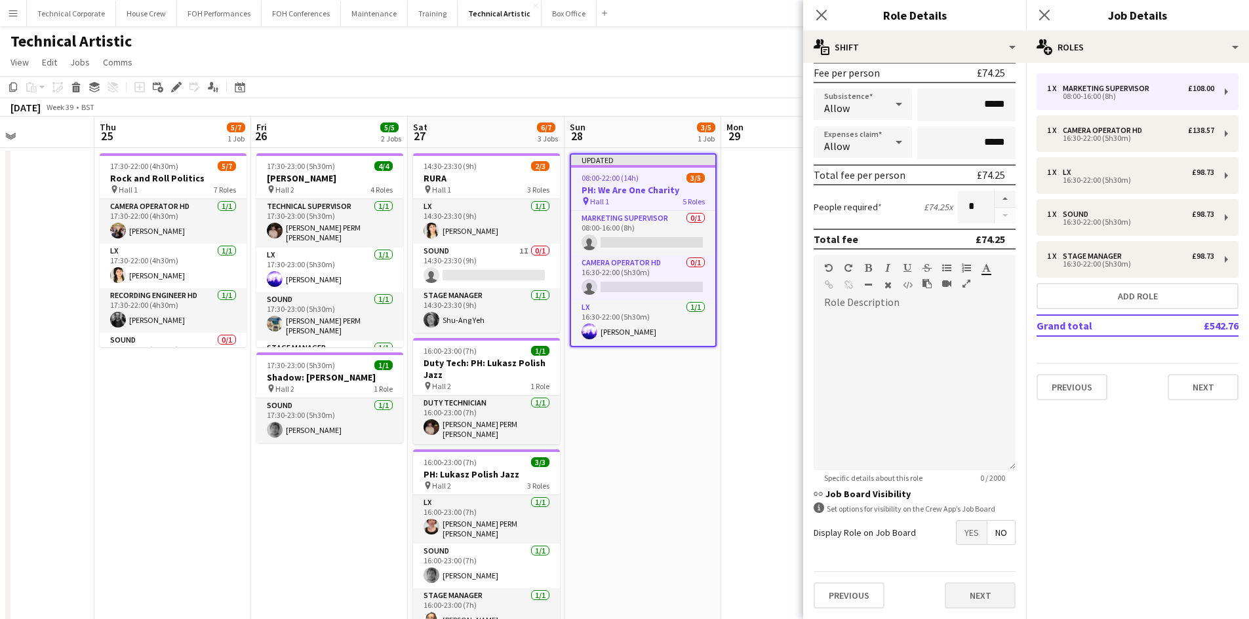
type input "*****"
click at [988, 595] on button "Next" at bounding box center [980, 596] width 71 height 26
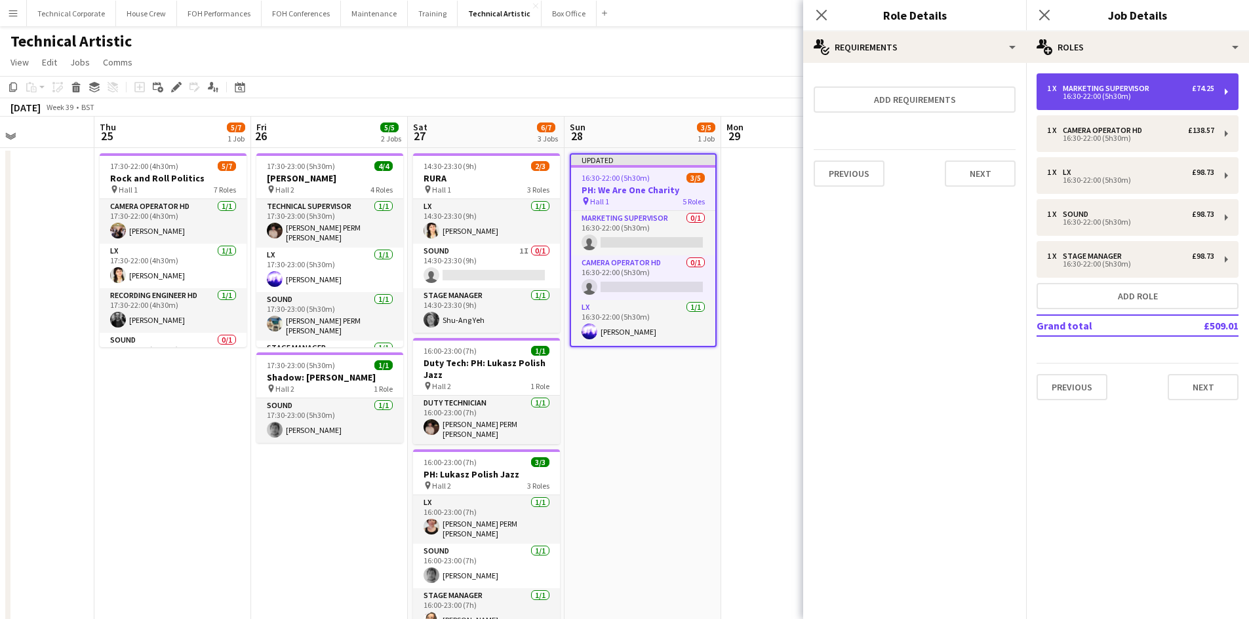
click at [1137, 98] on div "16:30-22:00 (5h30m)" at bounding box center [1130, 96] width 167 height 7
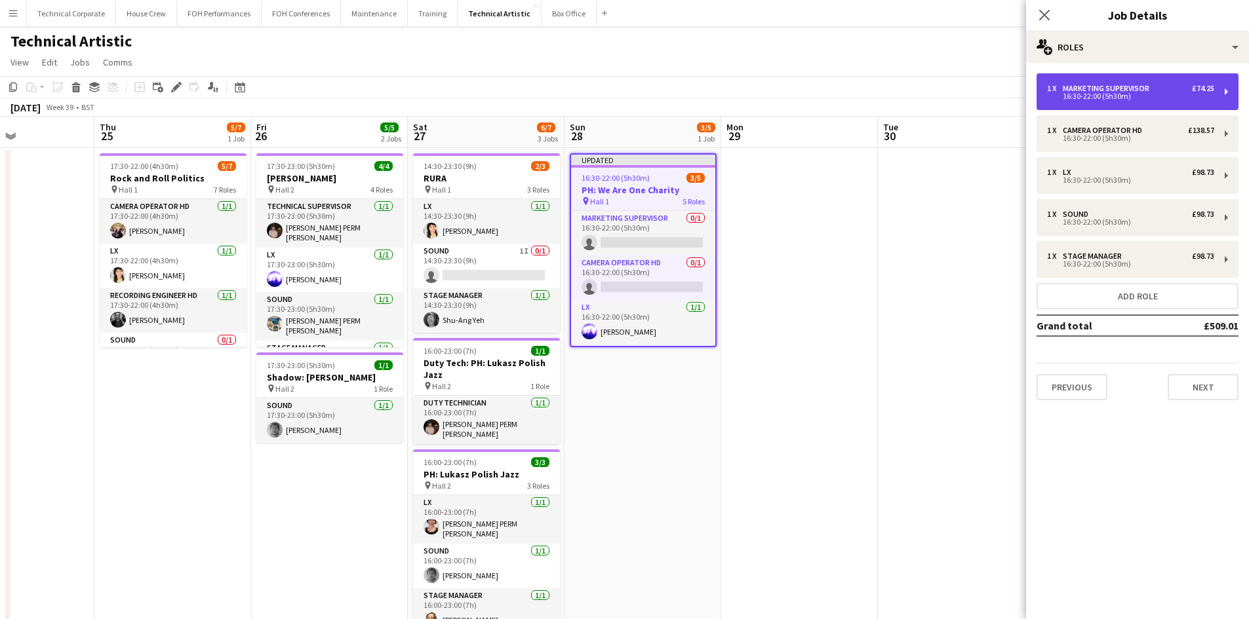
click at [1128, 87] on div "Marketing Supervisor" at bounding box center [1109, 88] width 92 height 9
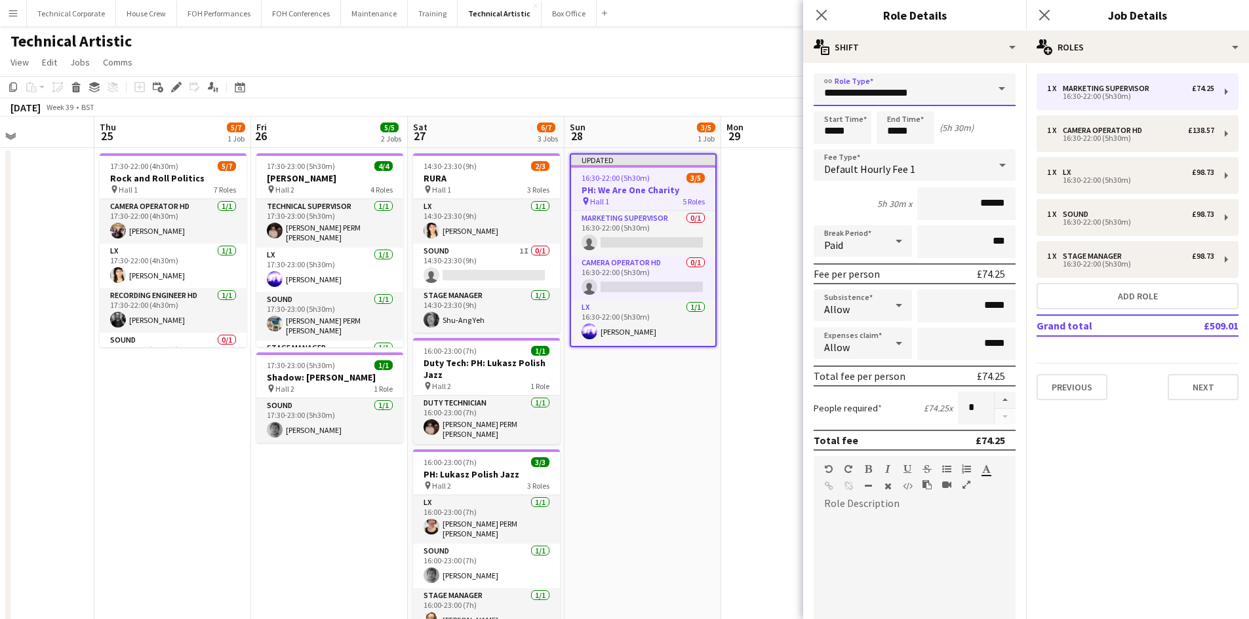
drag, startPoint x: 930, startPoint y: 98, endPoint x: 614, endPoint y: 57, distance: 318.7
click at [614, 57] on body "Menu Boards Boards Boards All jobs Status Workforce Workforce My Workforce Recr…" at bounding box center [624, 495] width 1249 height 991
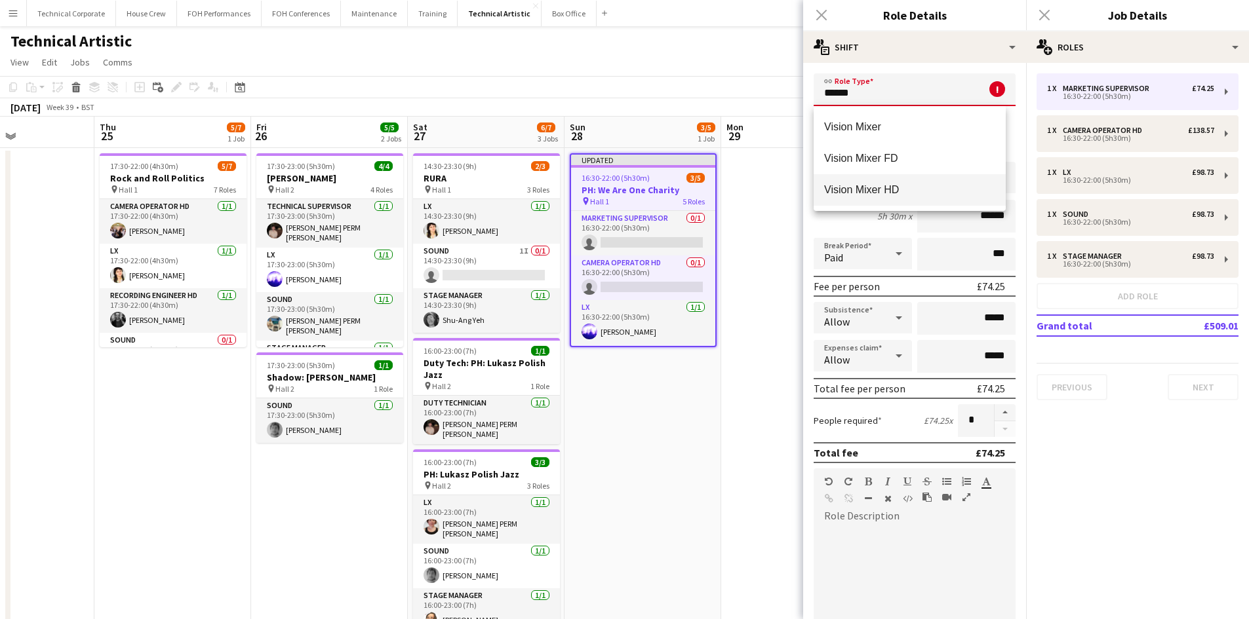
click at [883, 186] on span "Vision Mixer HD" at bounding box center [909, 190] width 171 height 12
type input "**********"
type input "*******"
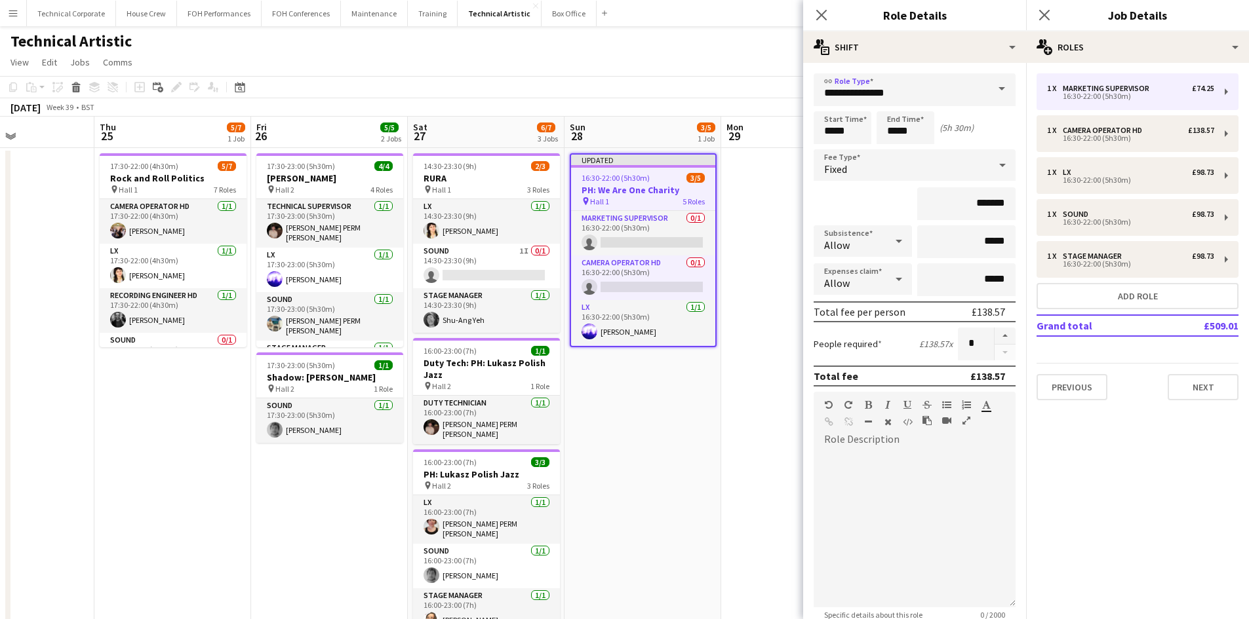
click at [953, 174] on div "Fixed" at bounding box center [902, 164] width 176 height 31
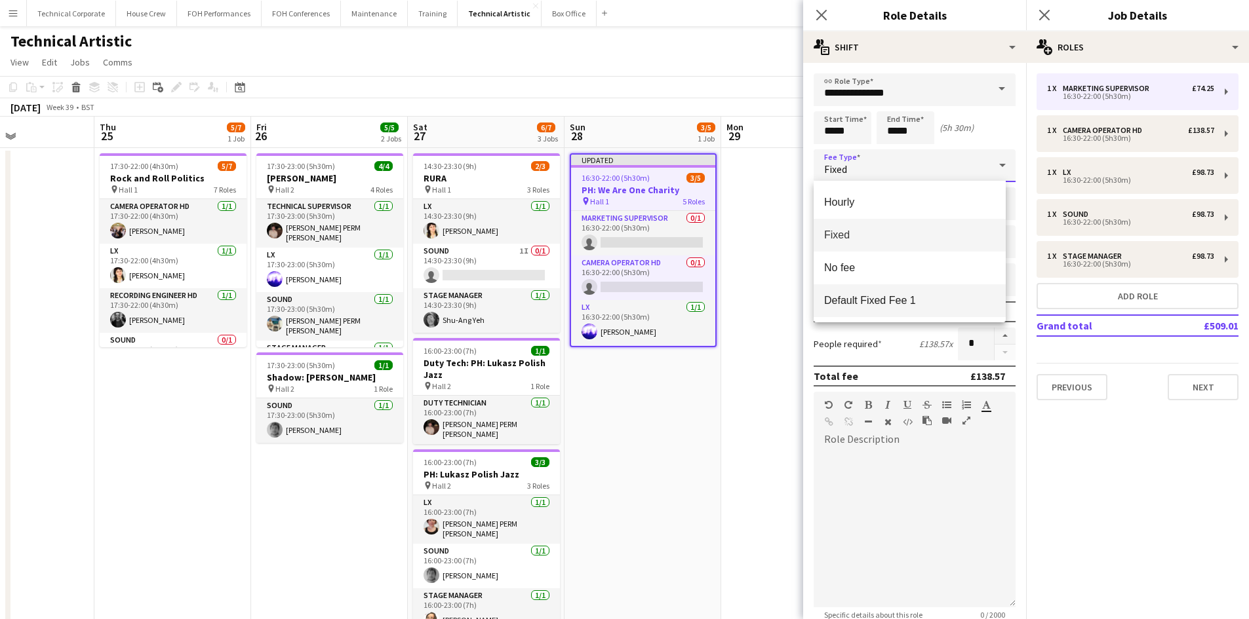
click at [924, 304] on span "Default Fixed Fee 1" at bounding box center [909, 300] width 171 height 12
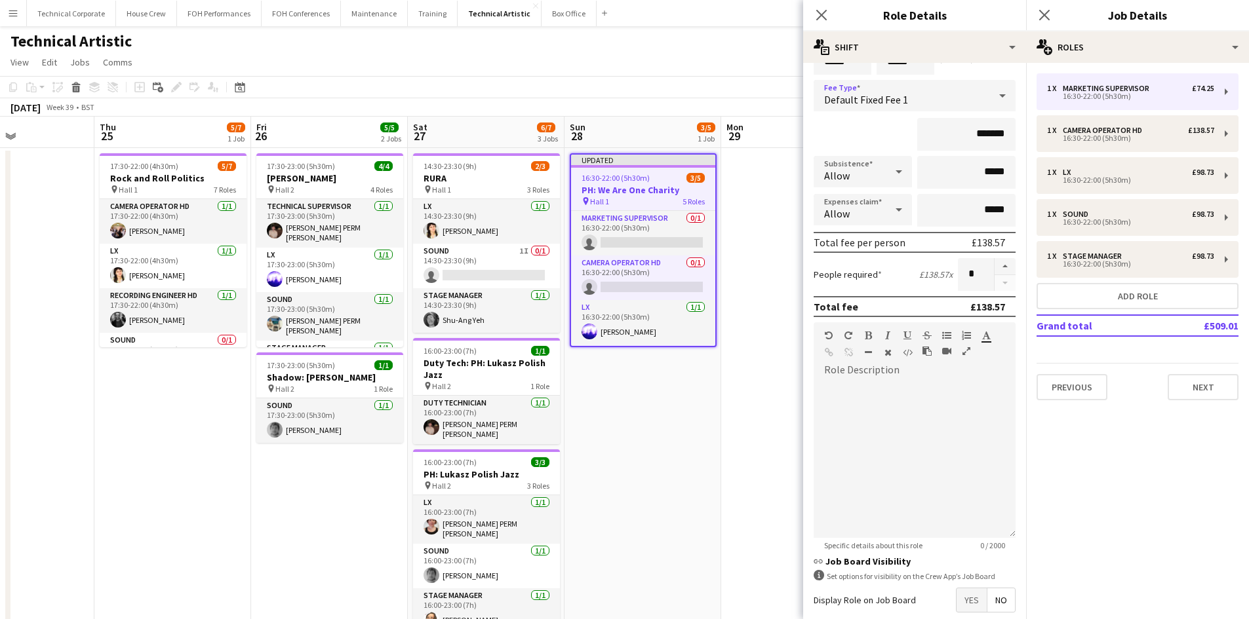
scroll to position [137, 0]
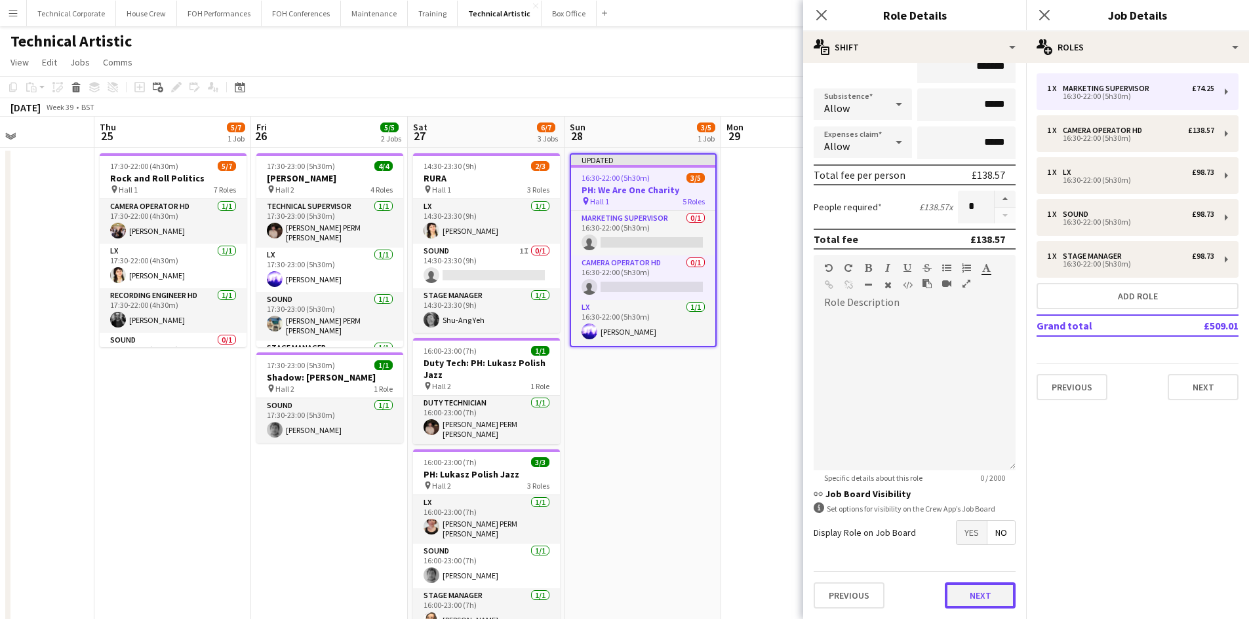
click at [998, 587] on button "Next" at bounding box center [980, 596] width 71 height 26
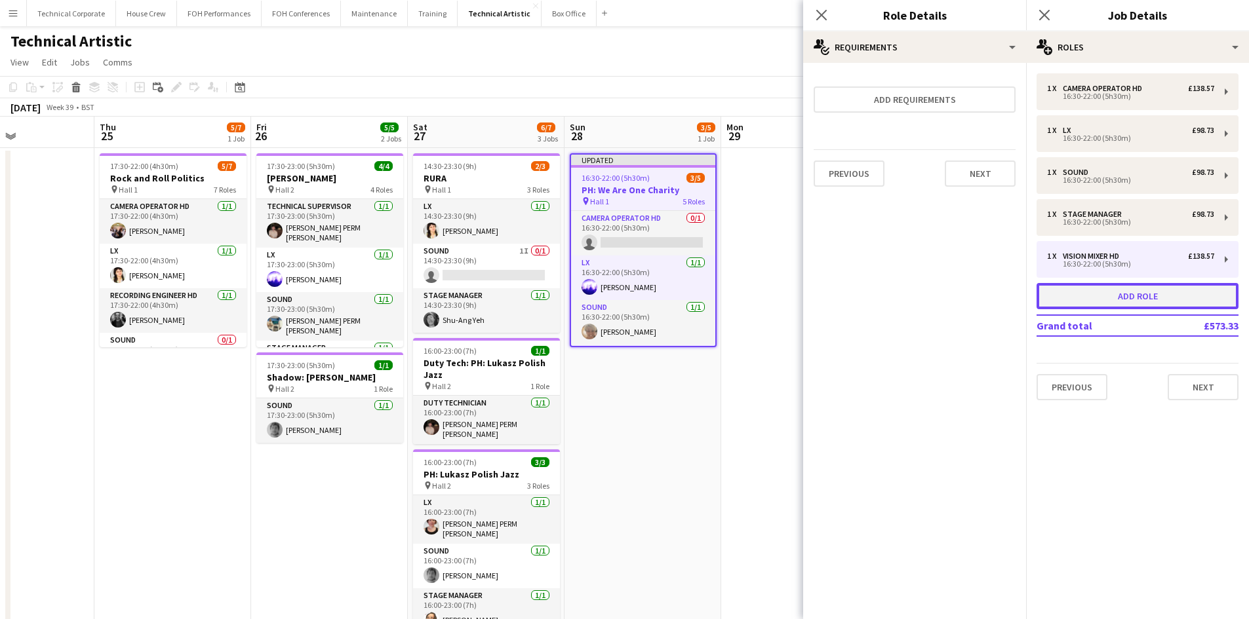
click at [1163, 296] on button "Add role" at bounding box center [1137, 296] width 202 height 26
type input "**********"
type input "*****"
type input "******"
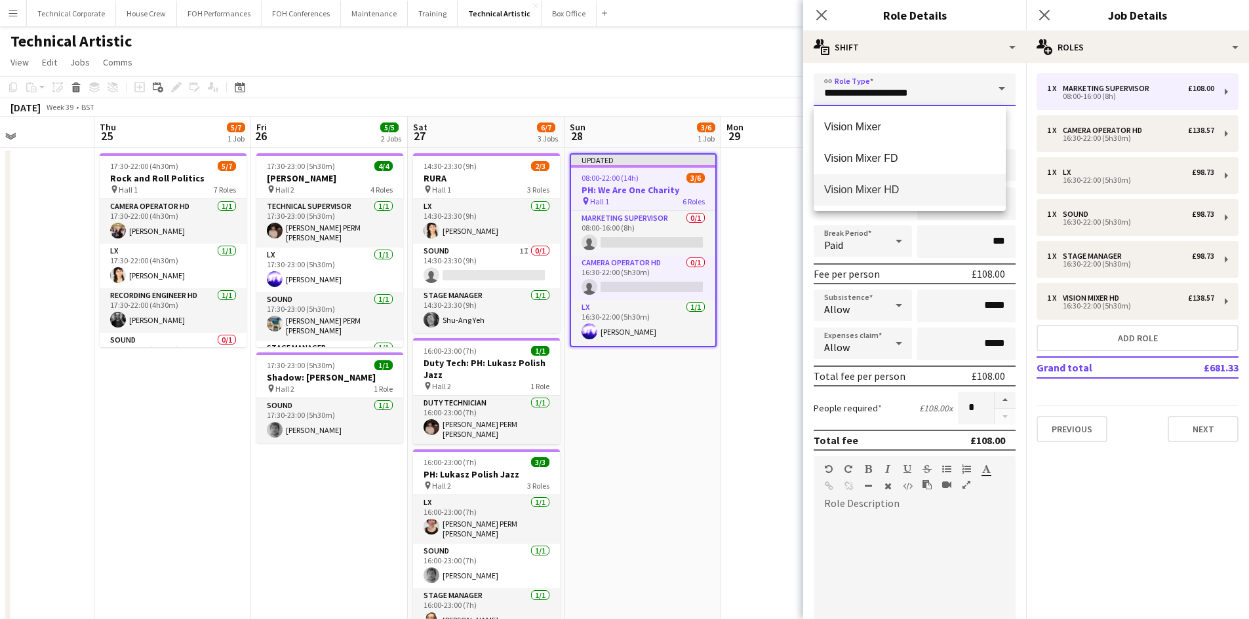
drag, startPoint x: 960, startPoint y: 87, endPoint x: 186, endPoint y: 85, distance: 774.2
click at [186, 85] on body "Menu Boards Boards Boards All jobs Status Workforce Workforce My Workforce Recr…" at bounding box center [624, 495] width 1249 height 991
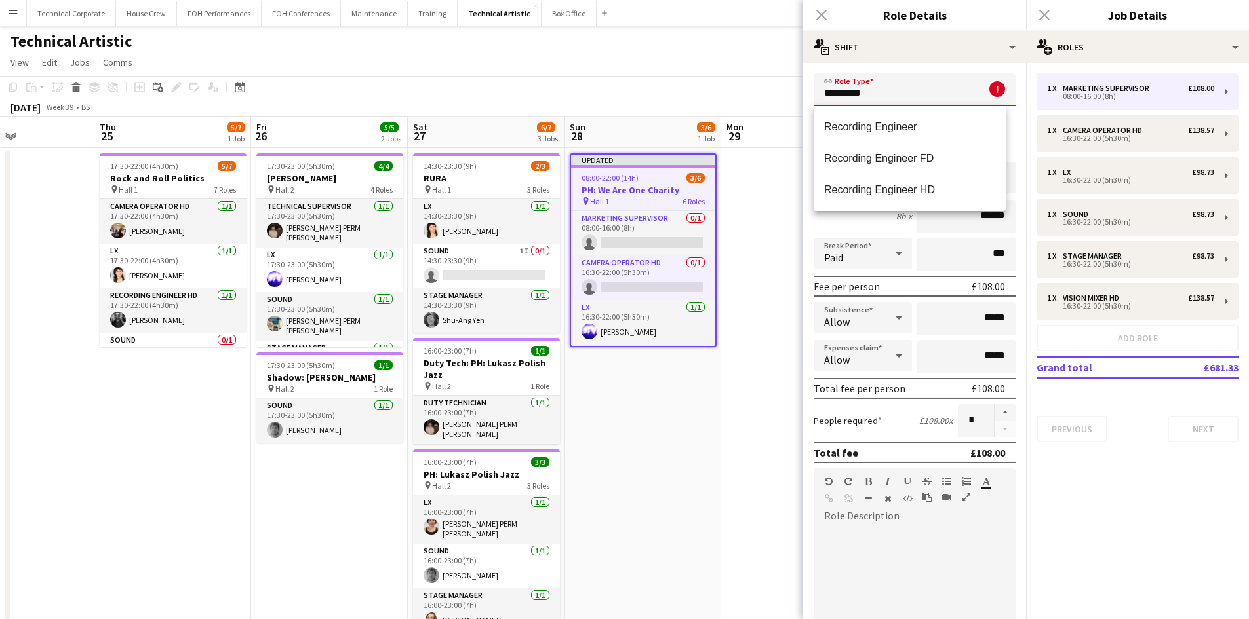
click at [878, 182] on mat-option "Recording Engineer HD" at bounding box center [910, 189] width 192 height 31
type input "**********"
type input "*******"
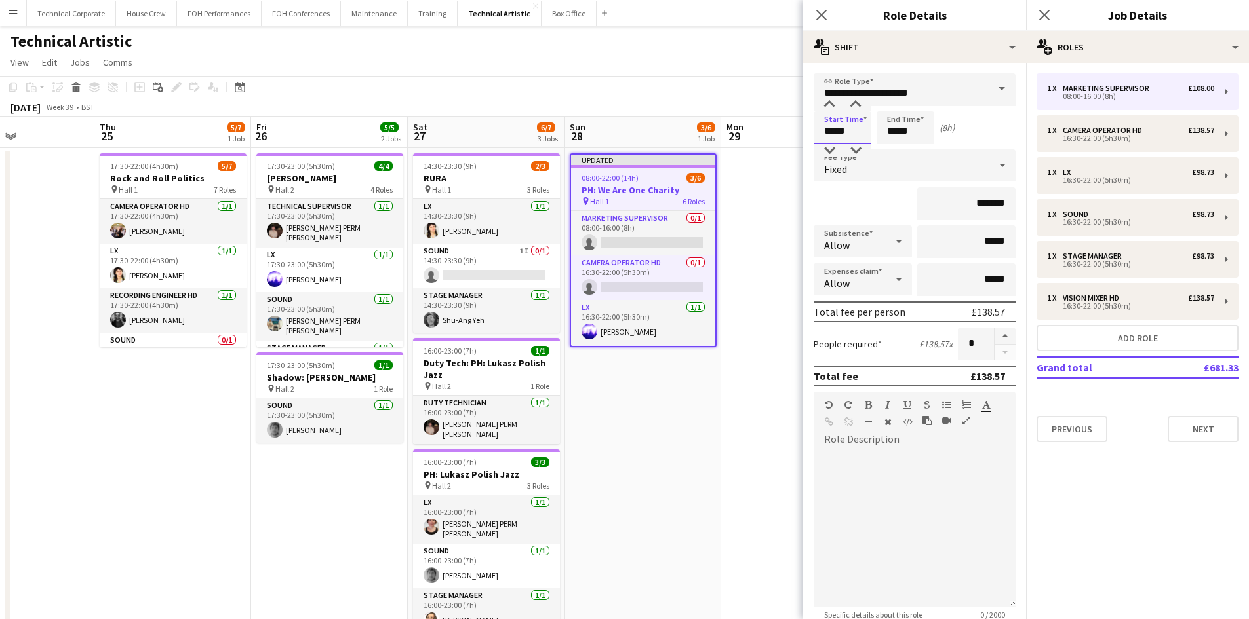
drag, startPoint x: 858, startPoint y: 138, endPoint x: 429, endPoint y: 152, distance: 429.6
click at [609, 138] on body "Menu Boards Boards Boards All jobs Status Workforce Workforce My Workforce Recr…" at bounding box center [624, 495] width 1249 height 991
type input "*****"
drag, startPoint x: 915, startPoint y: 136, endPoint x: 700, endPoint y: 136, distance: 215.0
click at [704, 136] on body "Menu Boards Boards Boards All jobs Status Workforce Workforce My Workforce Recr…" at bounding box center [624, 495] width 1249 height 991
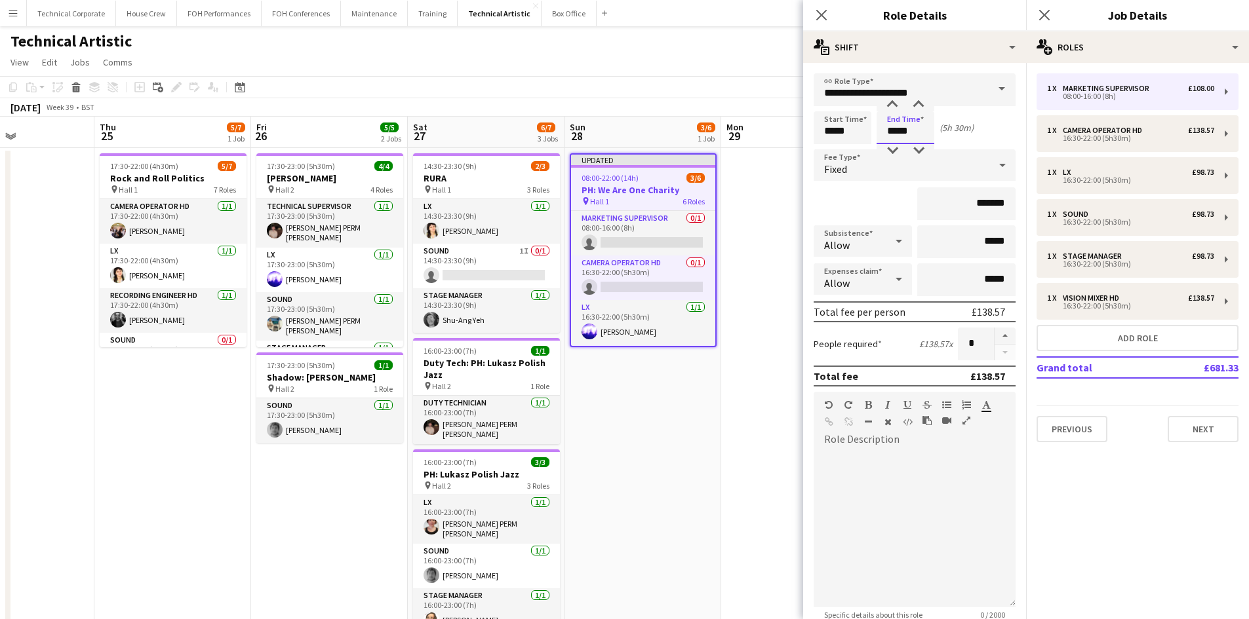
type input "*****"
click at [970, 162] on div "Fixed" at bounding box center [902, 164] width 176 height 31
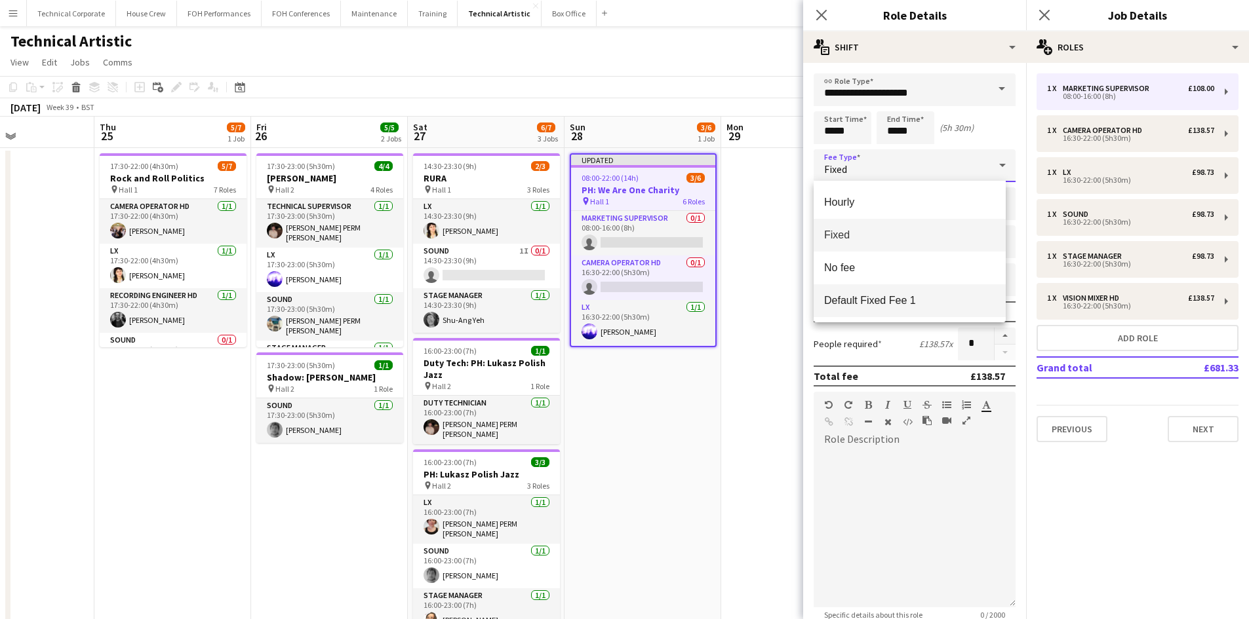
click at [880, 298] on span "Default Fixed Fee 1" at bounding box center [909, 300] width 171 height 12
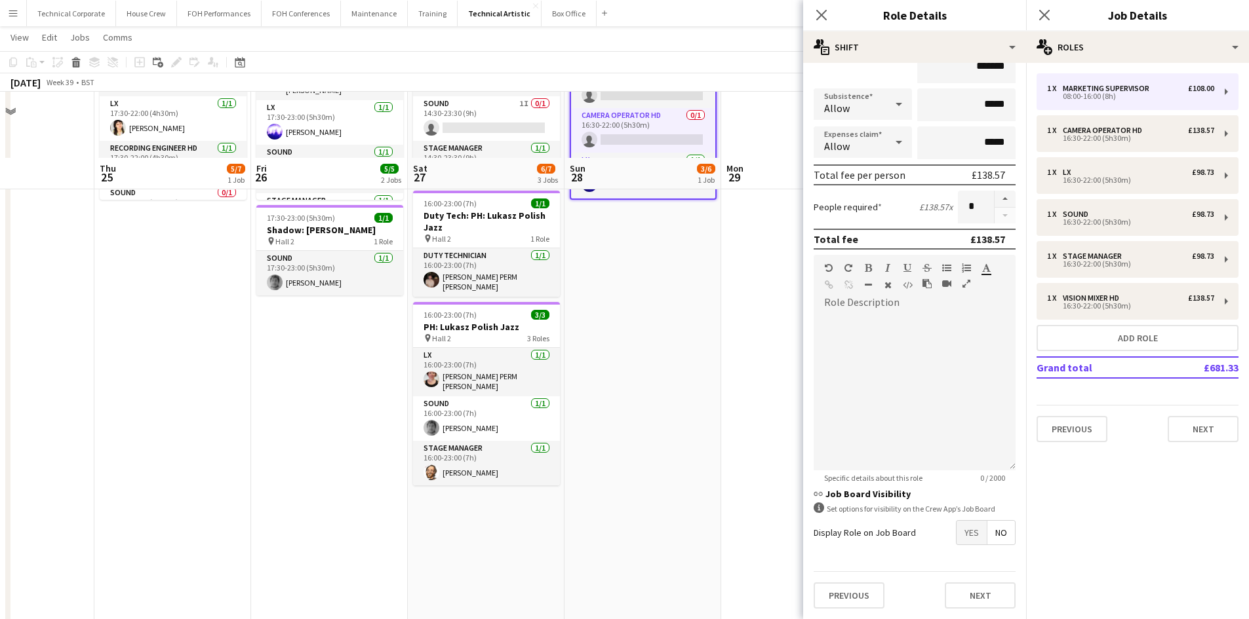
scroll to position [328, 0]
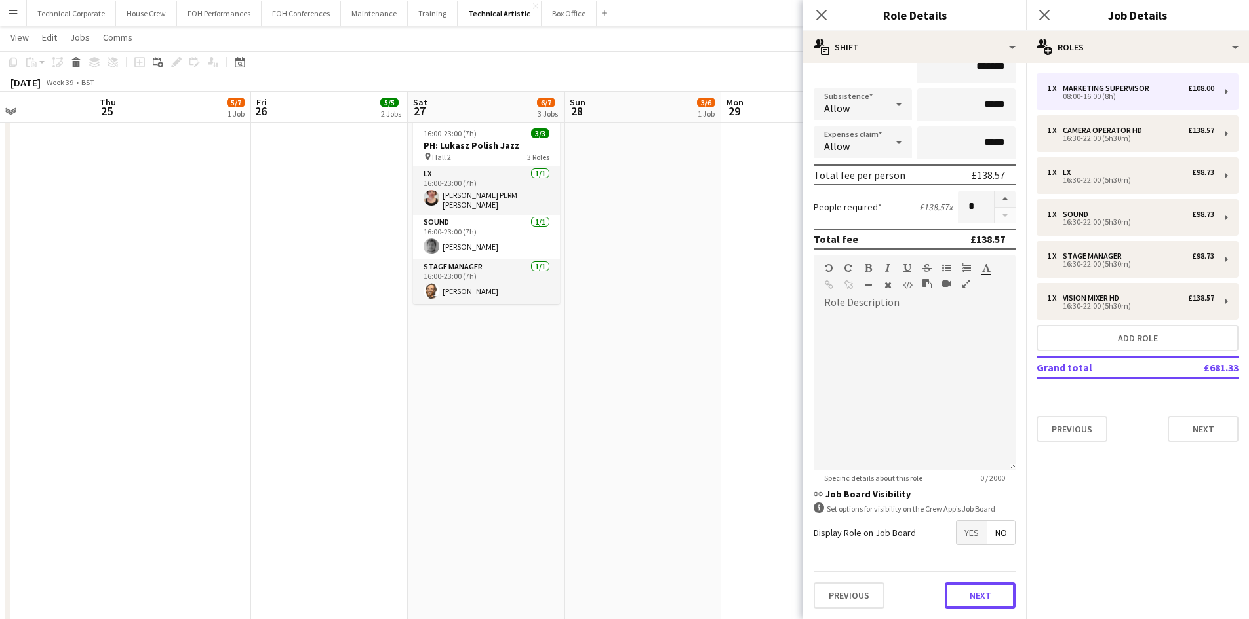
click at [962, 601] on button "Next" at bounding box center [980, 596] width 71 height 26
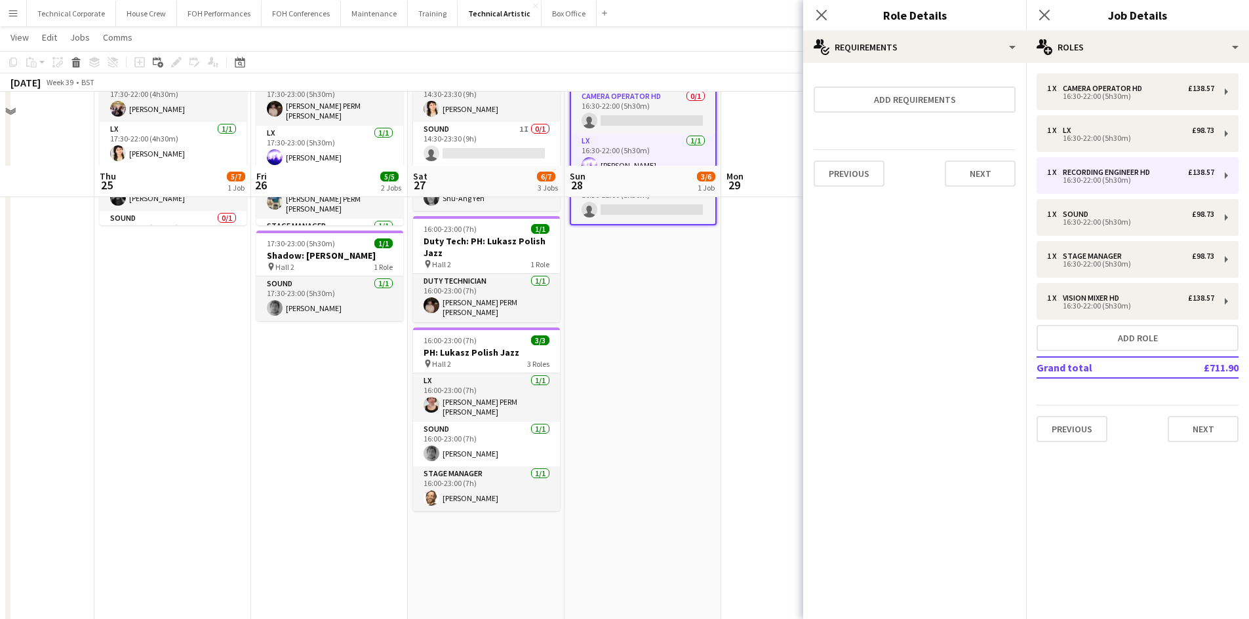
scroll to position [0, 0]
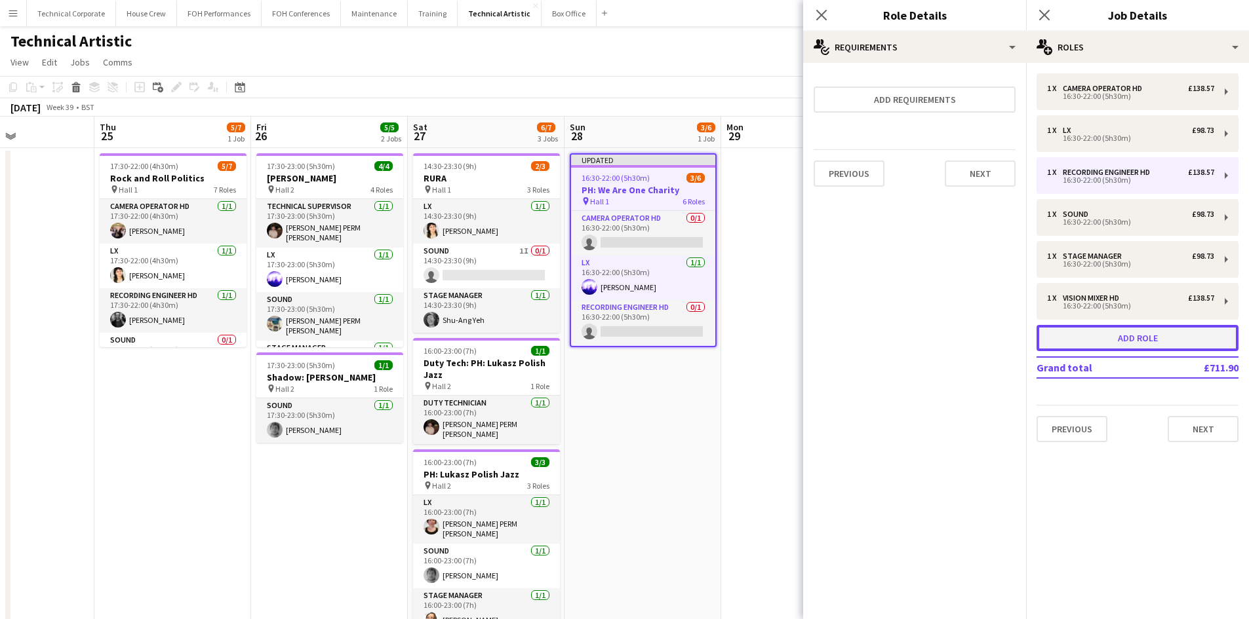
click at [1107, 340] on button "Add role" at bounding box center [1137, 338] width 202 height 26
type input "**********"
type input "*****"
type input "******"
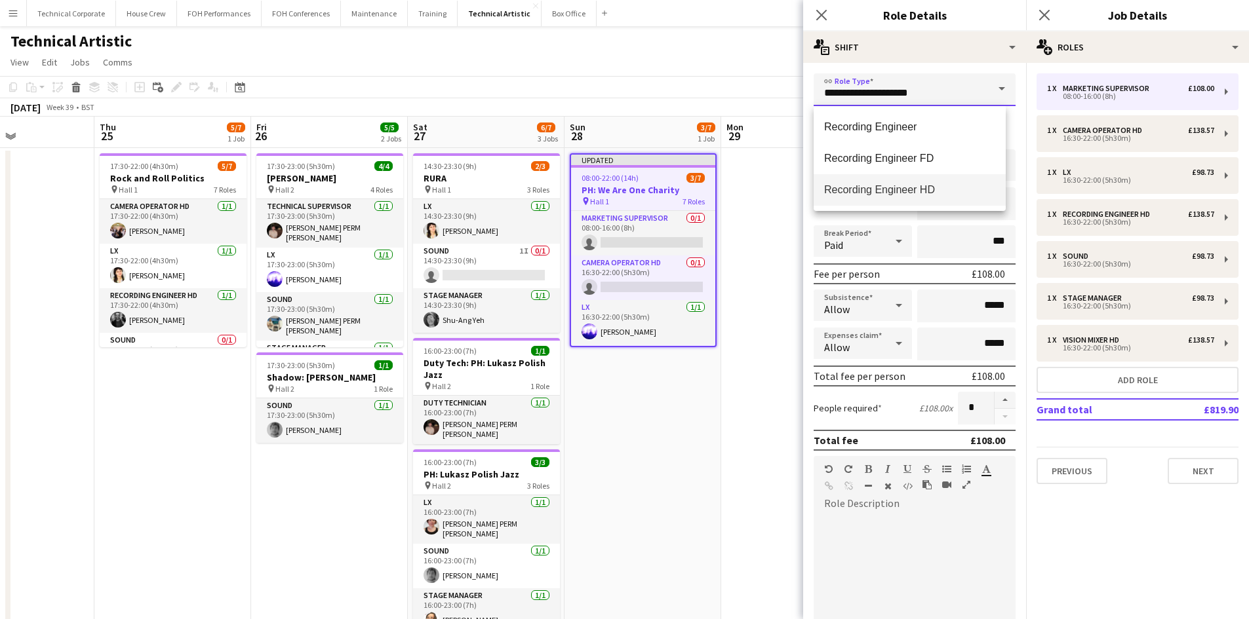
drag, startPoint x: 775, startPoint y: 88, endPoint x: 696, endPoint y: 72, distance: 80.4
click at [702, 75] on body "Menu Boards Boards Boards All jobs Status Workforce Workforce My Workforce Recr…" at bounding box center [624, 495] width 1249 height 991
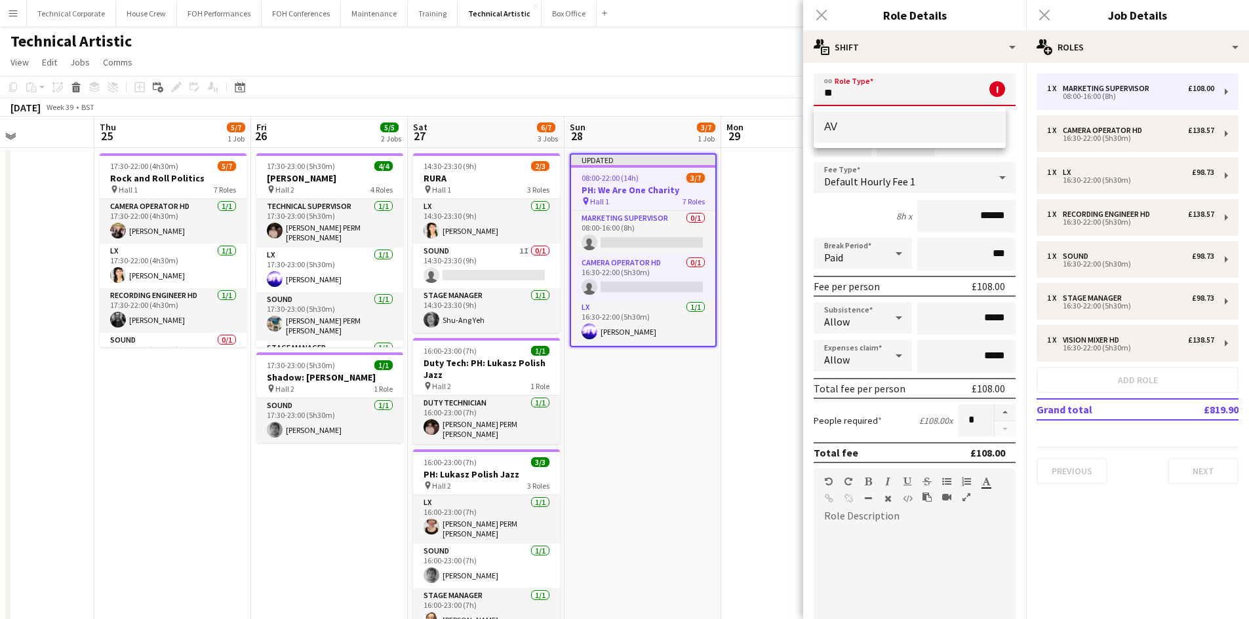
type input "**"
click at [930, 141] on mat-option "AV" at bounding box center [910, 126] width 192 height 31
type input "******"
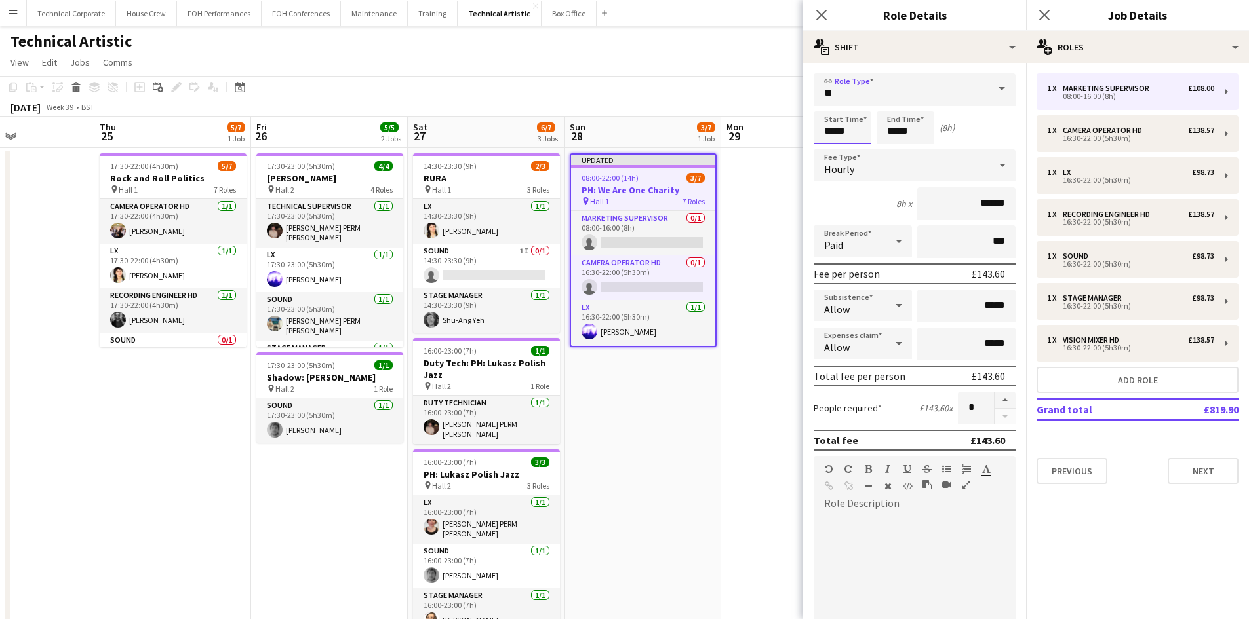
drag, startPoint x: 851, startPoint y: 134, endPoint x: 347, endPoint y: 127, distance: 503.5
click at [475, 127] on body "Menu Boards Boards Boards All jobs Status Workforce Workforce My Workforce Recr…" at bounding box center [624, 495] width 1249 height 991
type input "*****"
drag, startPoint x: 918, startPoint y: 124, endPoint x: 654, endPoint y: 168, distance: 268.5
click at [658, 166] on body "Menu Boards Boards Boards All jobs Status Workforce Workforce My Workforce Recr…" at bounding box center [624, 495] width 1249 height 991
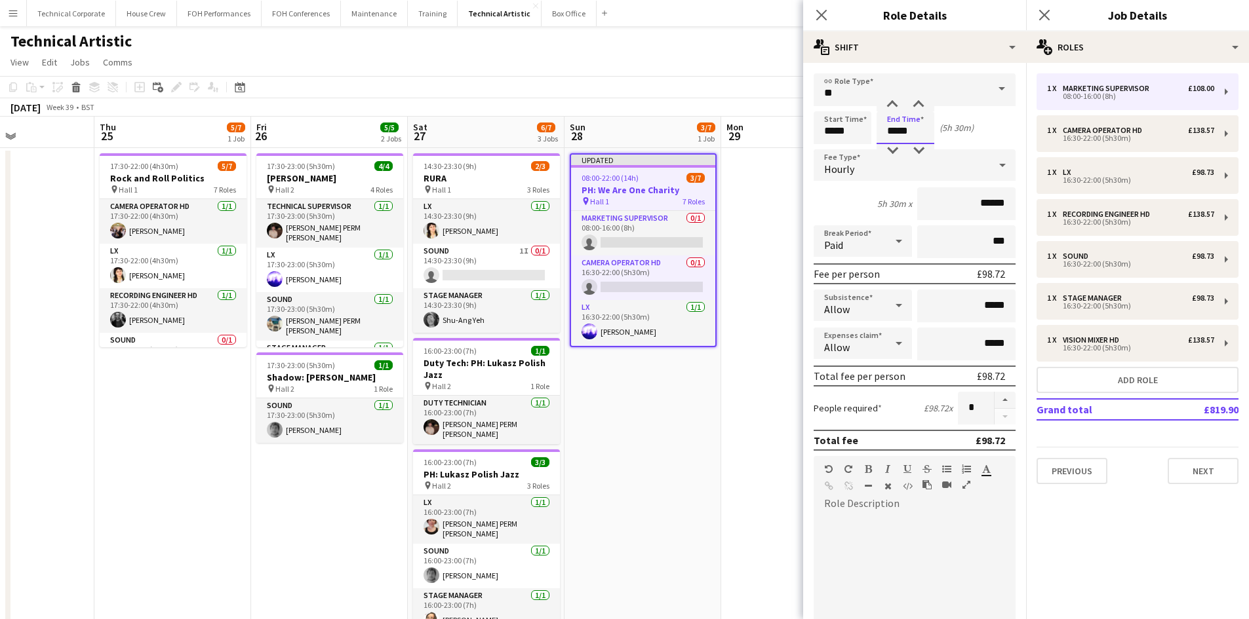
type input "*****"
click at [630, 397] on app-date-cell "Updated 08:00-22:00 (14h) 3/7 PH: We Are One Charity pin Hall 1 7 Roles Marketi…" at bounding box center [642, 558] width 157 height 820
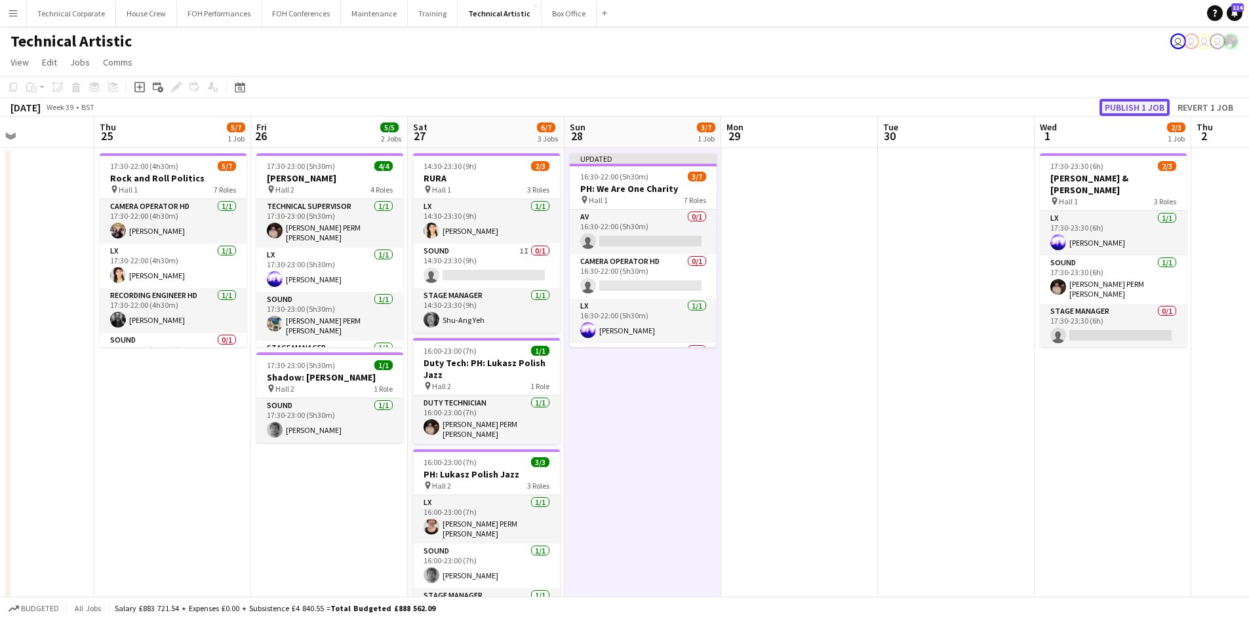
click at [1121, 107] on button "Publish 1 job" at bounding box center [1134, 107] width 70 height 17
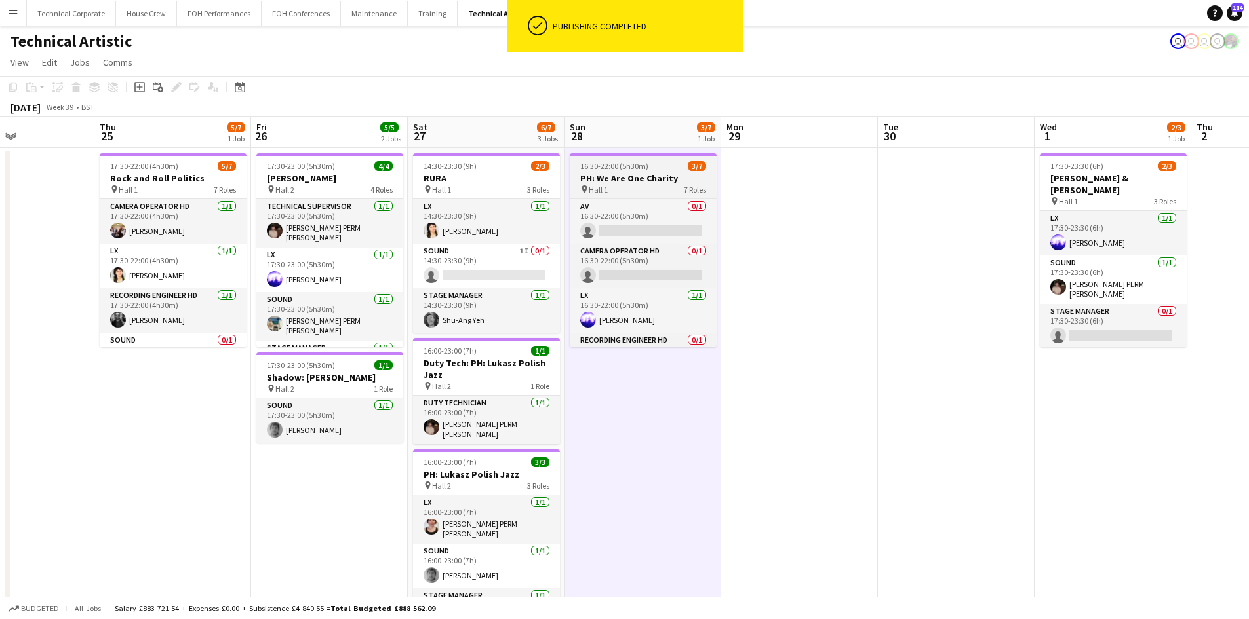
click at [633, 186] on div "pin Hall 1 7 Roles" at bounding box center [643, 189] width 147 height 10
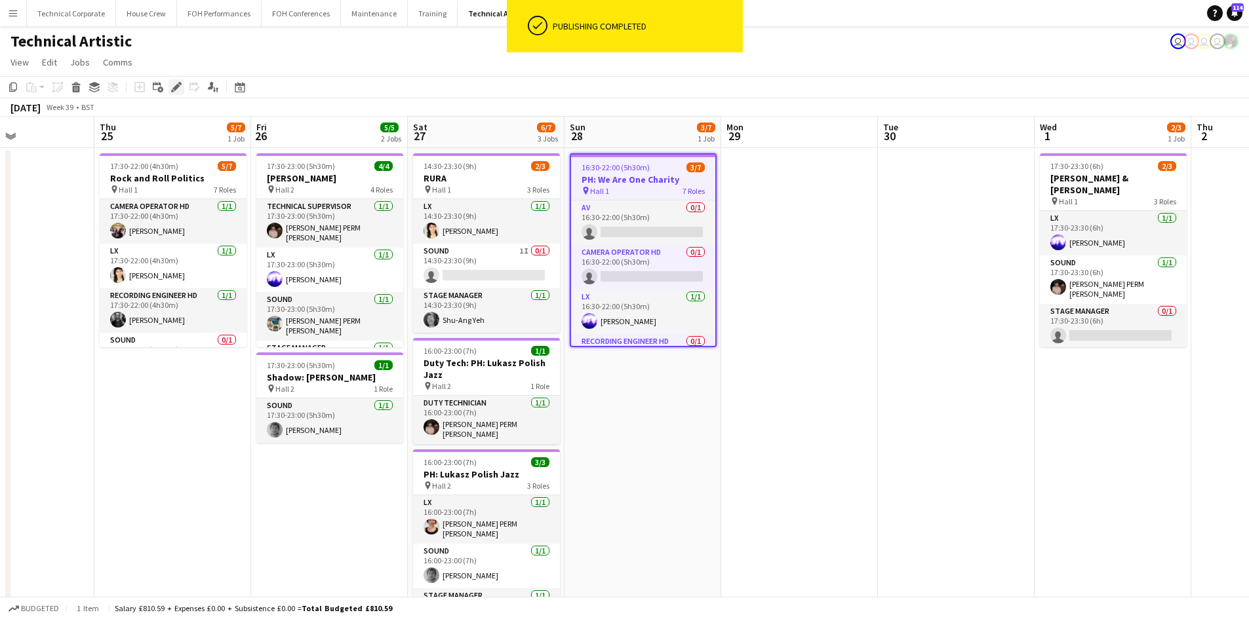
click at [170, 90] on div "Edit" at bounding box center [176, 87] width 16 height 16
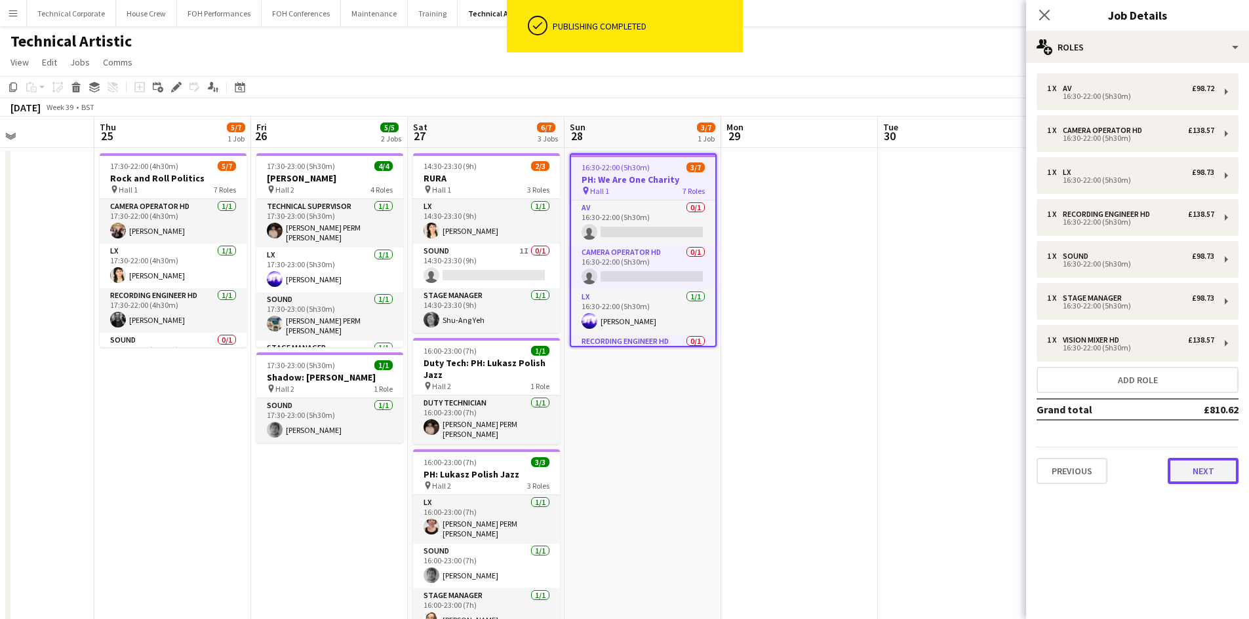
click at [1181, 477] on button "Next" at bounding box center [1203, 471] width 71 height 26
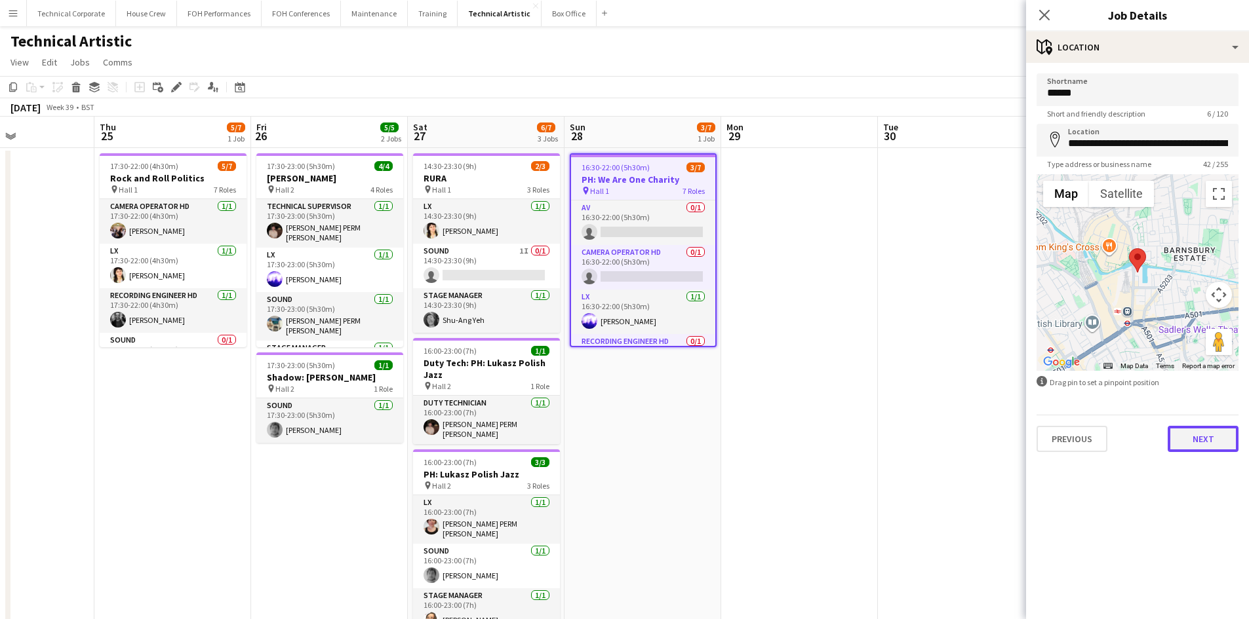
click at [1194, 431] on button "Next" at bounding box center [1203, 439] width 71 height 26
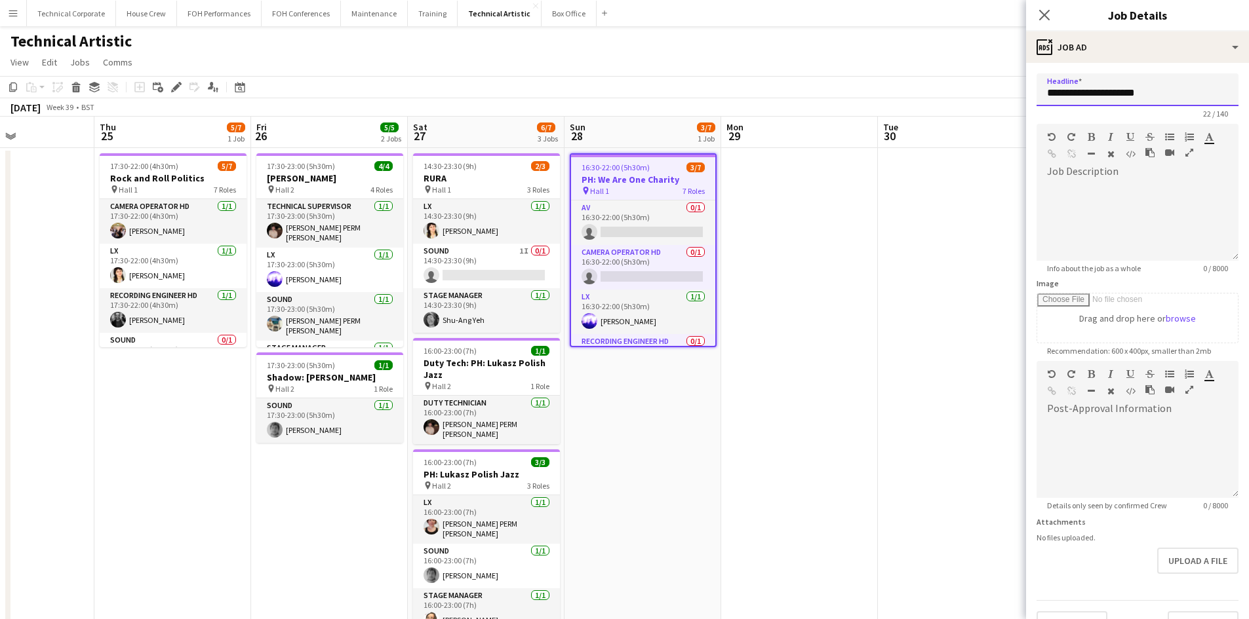
drag, startPoint x: 1190, startPoint y: 94, endPoint x: 1080, endPoint y: 86, distance: 110.4
click at [1080, 86] on input "**********" at bounding box center [1137, 89] width 202 height 33
type input "**********"
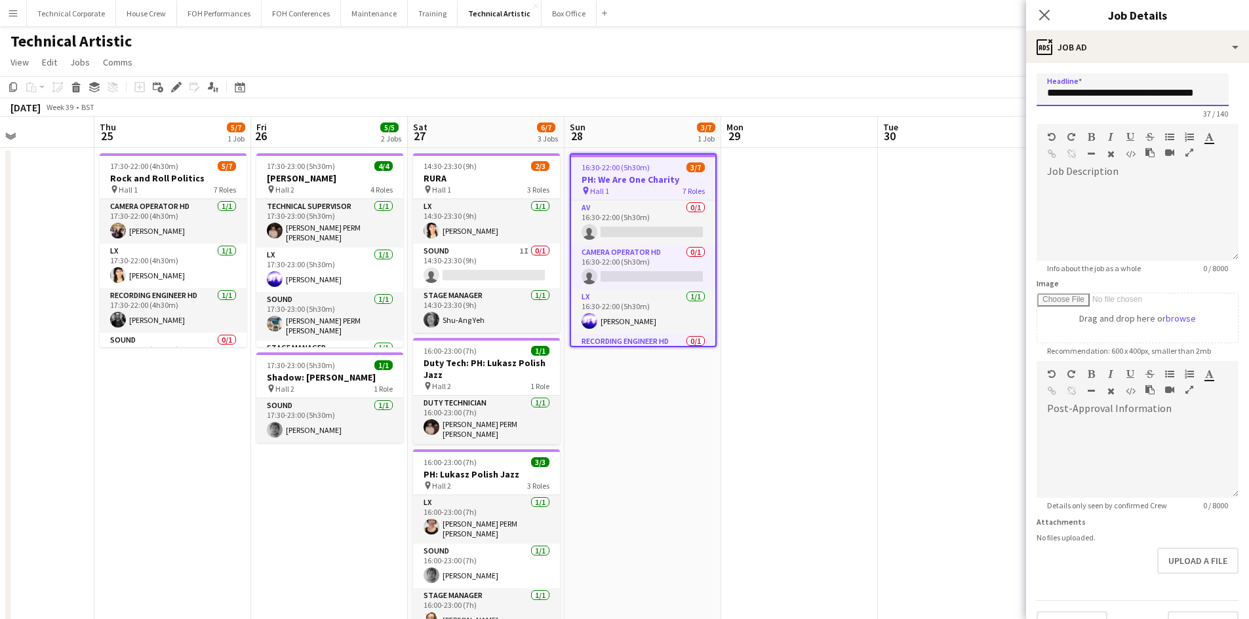
drag, startPoint x: 1186, startPoint y: 89, endPoint x: 1248, endPoint y: 95, distance: 62.6
click at [1248, 95] on mat-expansion-panel "**********" at bounding box center [1137, 341] width 223 height 557
click at [1146, 93] on input "**********" at bounding box center [1132, 89] width 192 height 33
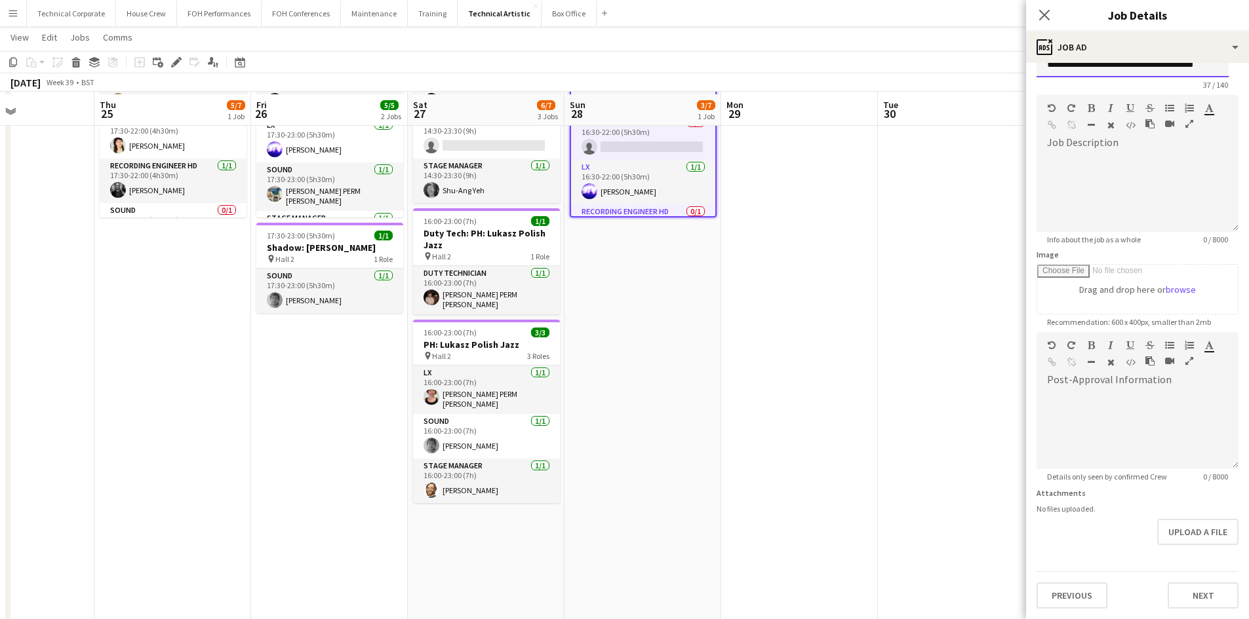
scroll to position [131, 0]
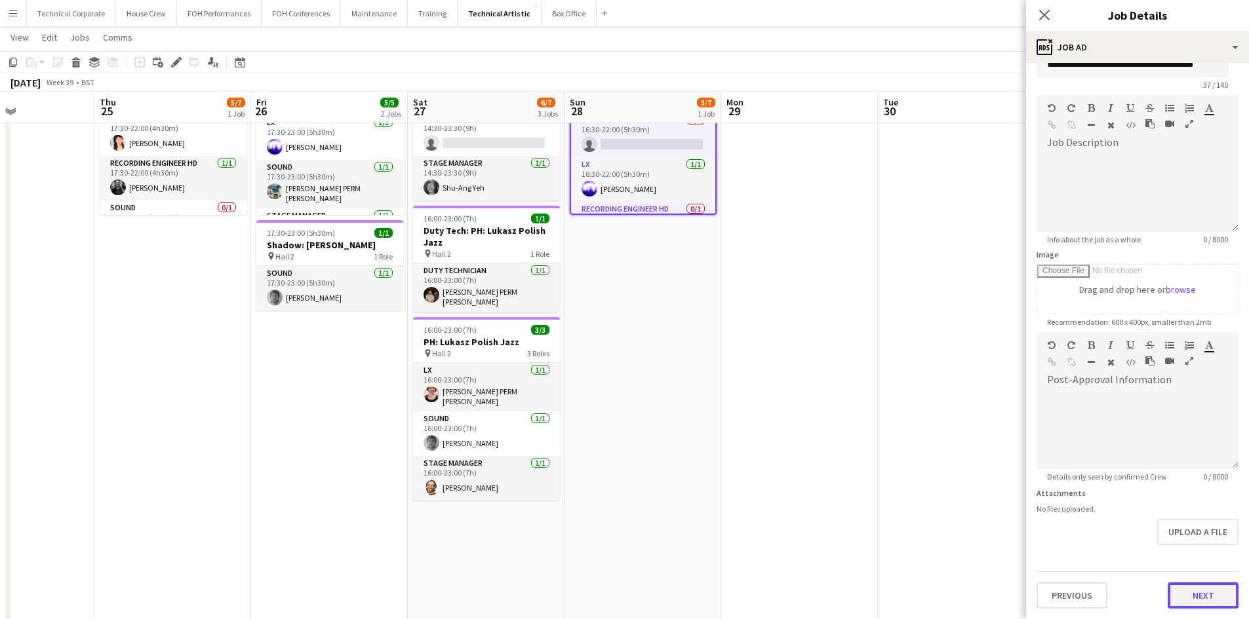
click at [1203, 599] on button "Next" at bounding box center [1203, 596] width 71 height 26
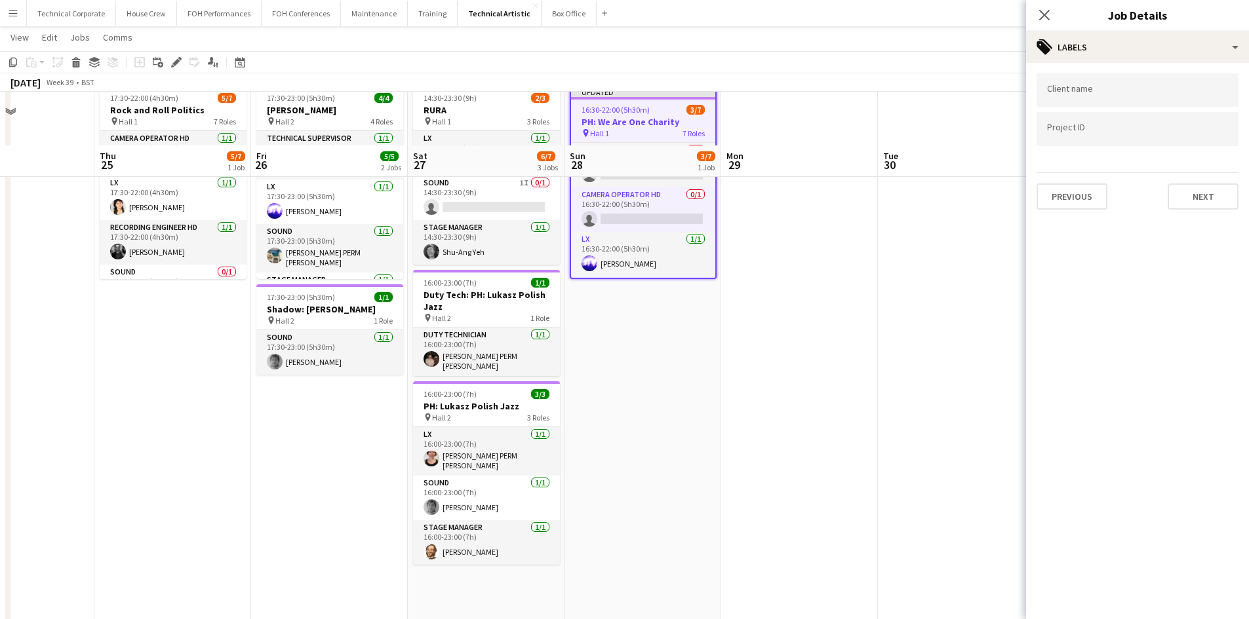
scroll to position [0, 0]
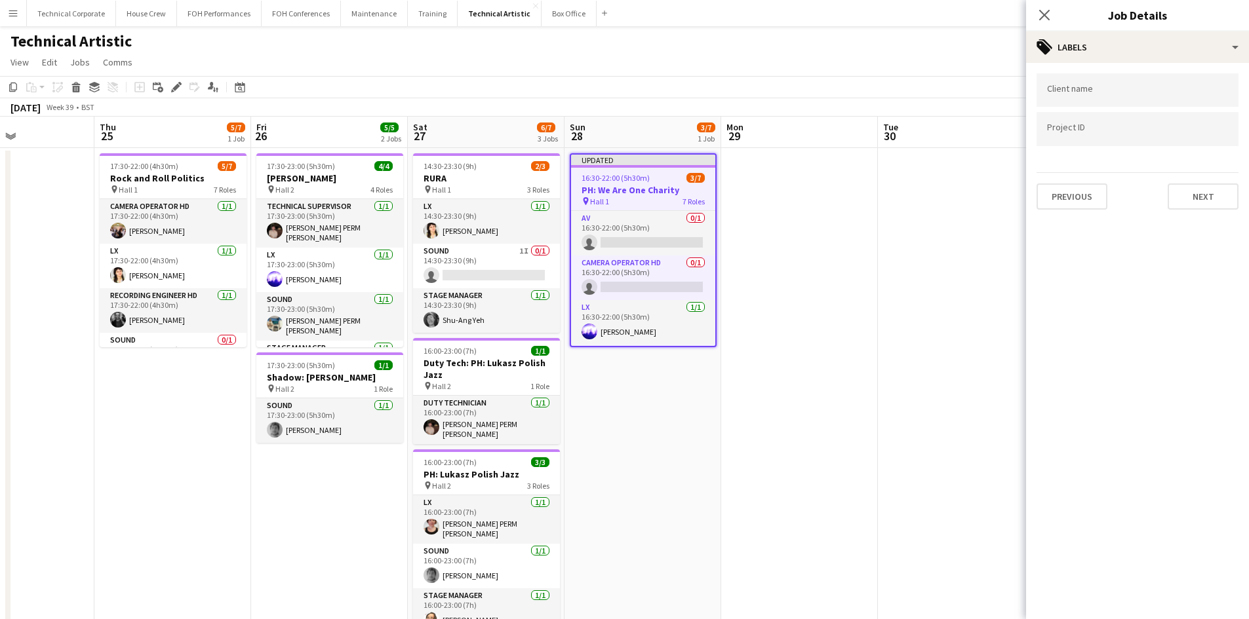
click at [793, 366] on app-date-cell at bounding box center [799, 558] width 157 height 820
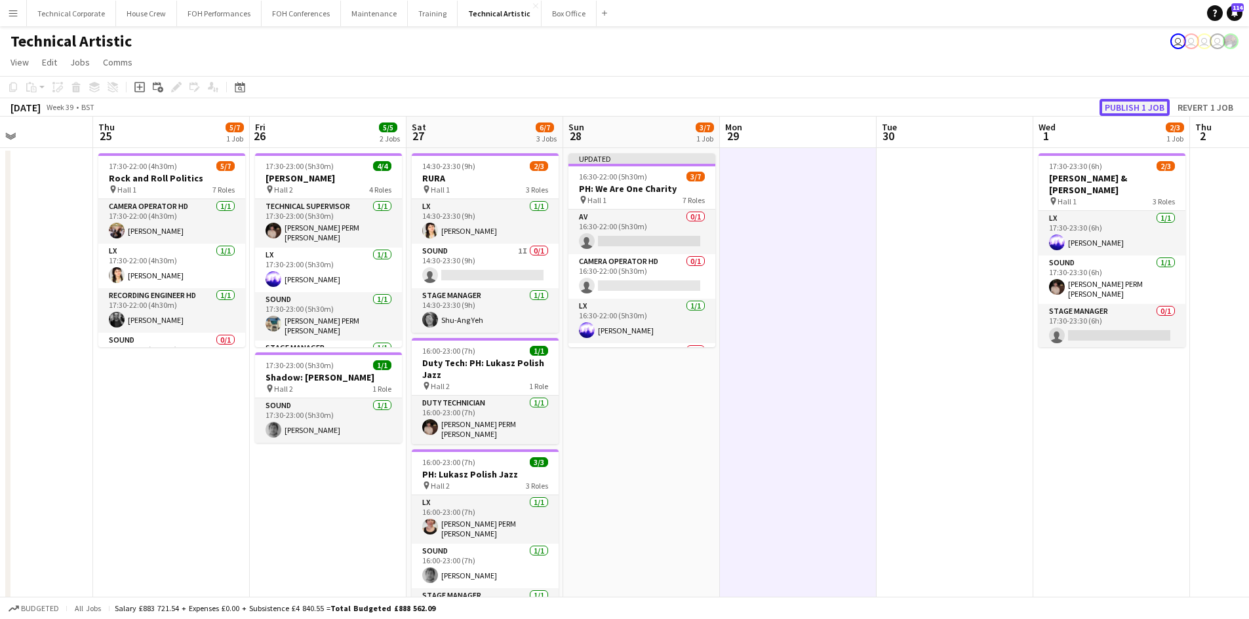
click at [1143, 106] on button "Publish 1 job" at bounding box center [1134, 107] width 70 height 17
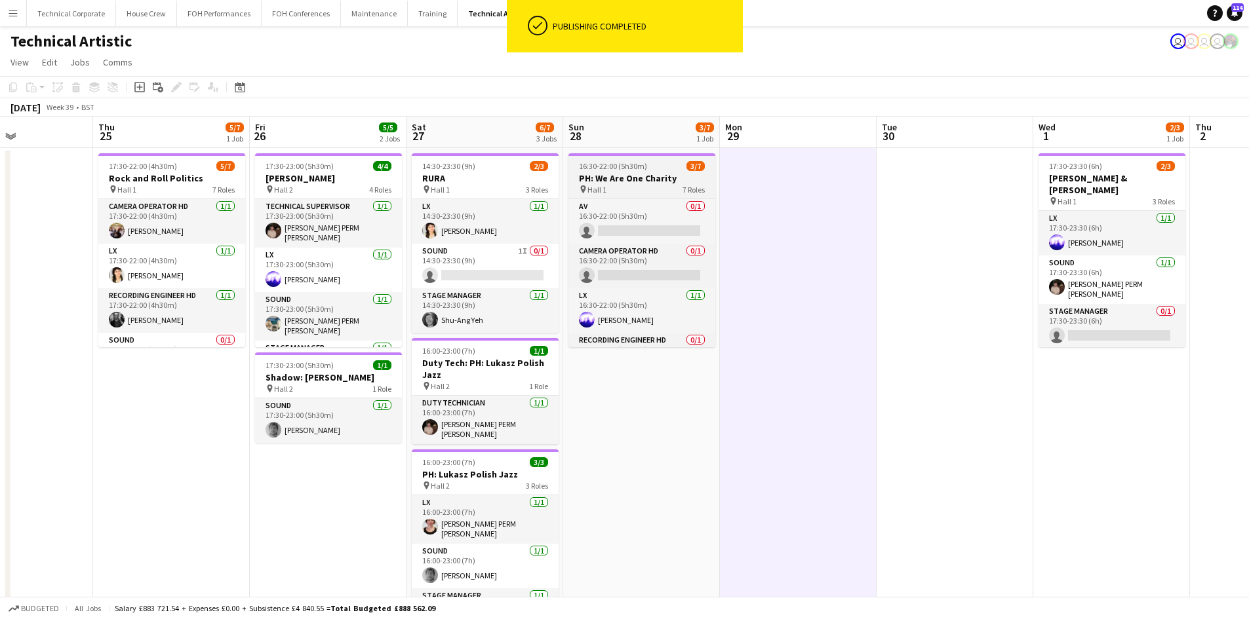
click at [657, 188] on div "pin Hall 1 7 Roles" at bounding box center [641, 189] width 147 height 10
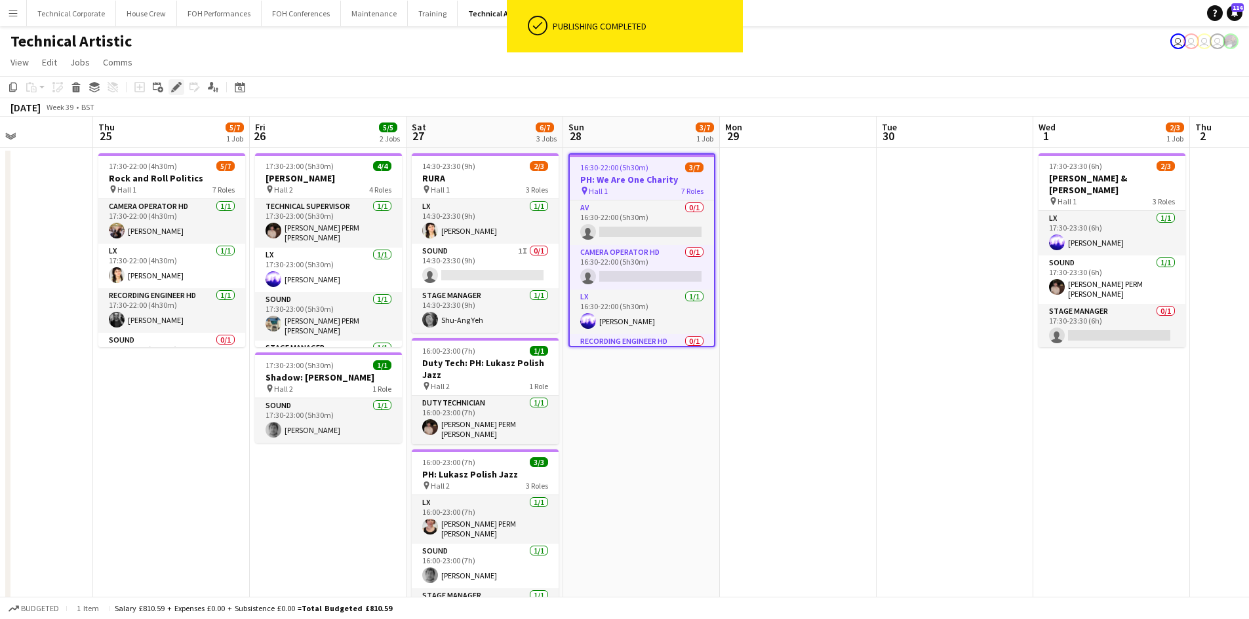
click at [172, 88] on icon "Edit" at bounding box center [176, 87] width 10 height 10
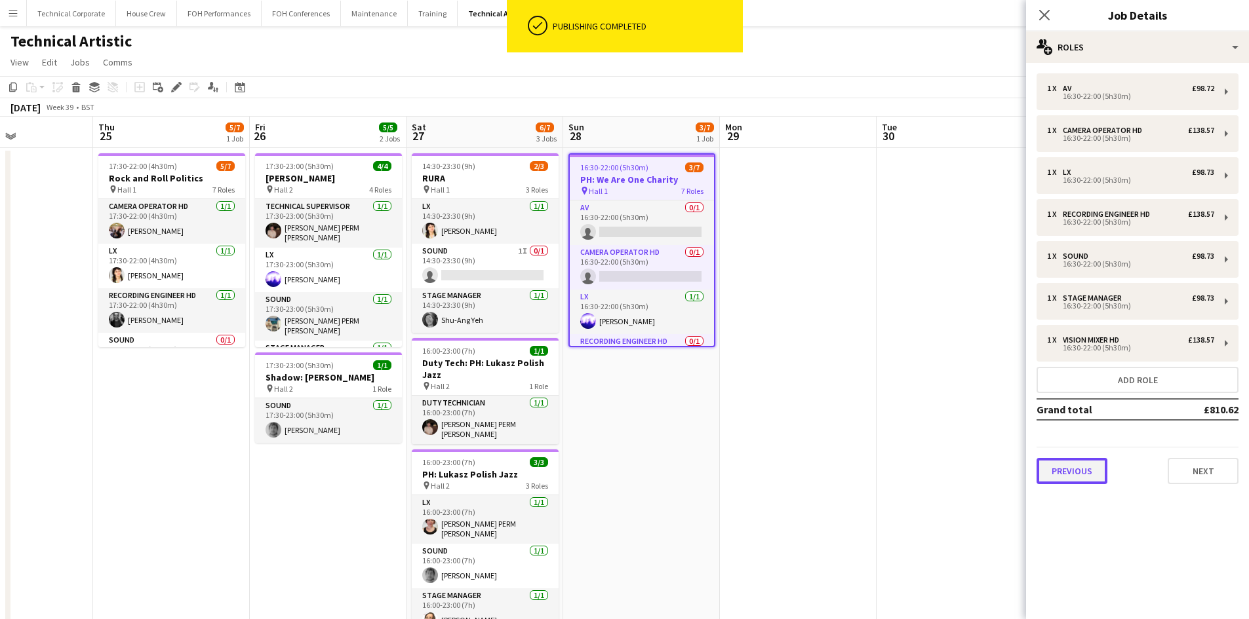
click at [1091, 475] on button "Previous" at bounding box center [1071, 471] width 71 height 26
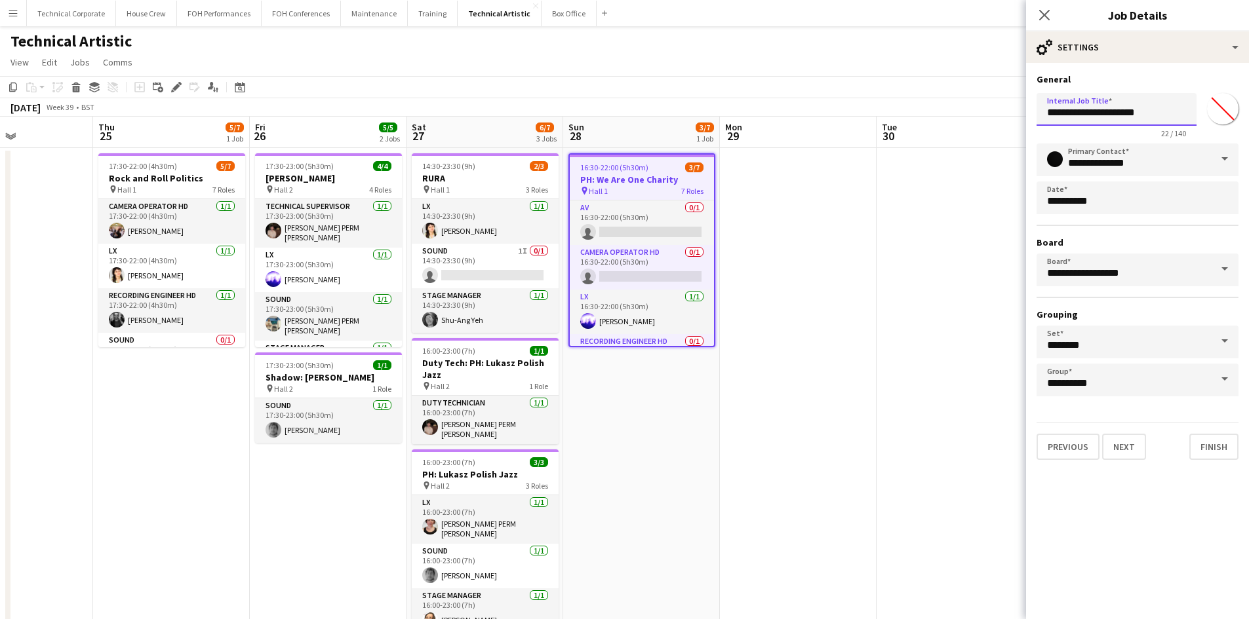
drag, startPoint x: 1150, startPoint y: 111, endPoint x: 1063, endPoint y: 115, distance: 86.6
click at [1063, 115] on input "**********" at bounding box center [1116, 109] width 160 height 33
type input "**********"
click at [1213, 451] on button "Finish" at bounding box center [1213, 447] width 49 height 26
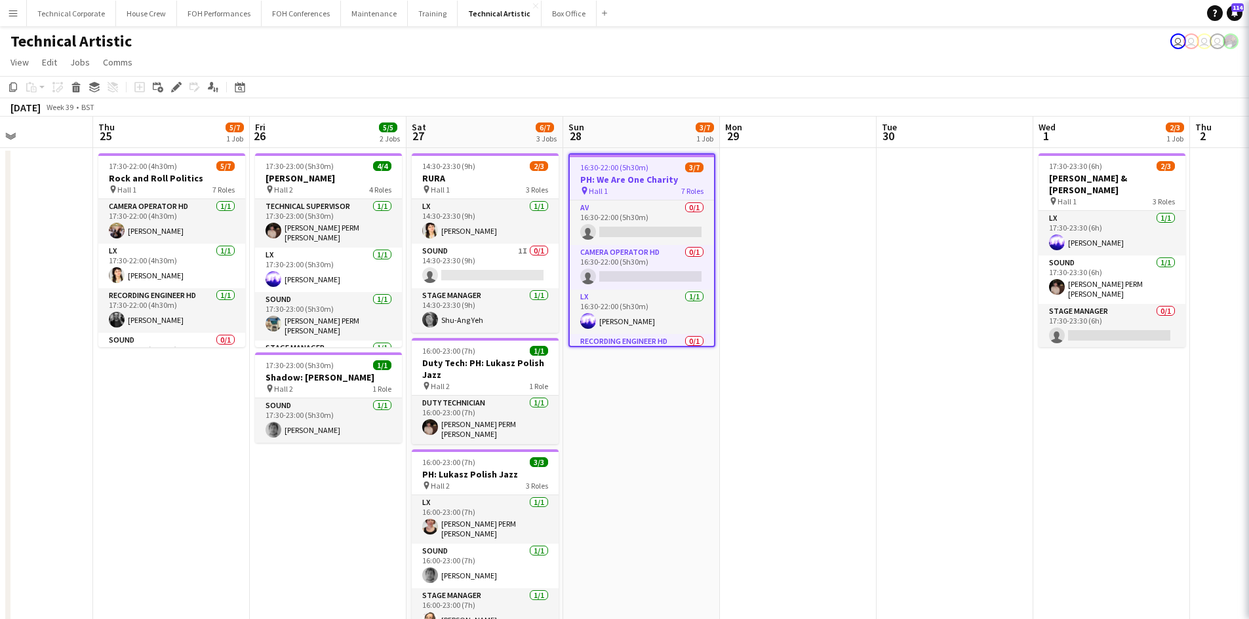
scroll to position [0, 0]
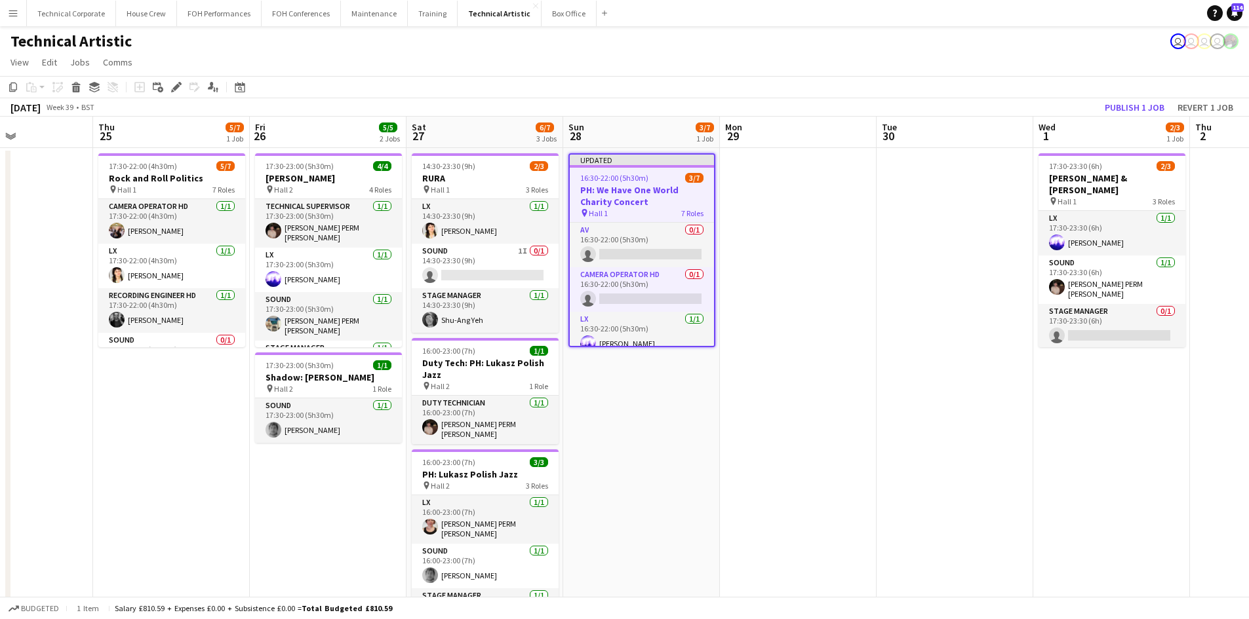
click at [654, 459] on app-date-cell "Updated 16:30-22:00 (5h30m) 3/7 PH: We Have One World Charity Concert pin Hall …" at bounding box center [641, 558] width 157 height 820
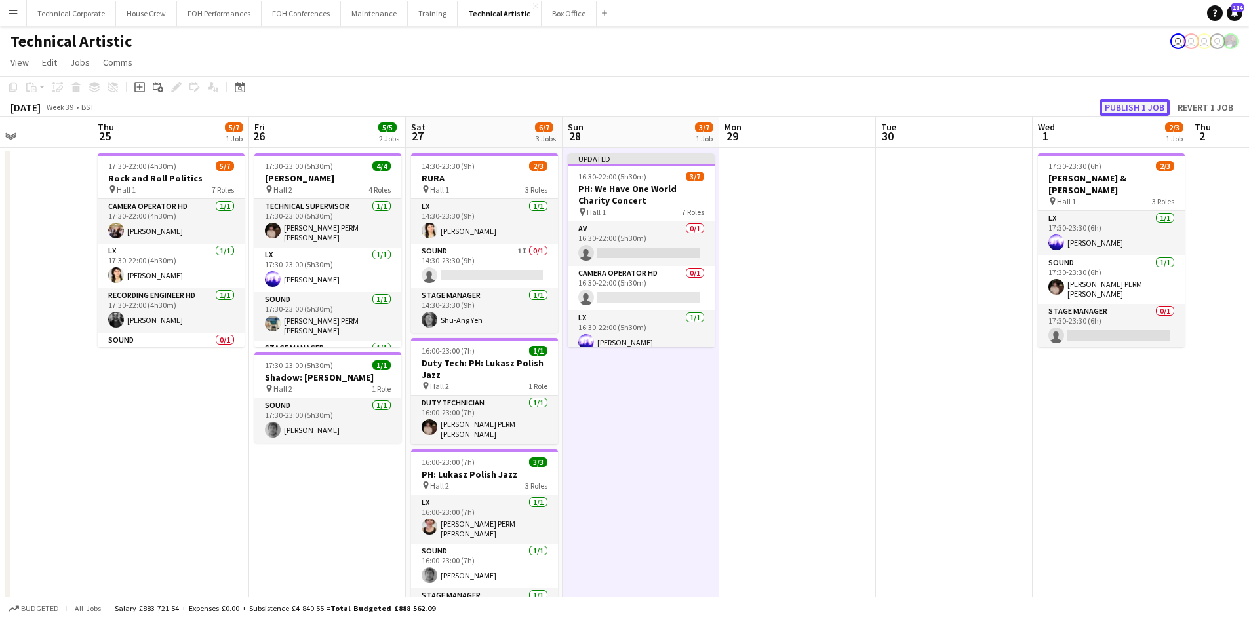
click at [1119, 109] on button "Publish 1 job" at bounding box center [1134, 107] width 70 height 17
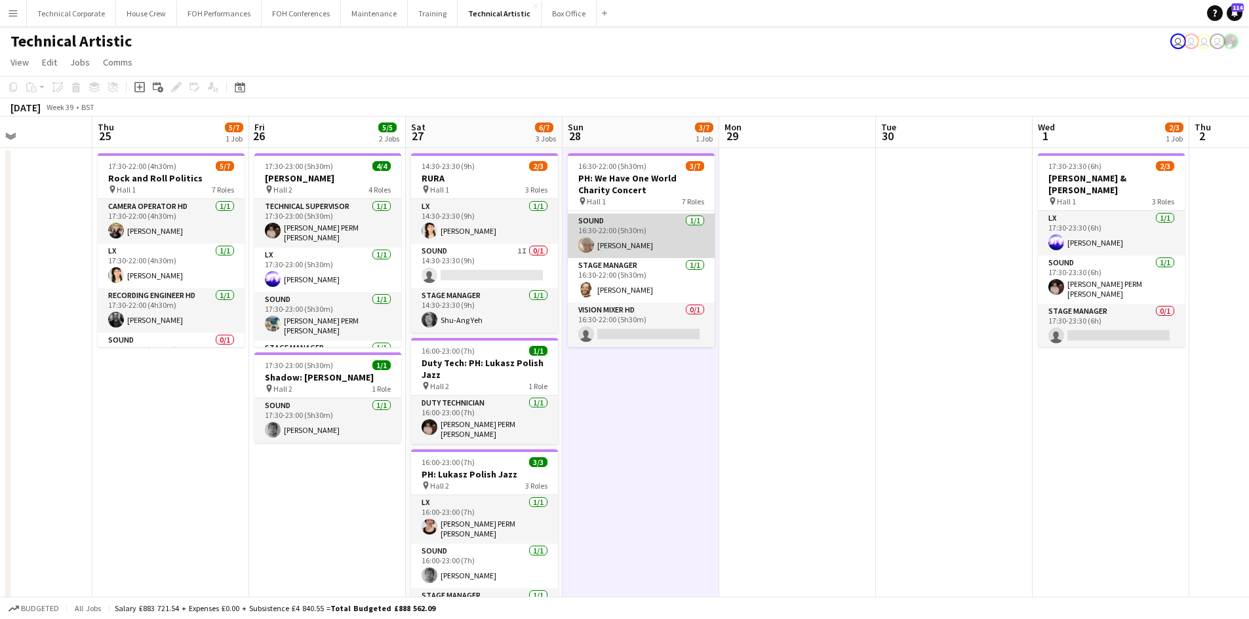
scroll to position [0, 0]
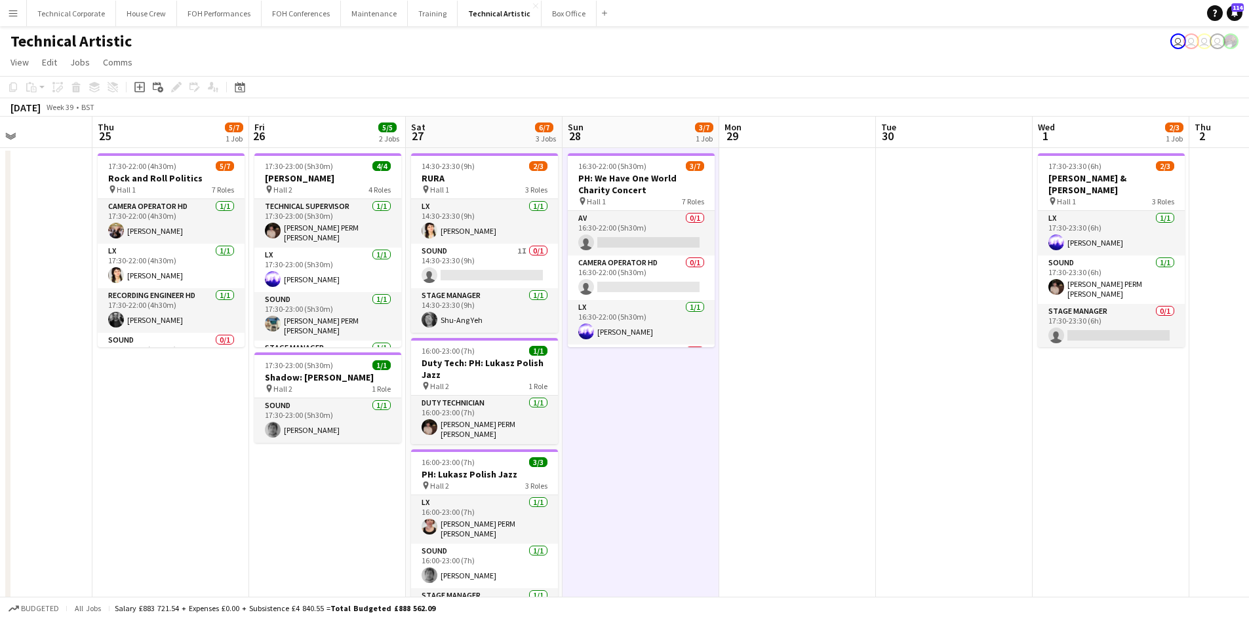
click at [221, 475] on app-date-cell "17:30-22:00 (4h30m) 5/7 Rock and Roll Politics pin Hall 1 7 Roles Camera Operat…" at bounding box center [170, 558] width 157 height 820
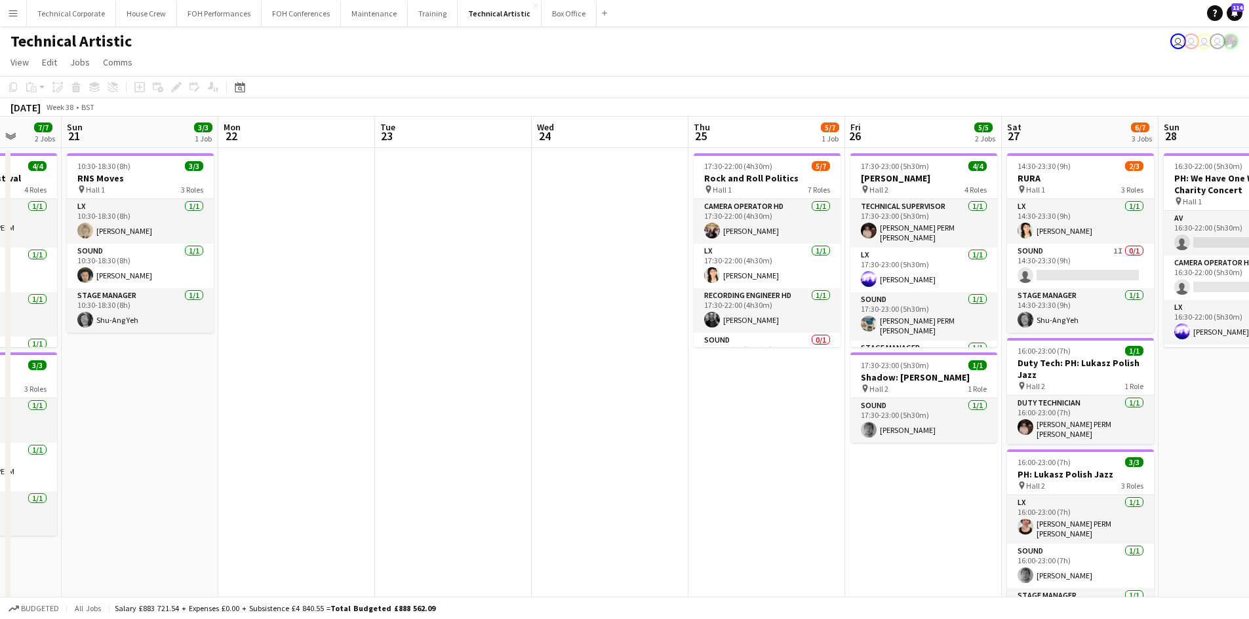
drag, startPoint x: 221, startPoint y: 475, endPoint x: 1033, endPoint y: 458, distance: 812.4
click at [1249, 450] on html "Menu Boards Boards Boards All jobs Status Workforce Workforce My Workforce Recr…" at bounding box center [624, 495] width 1249 height 991
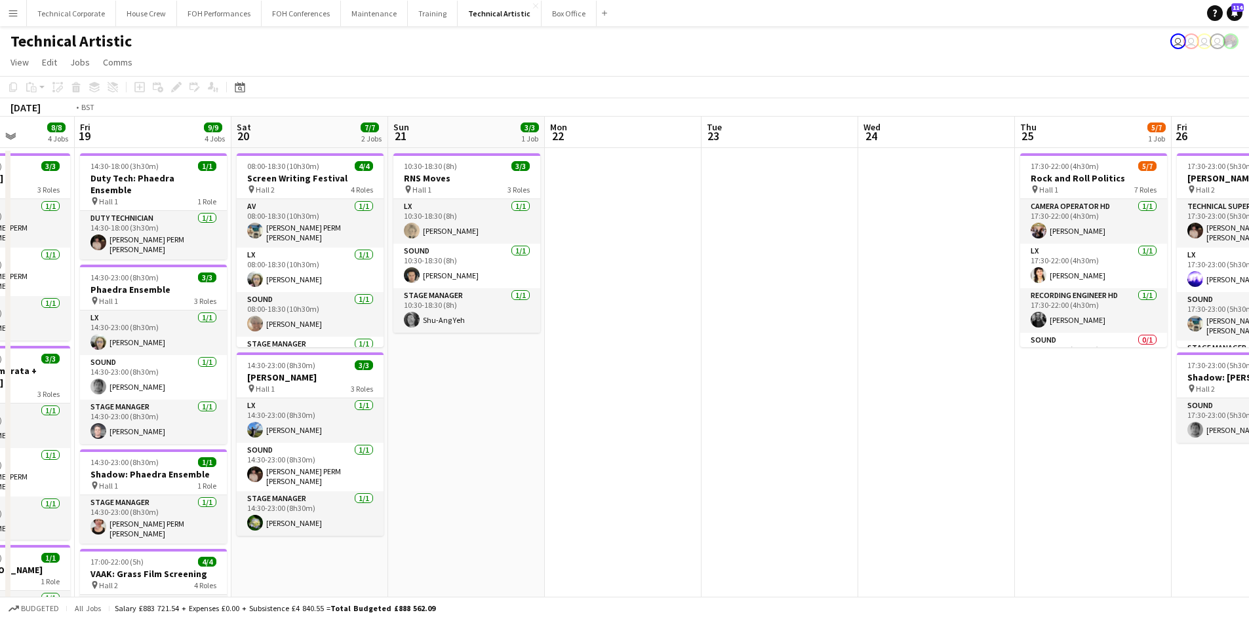
drag, startPoint x: 235, startPoint y: 484, endPoint x: 1085, endPoint y: 490, distance: 849.6
click at [1107, 490] on app-calendar-viewport "Tue 16 Wed 17 Thu 18 8/8 4 Jobs Fri 19 9/9 4 Jobs Sat 20 7/7 2 Jobs Sun 21 3/3 …" at bounding box center [624, 543] width 1249 height 852
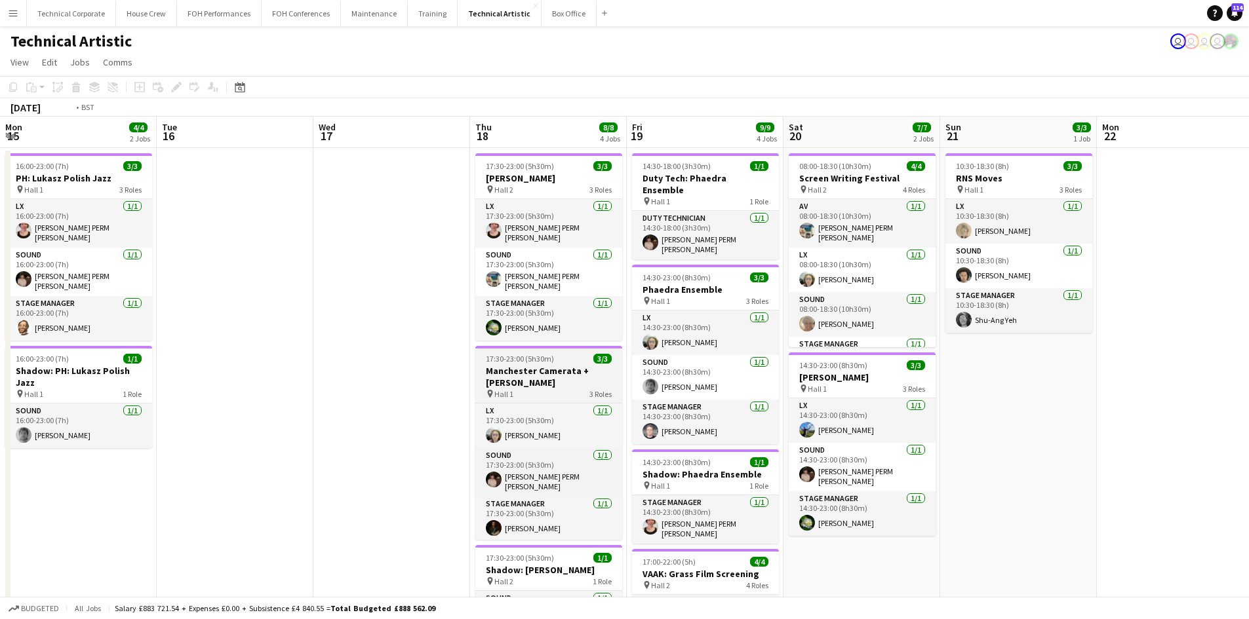
drag, startPoint x: 831, startPoint y: 442, endPoint x: 1066, endPoint y: 380, distance: 243.4
click at [1231, 383] on app-calendar-viewport "Sat 13 12/12 3 Jobs Sun 14 12/12 3 Jobs Mon 15 4/4 2 Jobs Tue 16 Wed 17 Thu 18 …" at bounding box center [624, 543] width 1249 height 852
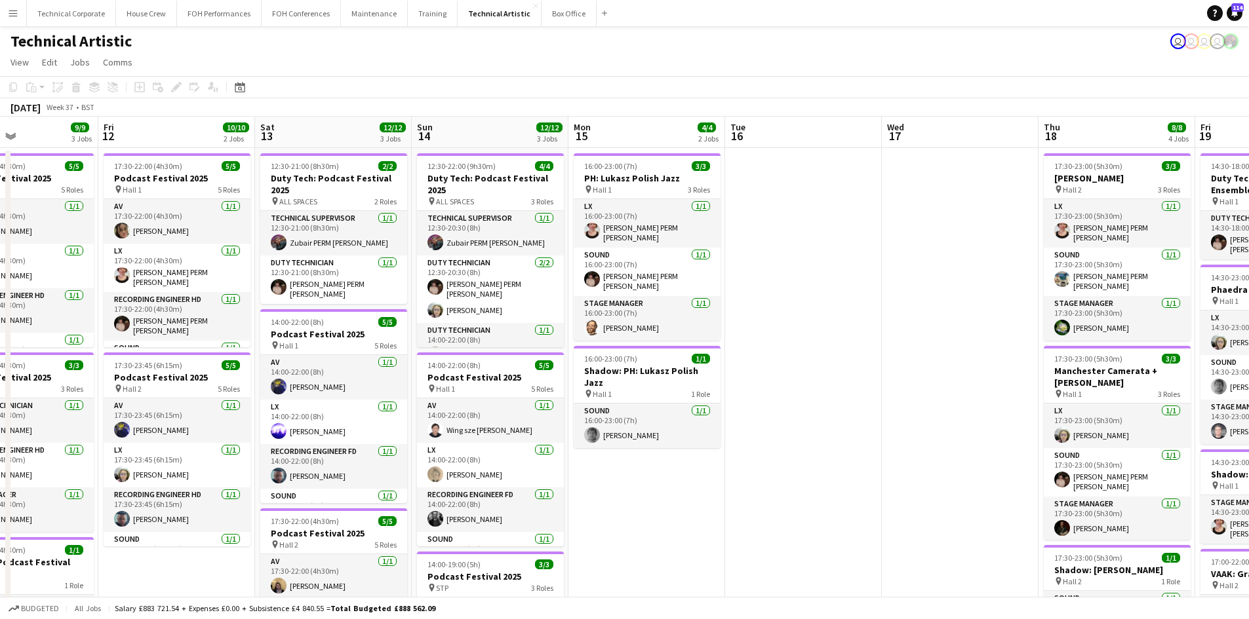
scroll to position [0, 367]
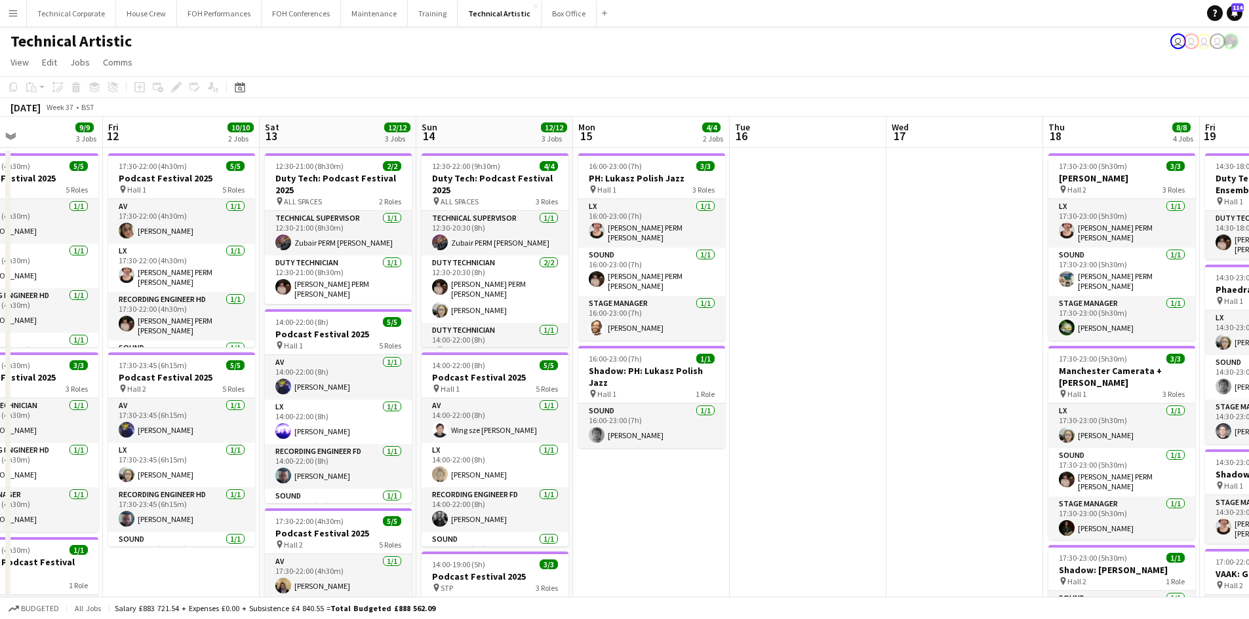
drag, startPoint x: 705, startPoint y: 459, endPoint x: 1133, endPoint y: 452, distance: 428.1
click at [1133, 452] on app-calendar-viewport "Tue 9 Wed 10 2/2 1 Job Thu 11 9/9 3 Jobs Fri 12 10/10 2 Jobs Sat 13 12/12 3 Job…" at bounding box center [624, 543] width 1249 height 852
